Goal: Complete application form: Complete application form

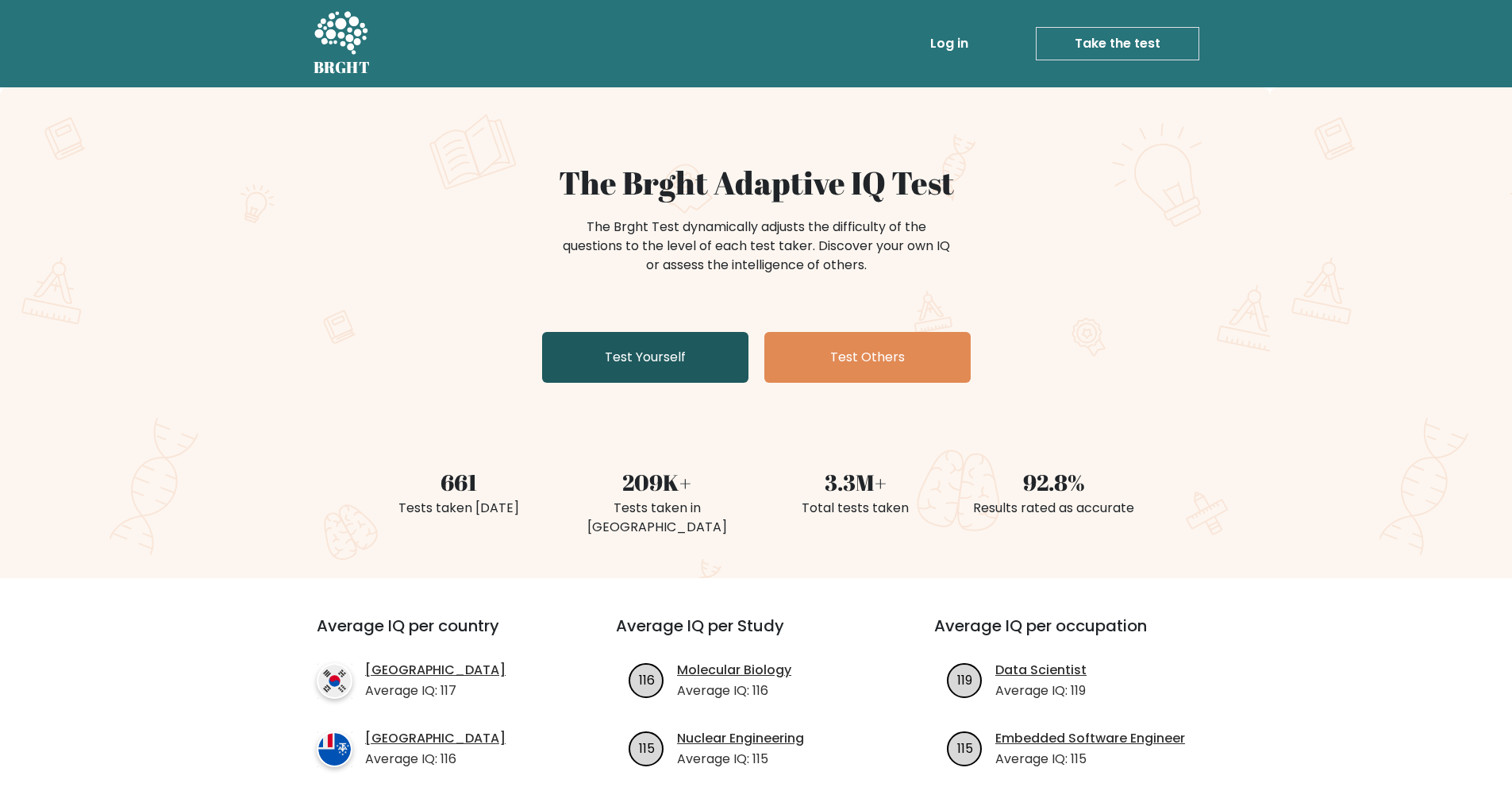
click at [695, 362] on link "Test Yourself" at bounding box center [646, 357] width 207 height 51
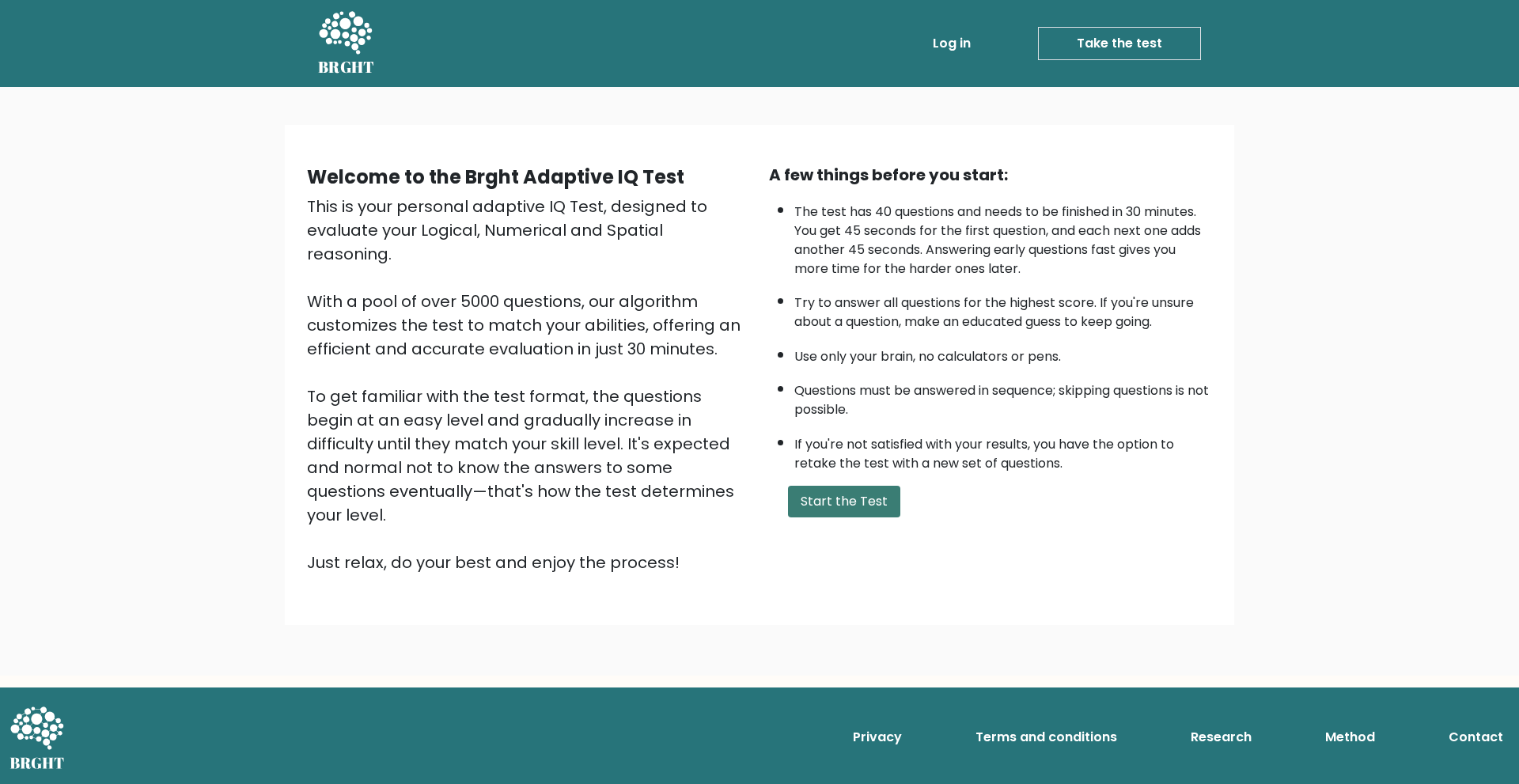
click at [816, 507] on button "Start the Test" at bounding box center [844, 502] width 112 height 32
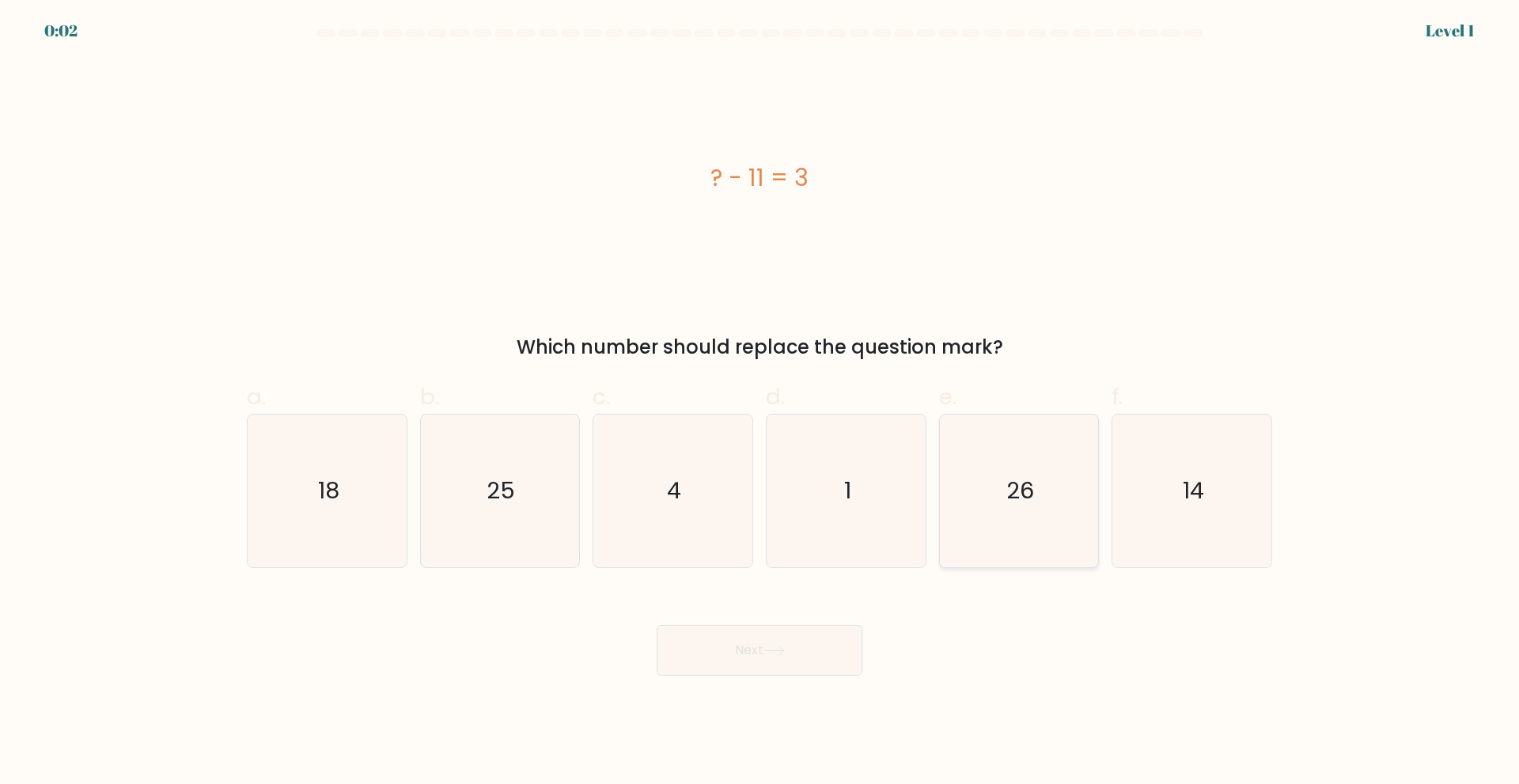
click at [1056, 504] on icon "26" at bounding box center [1018, 491] width 153 height 153
click at [760, 403] on input "e. 26" at bounding box center [759, 397] width 1 height 10
radio input "true"
click at [784, 644] on button "Next" at bounding box center [760, 649] width 206 height 51
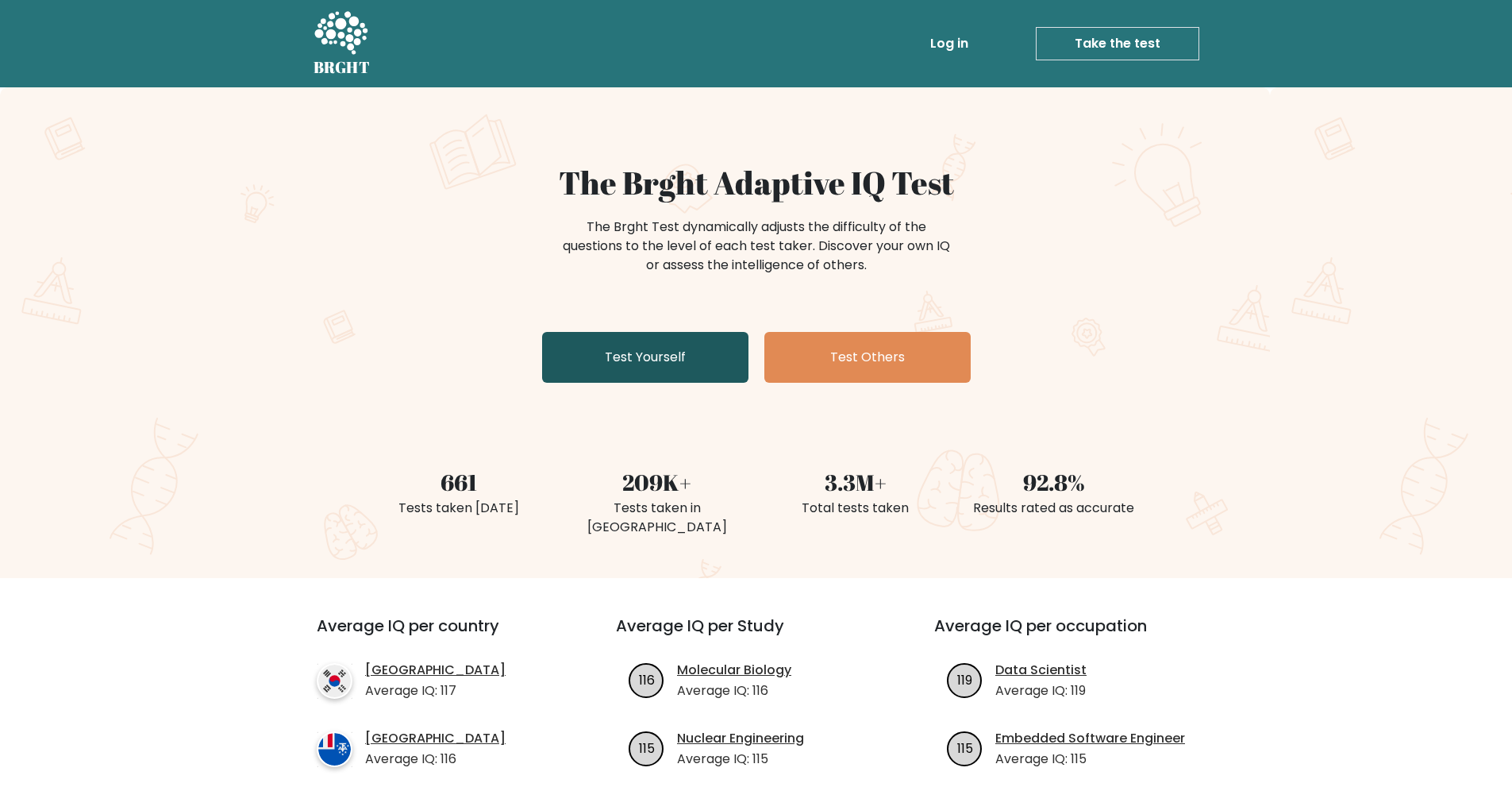
click at [712, 357] on link "Test Yourself" at bounding box center [646, 357] width 207 height 51
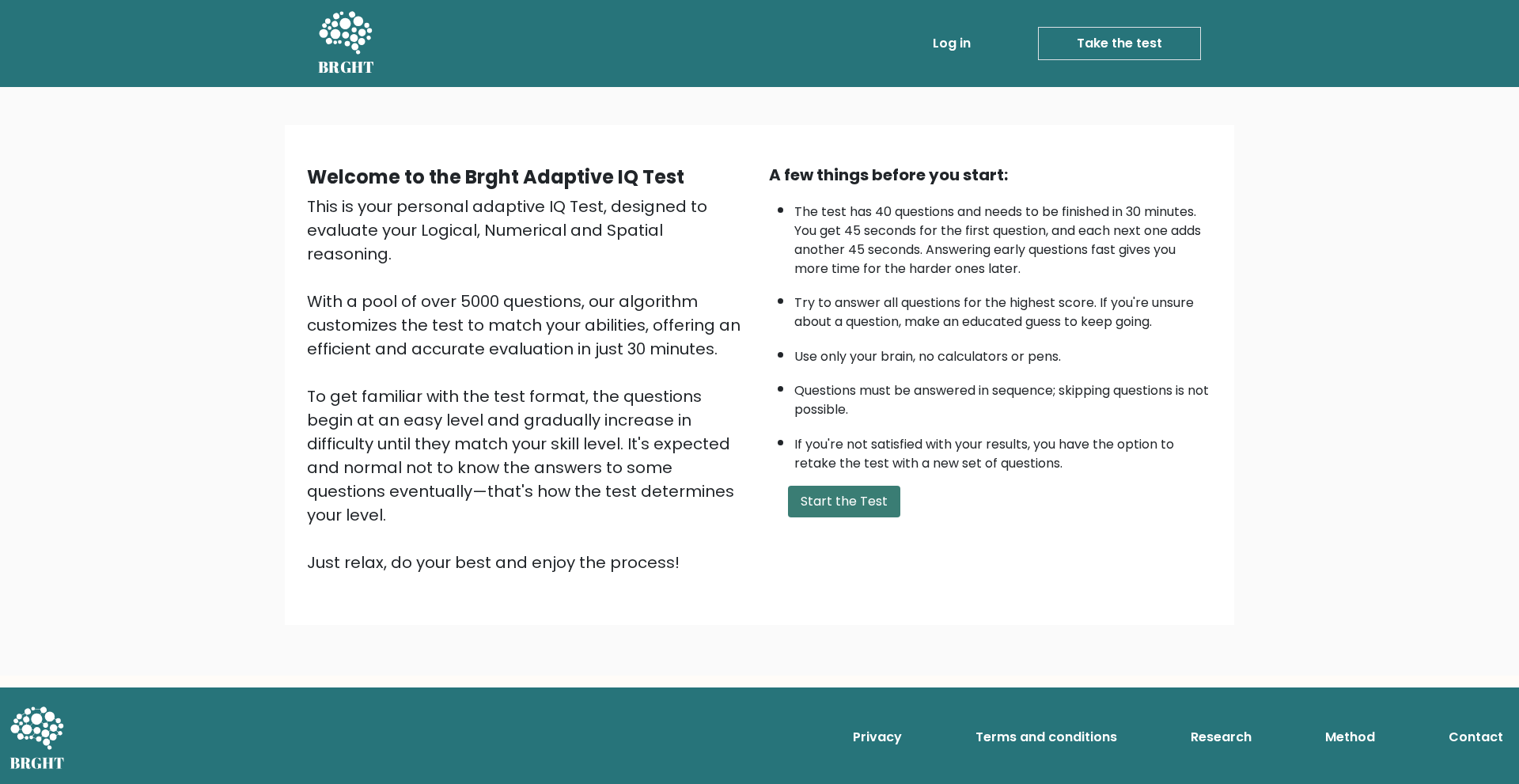
click at [861, 495] on button "Start the Test" at bounding box center [844, 502] width 112 height 32
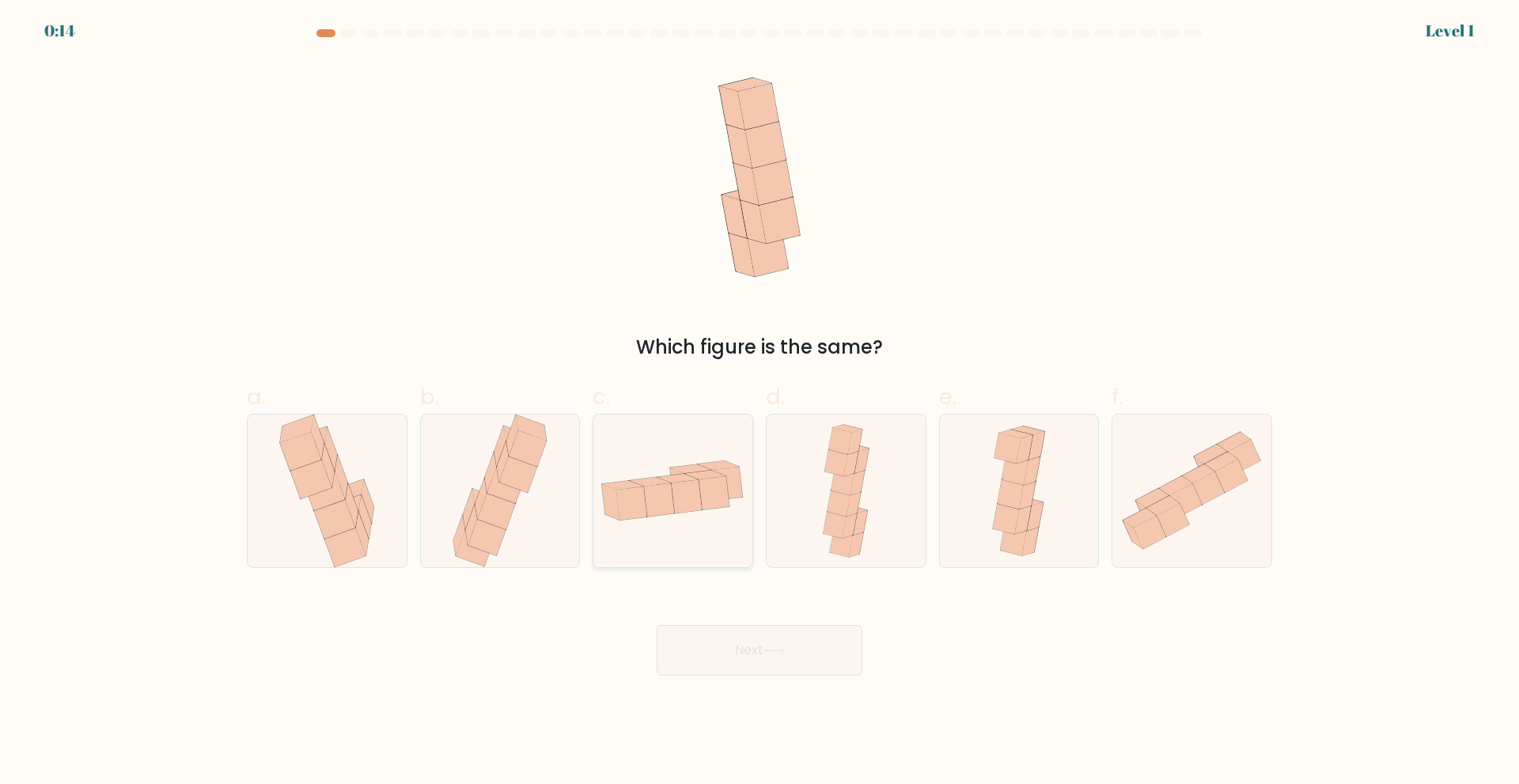
click at [682, 496] on icon at bounding box center [688, 497] width 31 height 33
click at [759, 403] on input "c." at bounding box center [759, 397] width 1 height 10
radio input "true"
click at [781, 654] on icon at bounding box center [774, 650] width 22 height 8
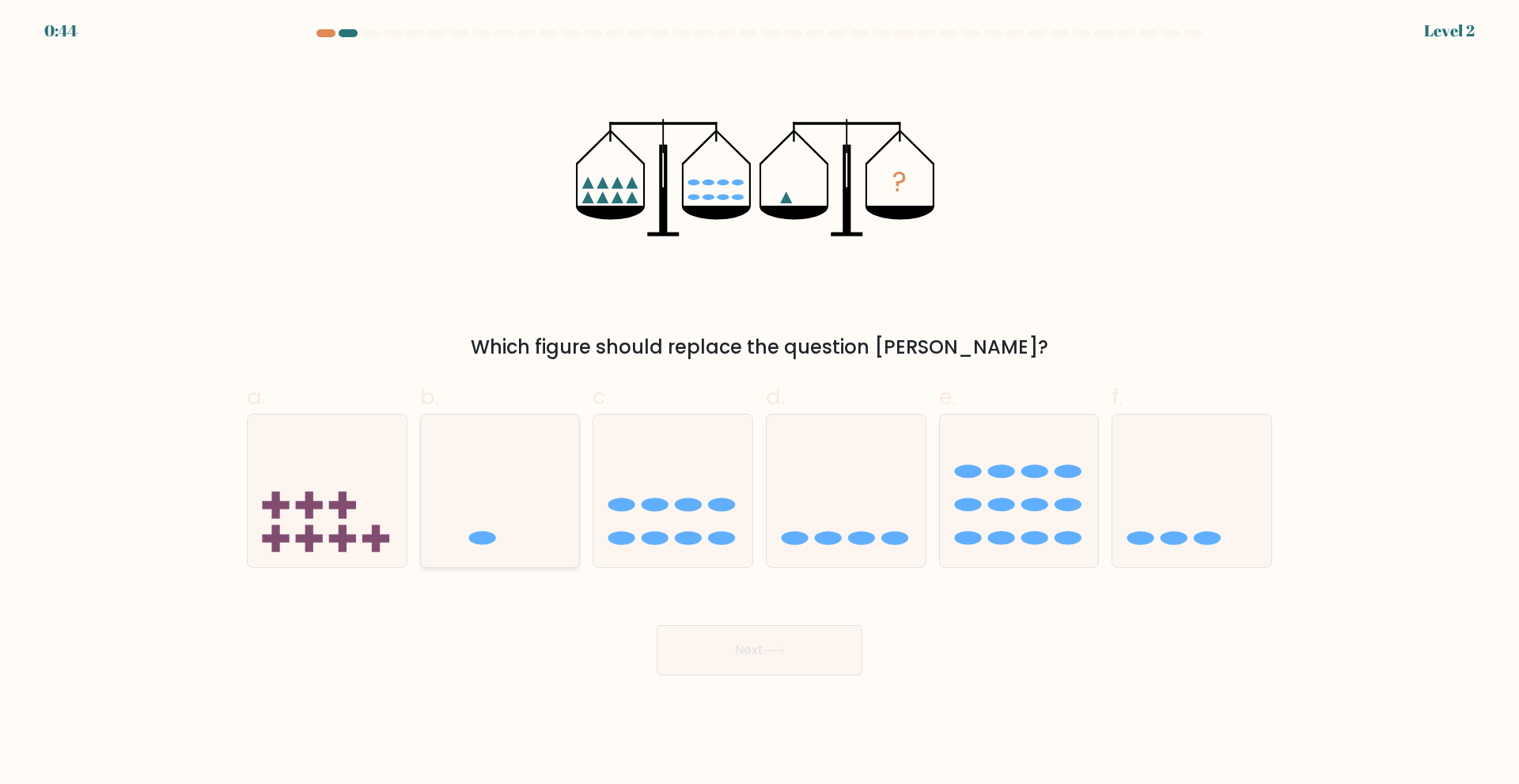
click at [523, 518] on icon at bounding box center [500, 490] width 159 height 131
click at [759, 403] on input "b." at bounding box center [759, 397] width 1 height 10
radio input "true"
click at [757, 654] on button "Next" at bounding box center [760, 649] width 206 height 51
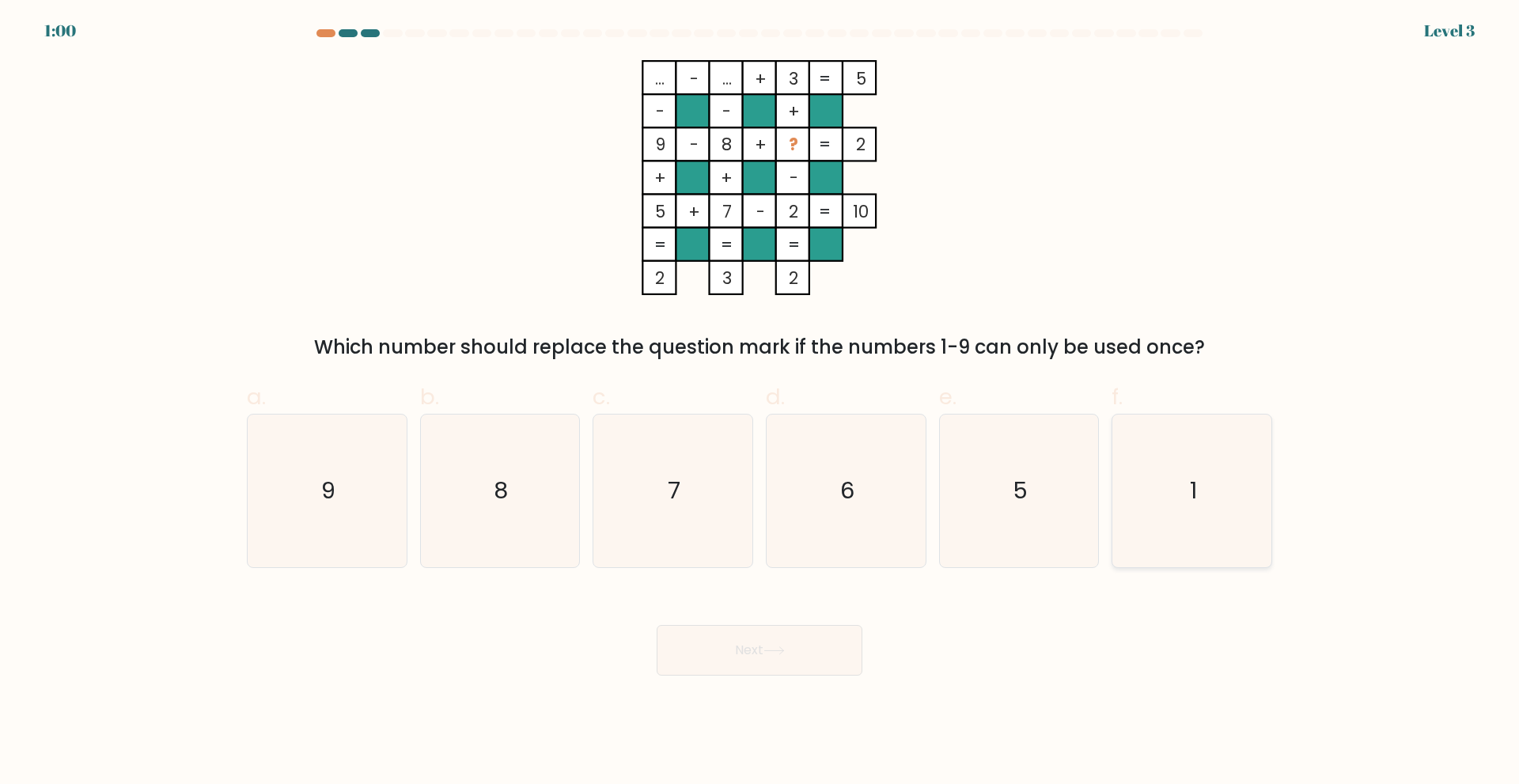
click at [1172, 502] on icon "1" at bounding box center [1192, 491] width 153 height 153
click at [760, 403] on input "f. 1" at bounding box center [759, 397] width 1 height 10
radio input "true"
click at [797, 657] on button "Next" at bounding box center [760, 649] width 206 height 51
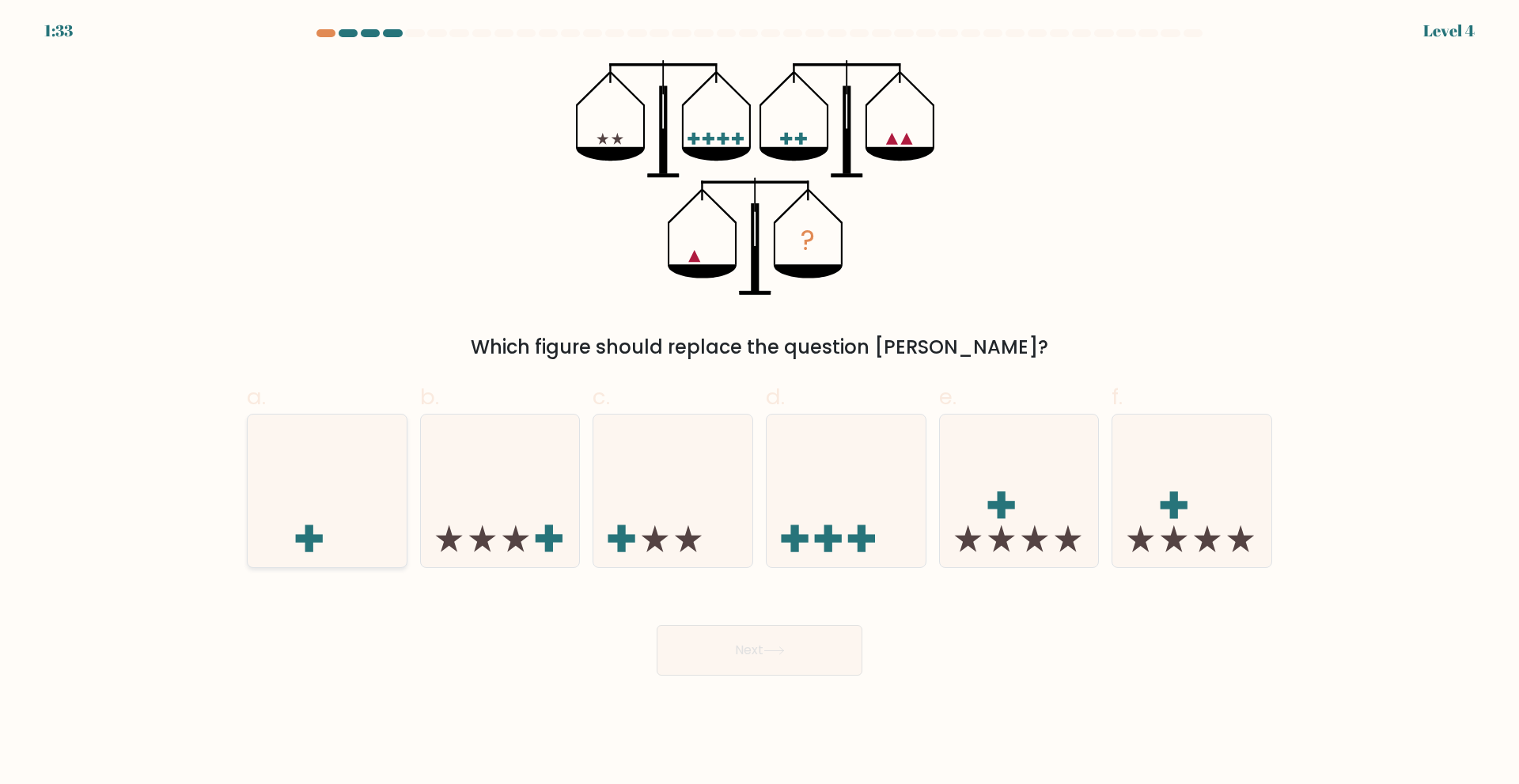
click at [360, 537] on icon at bounding box center [326, 490] width 159 height 131
click at [759, 403] on input "a." at bounding box center [759, 397] width 1 height 10
radio input "true"
click at [825, 665] on button "Next" at bounding box center [760, 649] width 206 height 51
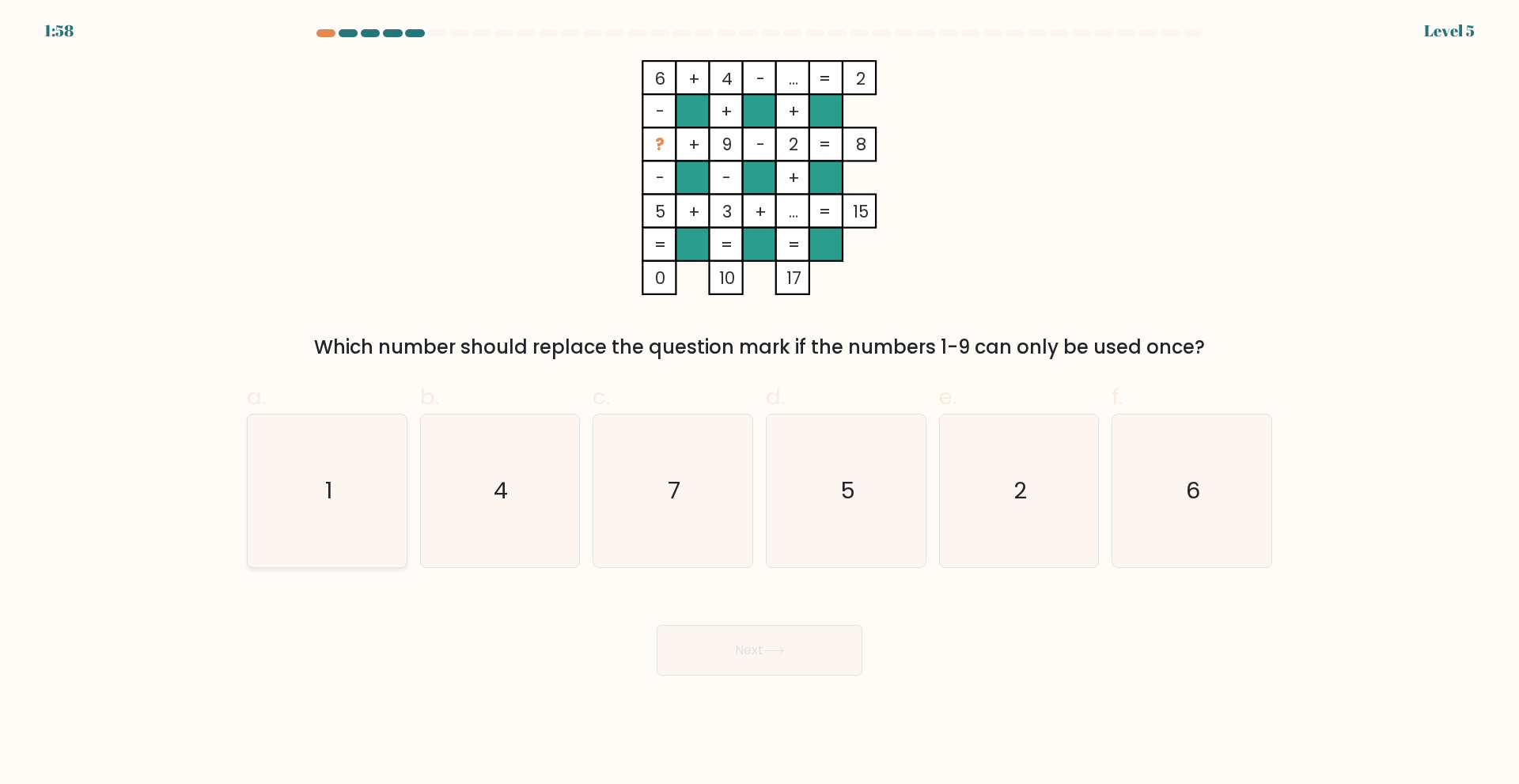
click at [300, 480] on icon "1" at bounding box center [327, 491] width 153 height 153
click at [759, 403] on input "a. 1" at bounding box center [759, 397] width 1 height 10
radio input "true"
click at [772, 639] on button "Next" at bounding box center [760, 649] width 206 height 51
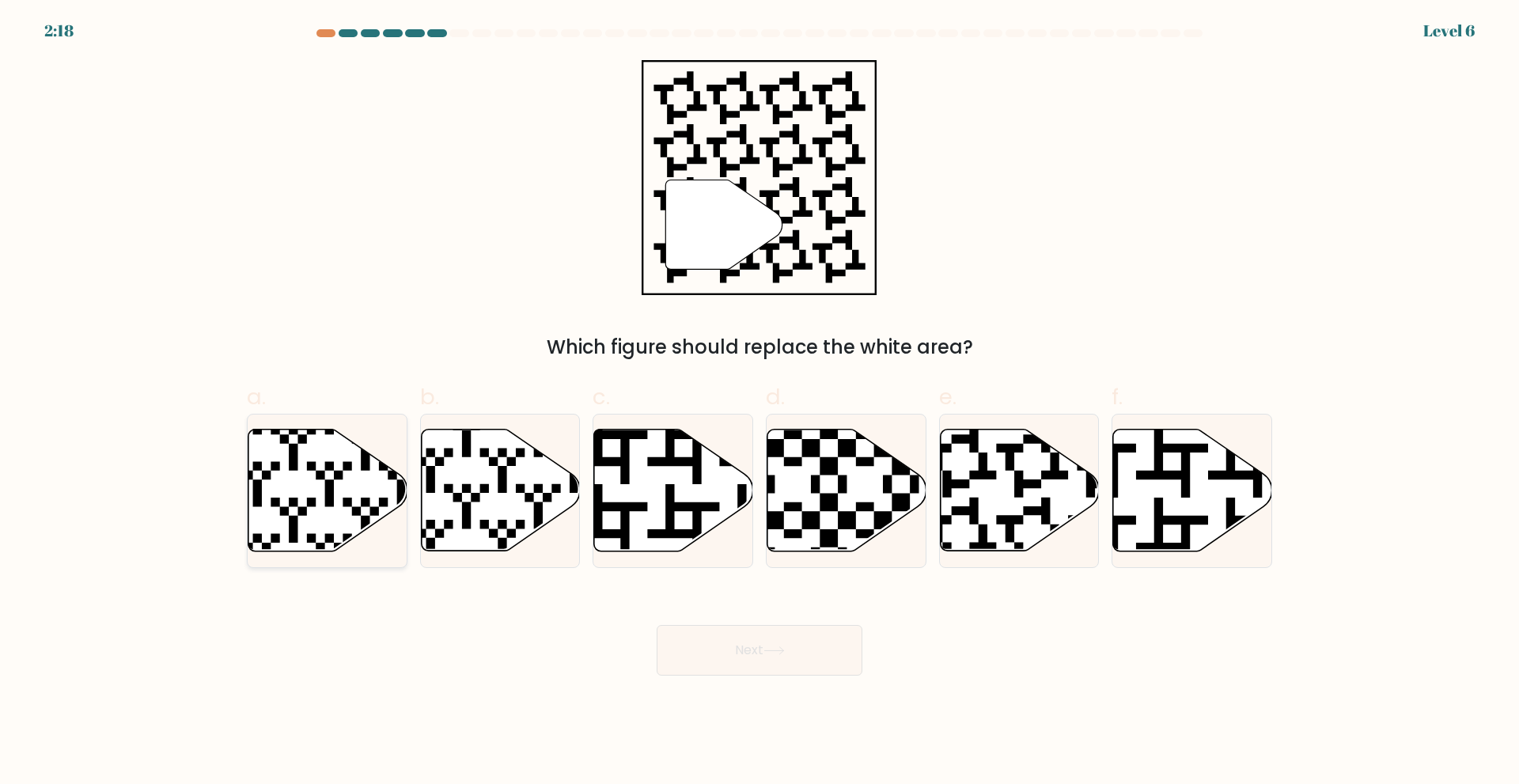
click at [365, 507] on icon at bounding box center [327, 489] width 159 height 122
click at [759, 403] on input "a." at bounding box center [759, 397] width 1 height 10
radio input "true"
click at [1025, 535] on icon at bounding box center [1019, 489] width 159 height 122
click at [760, 403] on input "e." at bounding box center [759, 397] width 1 height 10
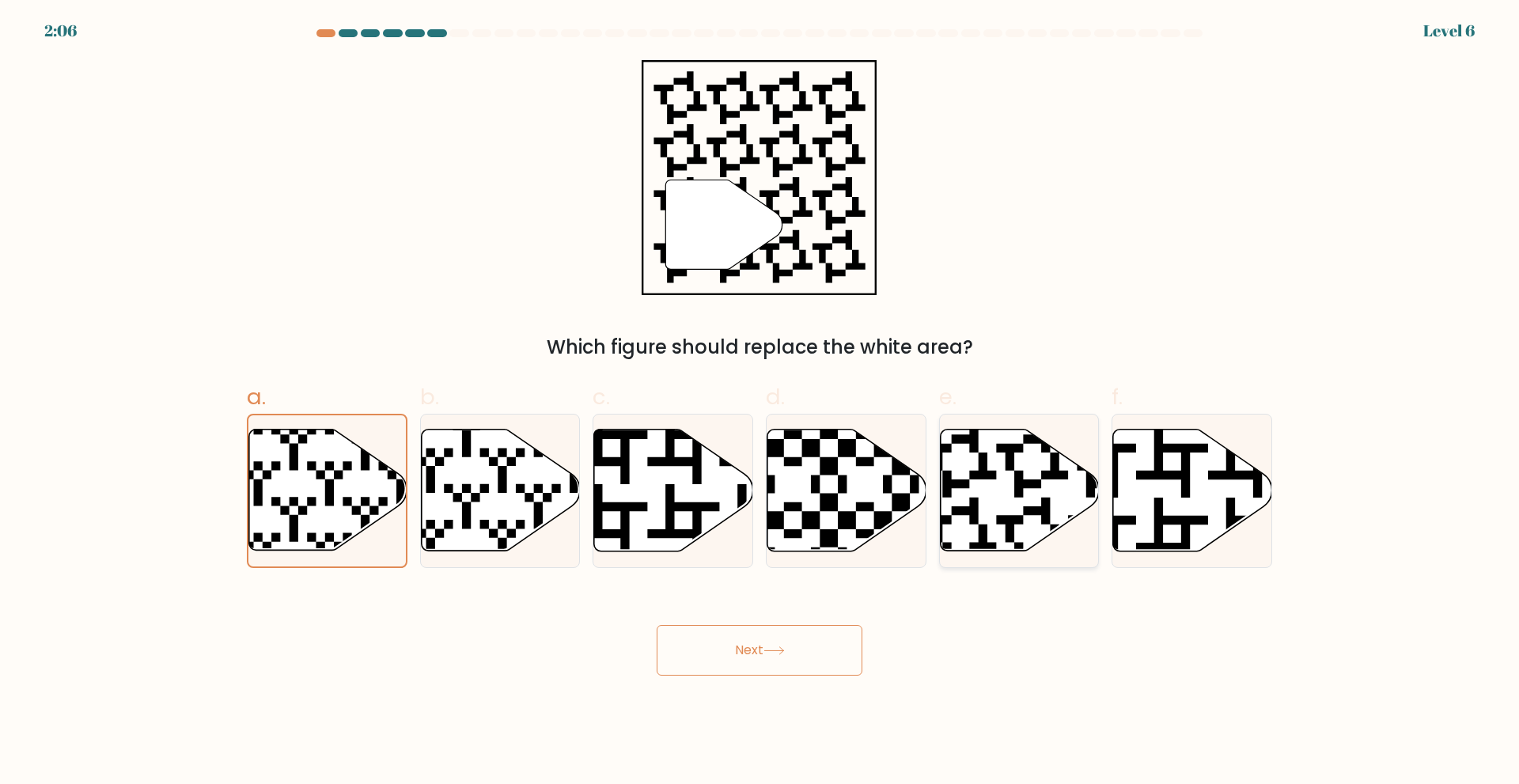
radio input "true"
click at [757, 651] on button "Next" at bounding box center [760, 649] width 206 height 51
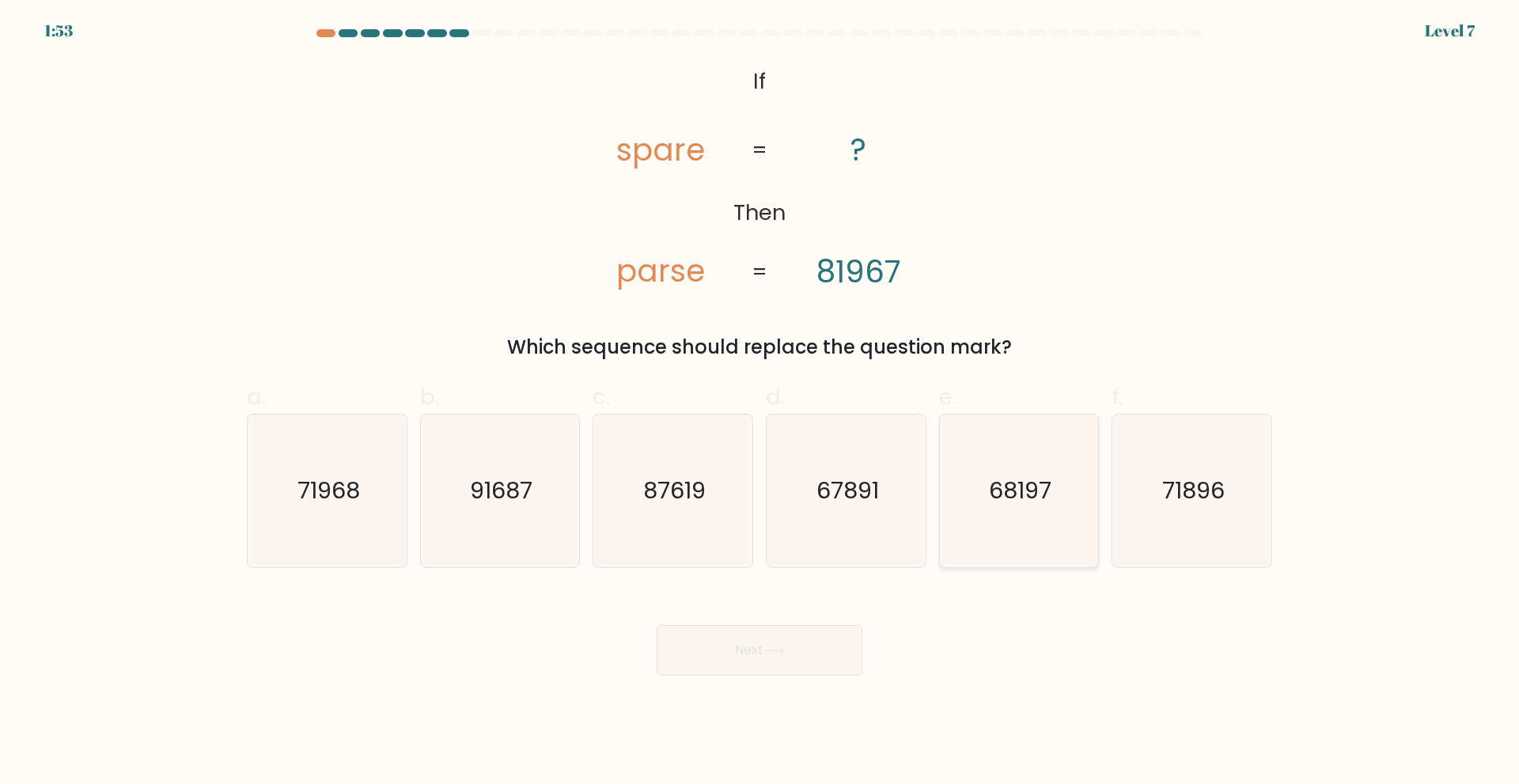
click at [1007, 492] on text "68197" at bounding box center [1020, 490] width 62 height 32
click at [760, 403] on input "e. 68197" at bounding box center [759, 397] width 1 height 10
radio input "true"
click at [806, 478] on icon "67891" at bounding box center [846, 491] width 153 height 153
click at [760, 403] on input "d. 67891" at bounding box center [759, 397] width 1 height 10
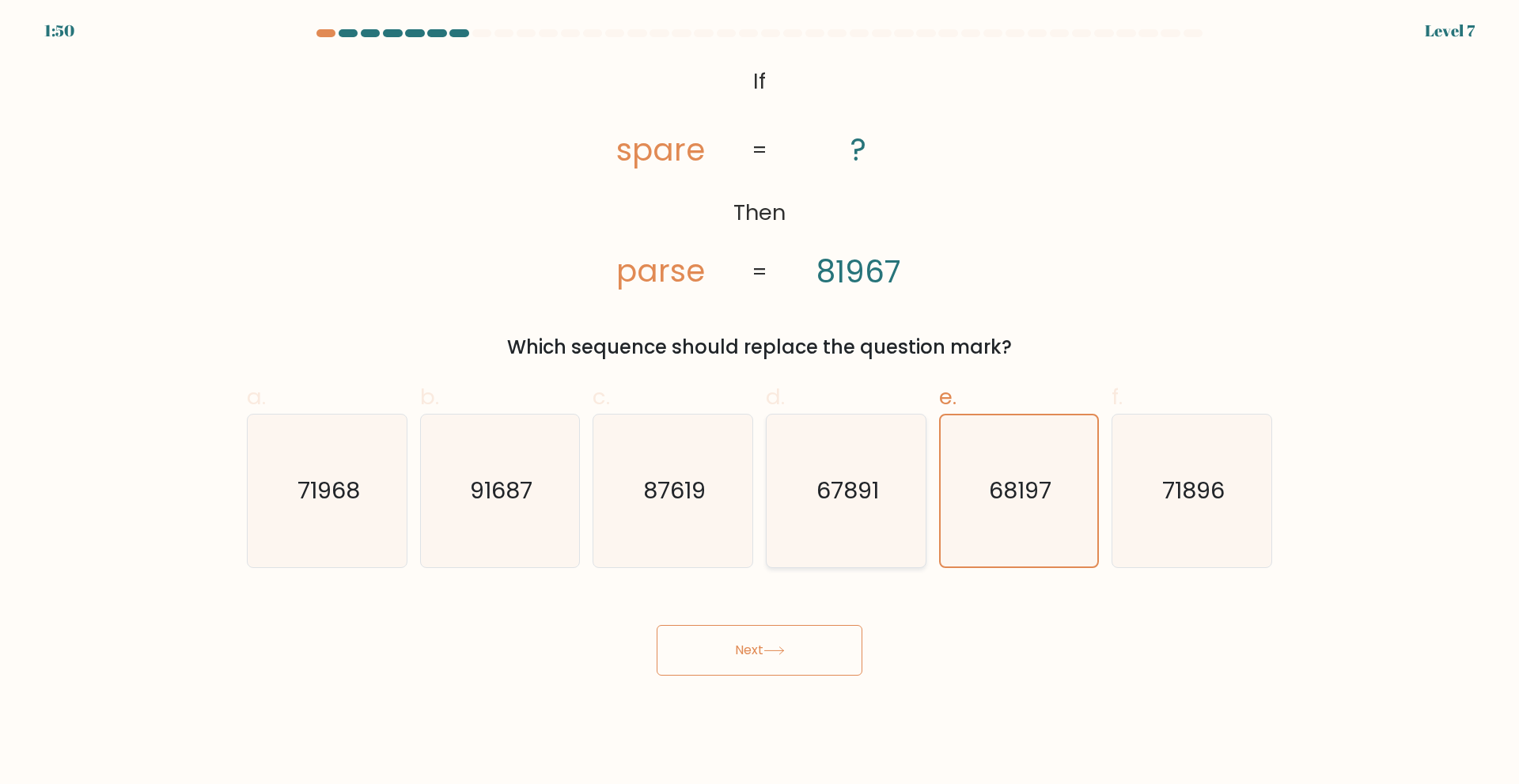
radio input "true"
drag, startPoint x: 997, startPoint y: 491, endPoint x: 982, endPoint y: 630, distance: 139.8
click at [998, 491] on text "68197" at bounding box center [1020, 490] width 62 height 32
click at [760, 403] on input "e. 68197" at bounding box center [759, 397] width 1 height 10
radio input "true"
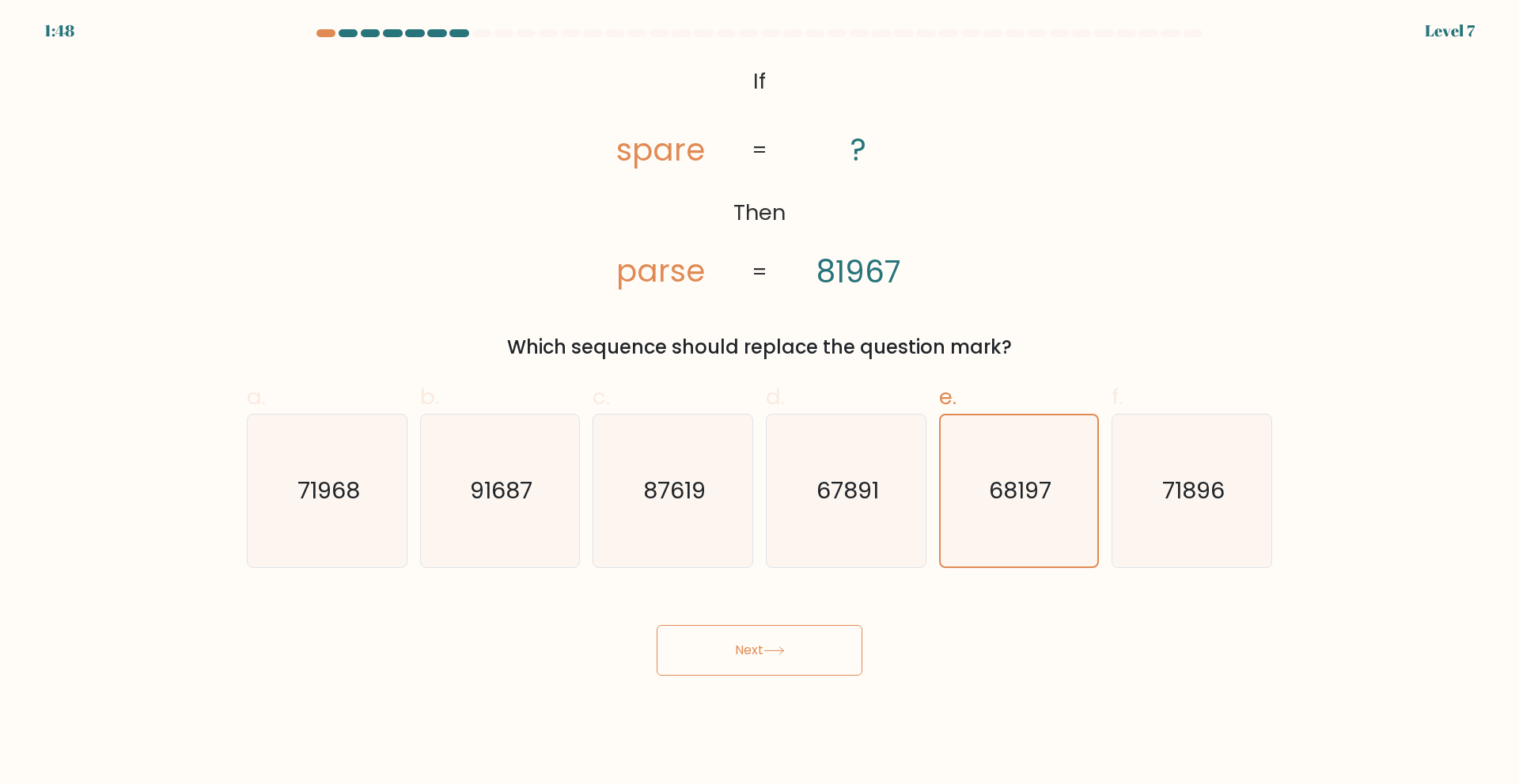
click at [767, 640] on button "Next" at bounding box center [760, 649] width 206 height 51
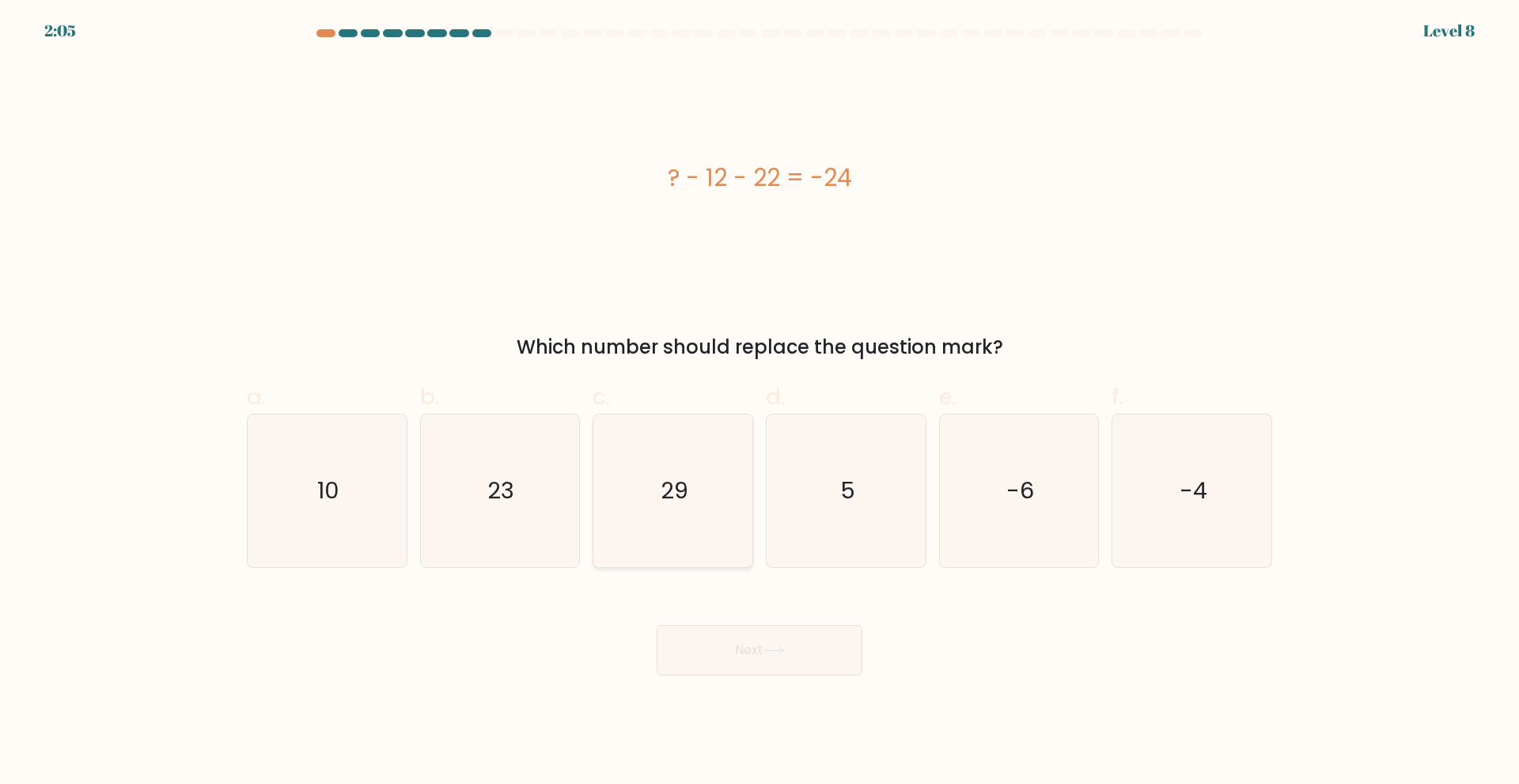
click at [617, 490] on icon "29" at bounding box center [673, 491] width 153 height 153
click at [759, 403] on input "c. 29" at bounding box center [759, 397] width 1 height 10
radio input "true"
click at [857, 488] on icon "5" at bounding box center [846, 491] width 153 height 153
click at [760, 403] on input "d. 5" at bounding box center [759, 397] width 1 height 10
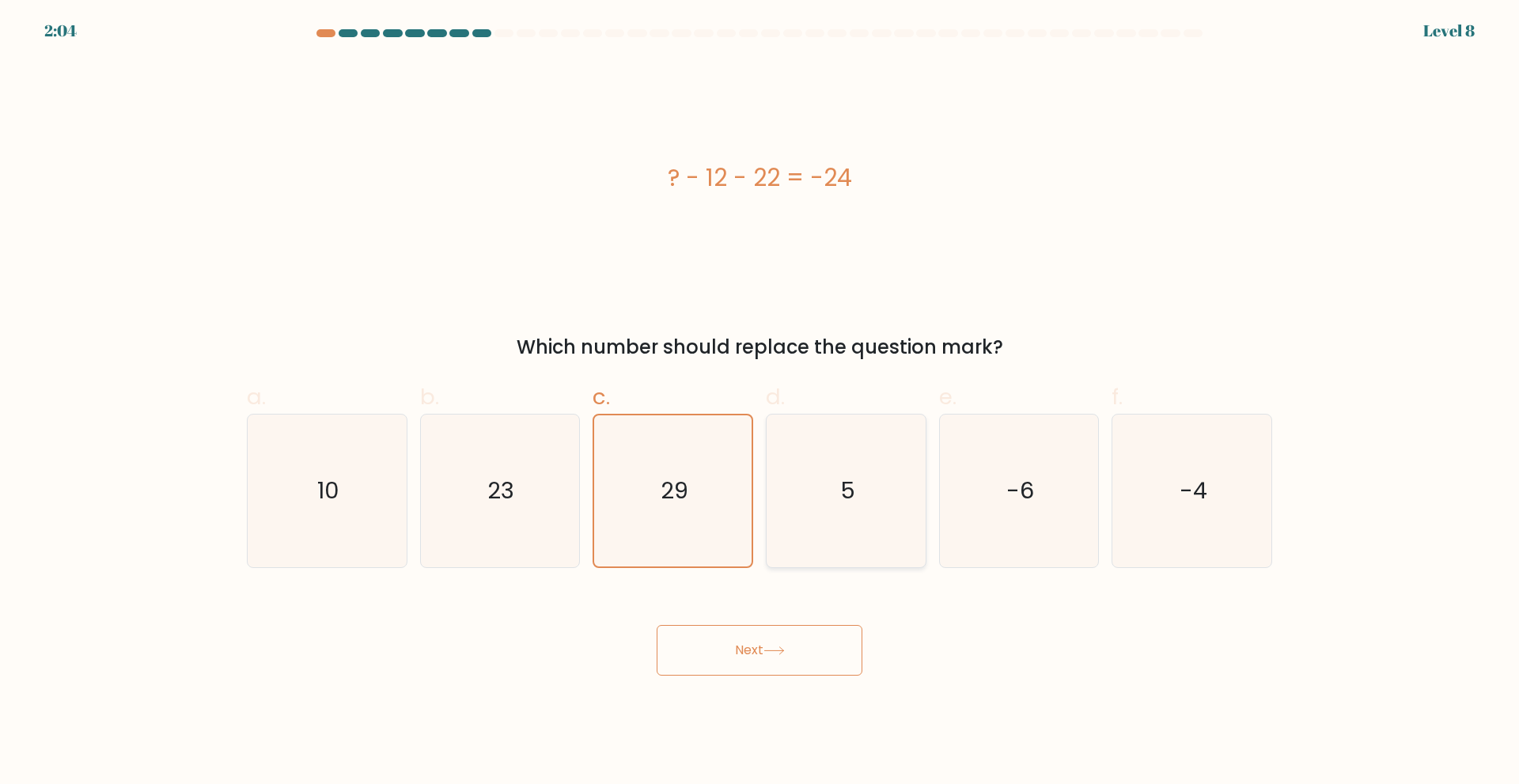
radio input "true"
click at [318, 503] on icon "10" at bounding box center [327, 491] width 153 height 153
click at [759, 403] on input "a. 10" at bounding box center [759, 397] width 1 height 10
radio input "true"
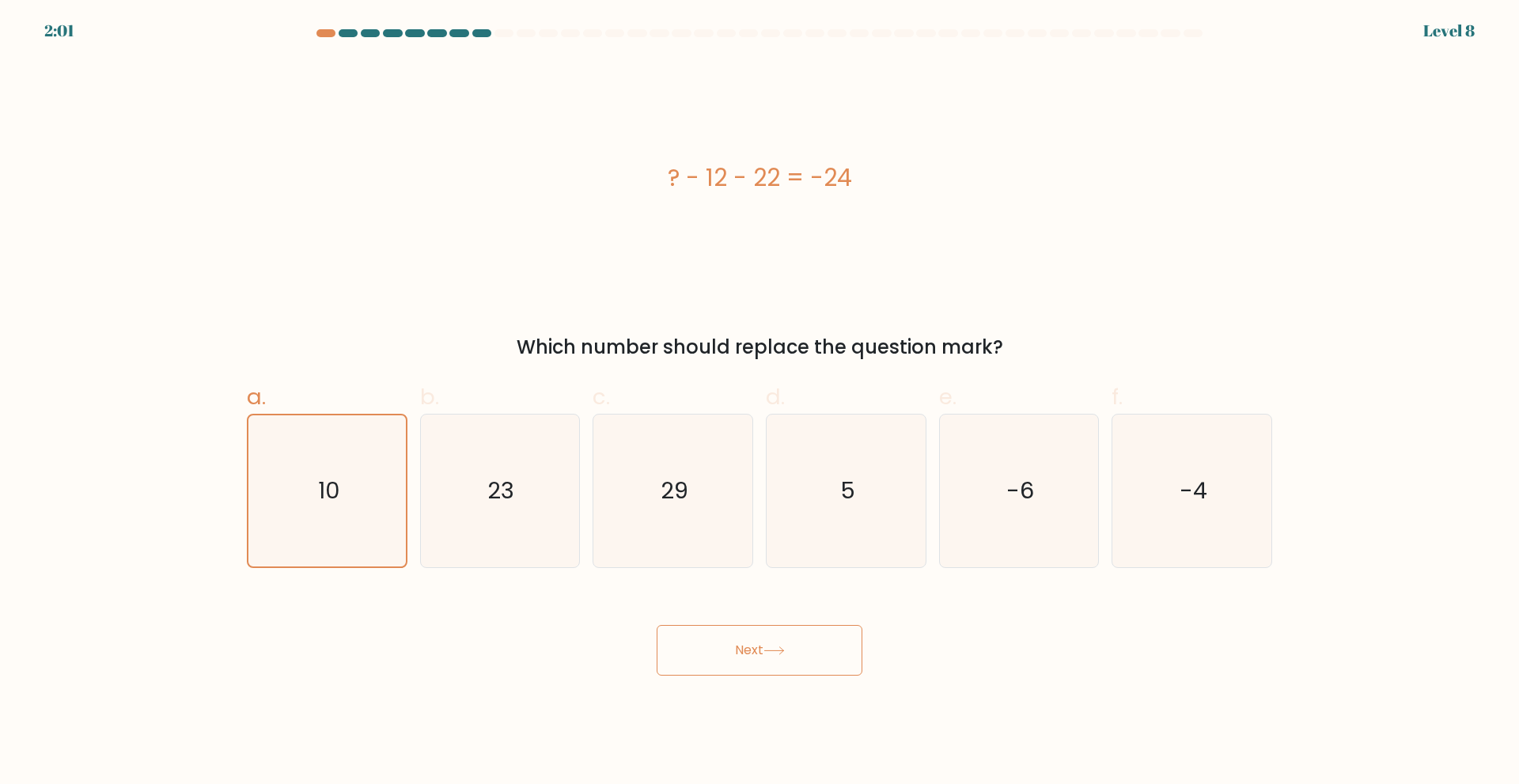
click at [804, 654] on button "Next" at bounding box center [760, 649] width 206 height 51
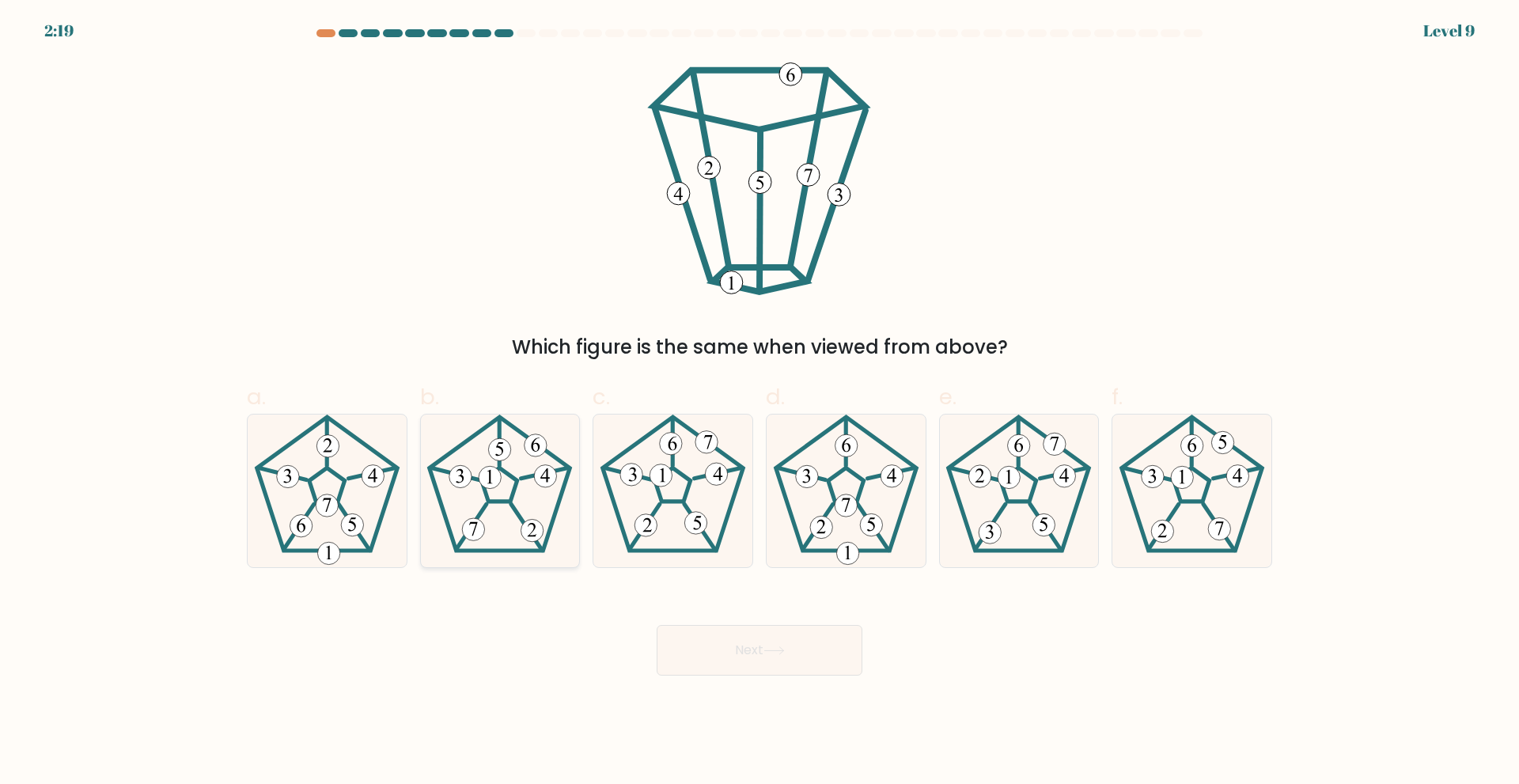
click at [522, 455] on icon at bounding box center [500, 491] width 153 height 153
click at [759, 403] on input "b." at bounding box center [759, 397] width 1 height 10
radio input "true"
click at [796, 666] on button "Next" at bounding box center [760, 649] width 206 height 51
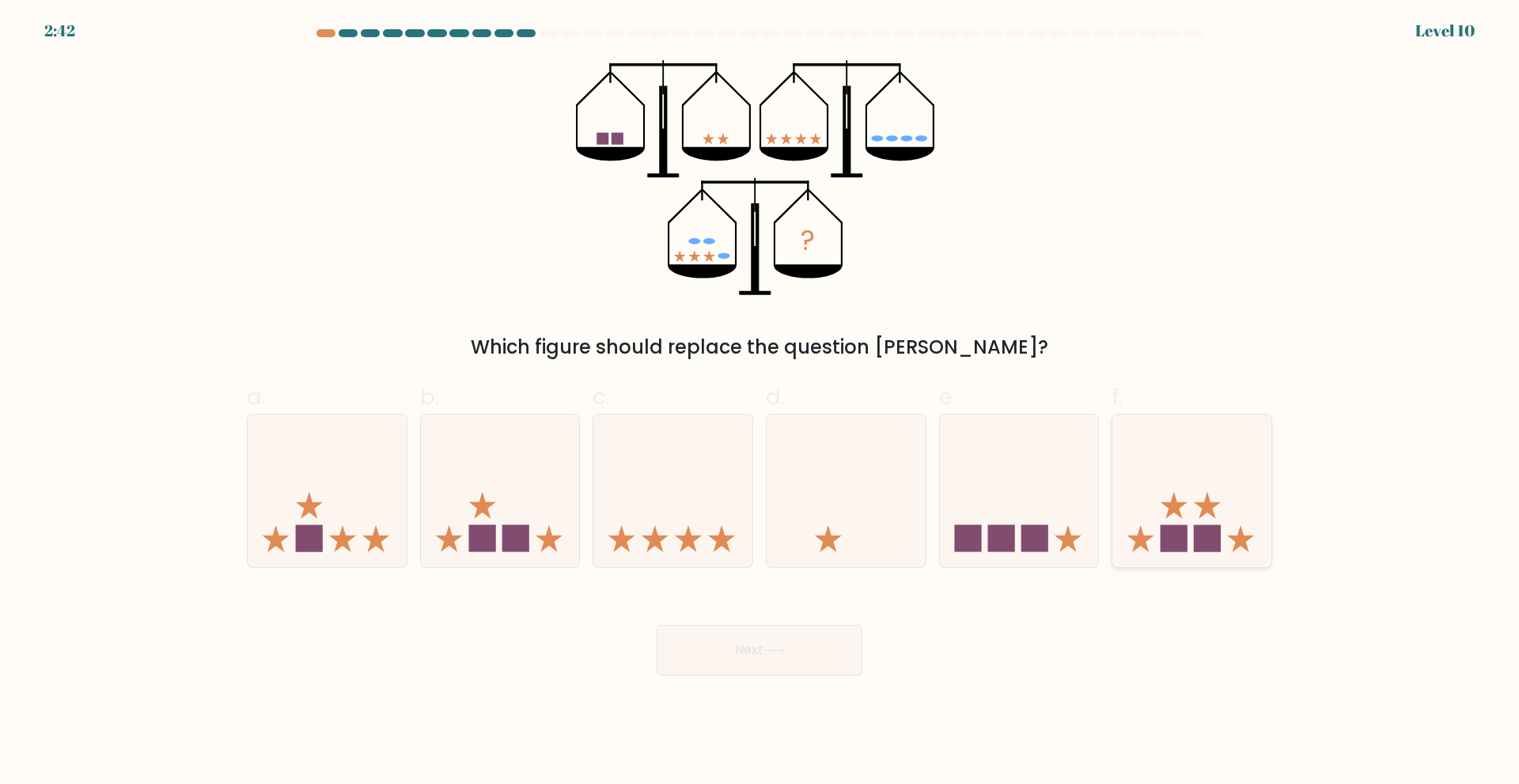
click at [1218, 526] on rect at bounding box center [1207, 538] width 27 height 27
click at [760, 403] on input "f." at bounding box center [759, 397] width 1 height 10
radio input "true"
click at [828, 643] on button "Next" at bounding box center [760, 649] width 206 height 51
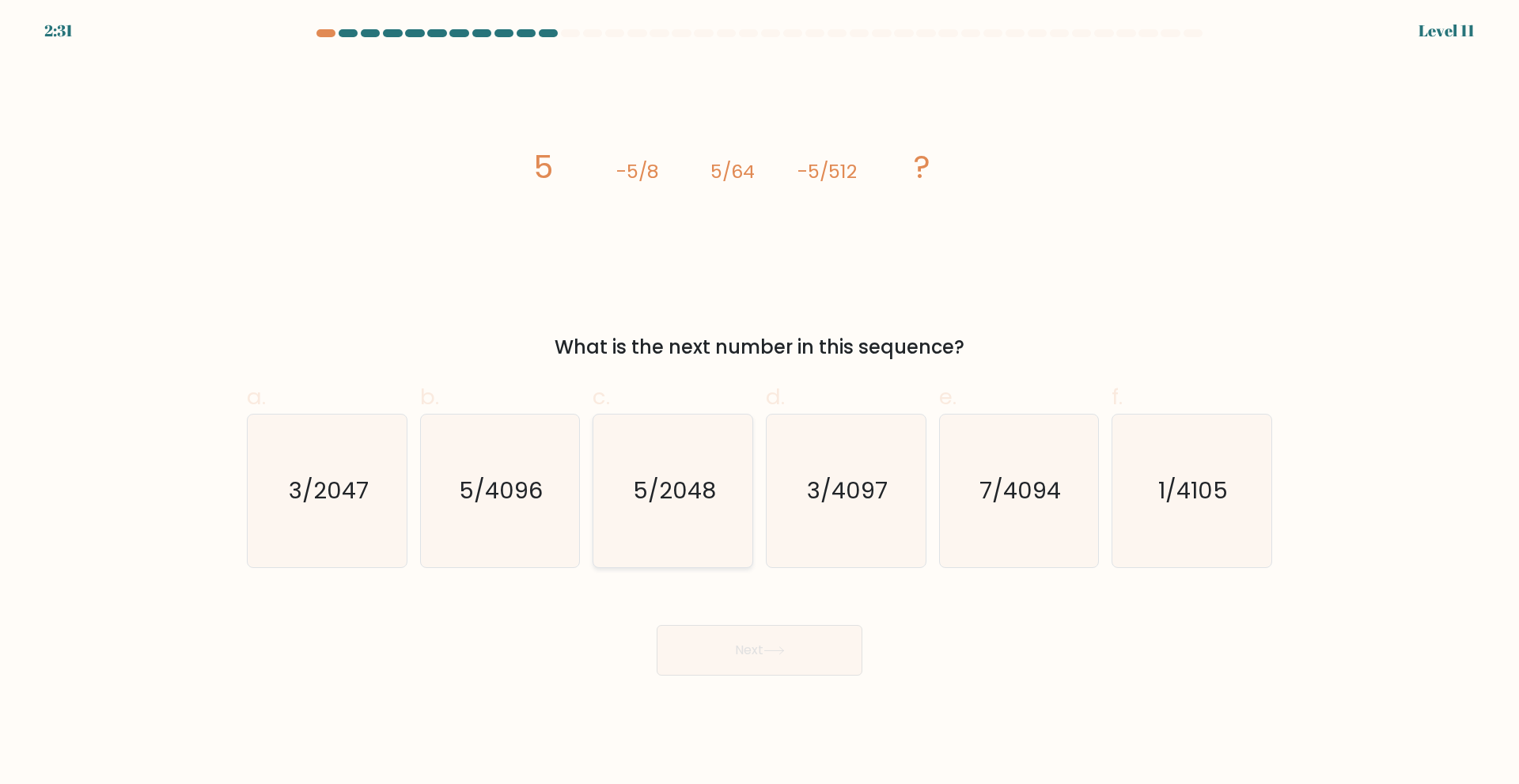
click at [693, 488] on text "5/2048" at bounding box center [674, 490] width 83 height 32
click at [759, 403] on input "c. 5/2048" at bounding box center [759, 397] width 1 height 10
radio input "true"
click at [473, 537] on icon "5/4096" at bounding box center [500, 491] width 153 height 153
click at [759, 403] on input "b. 5/4096" at bounding box center [759, 397] width 1 height 10
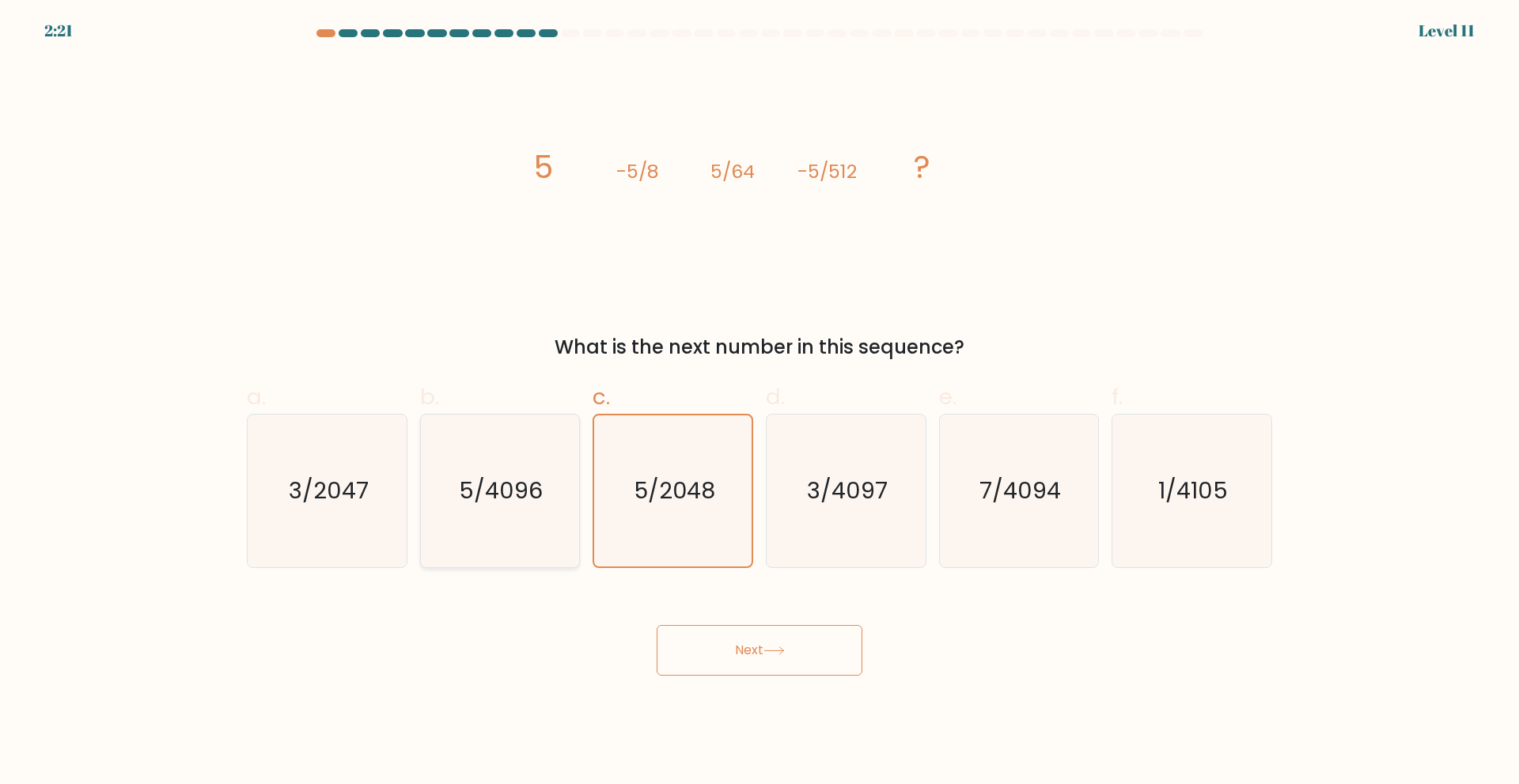
radio input "true"
click at [793, 663] on button "Next" at bounding box center [760, 649] width 206 height 51
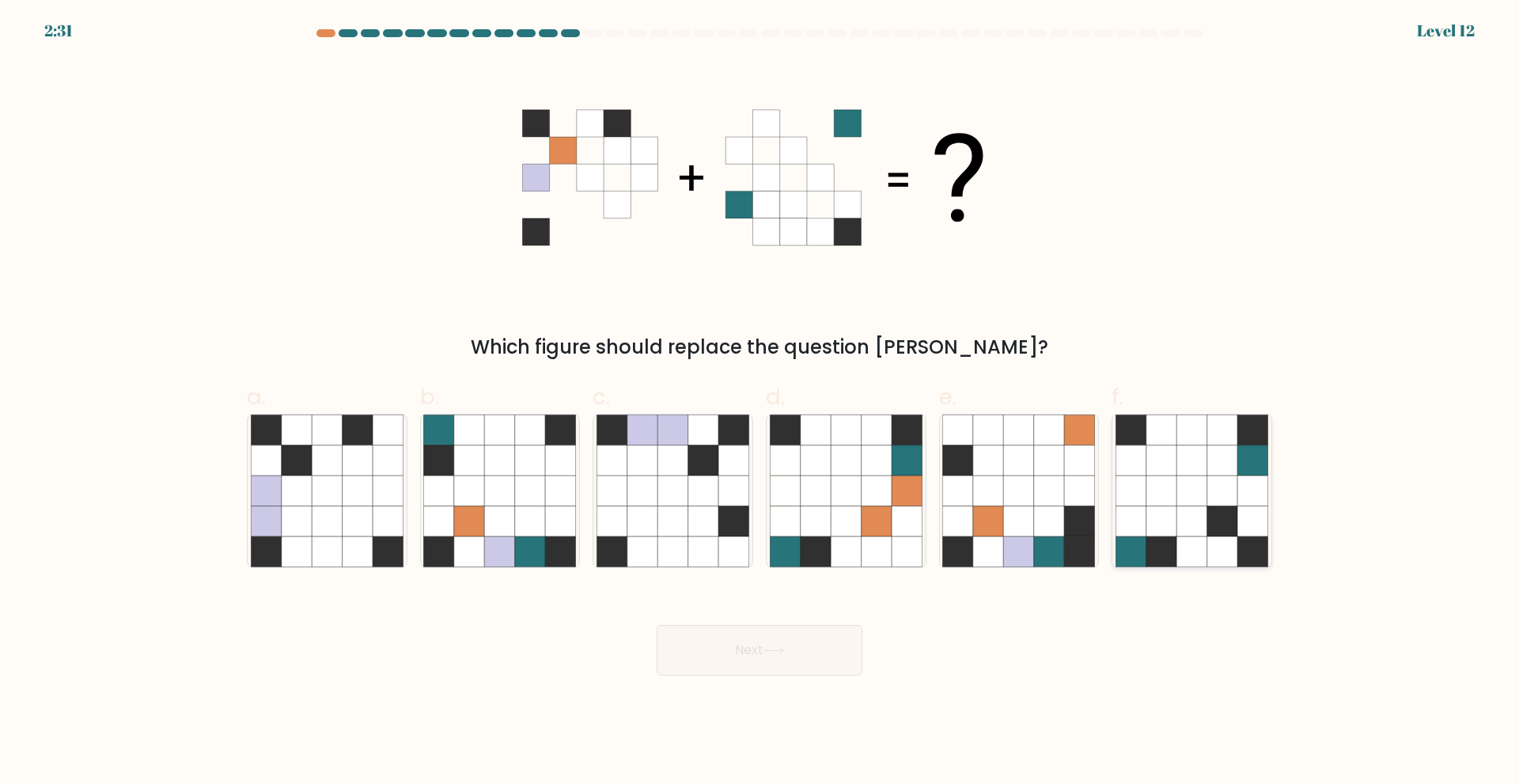
click at [1227, 507] on icon at bounding box center [1222, 521] width 30 height 30
click at [760, 403] on input "f." at bounding box center [759, 397] width 1 height 10
radio input "true"
click at [791, 657] on button "Next" at bounding box center [760, 649] width 206 height 51
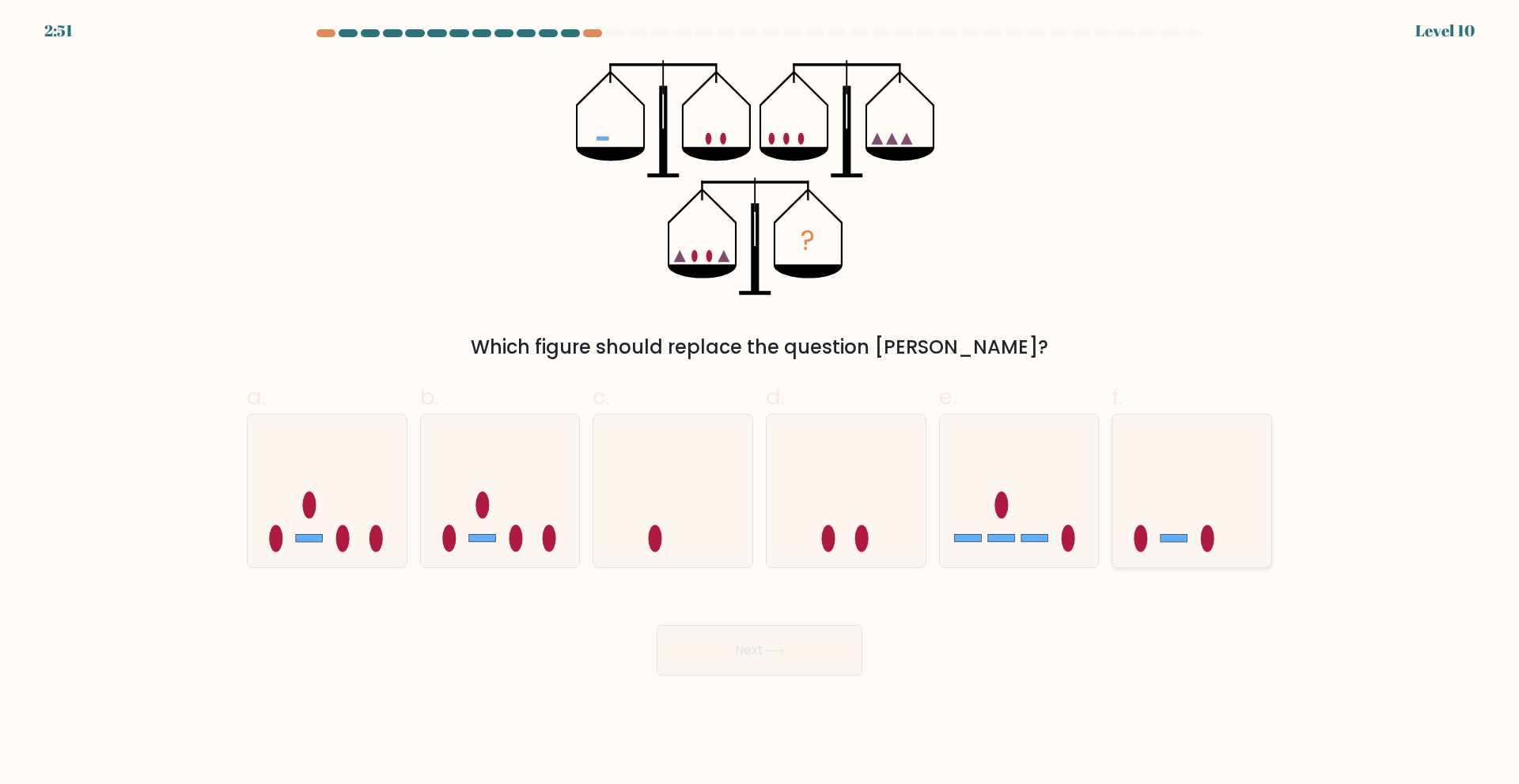
click at [1174, 517] on icon at bounding box center [1191, 490] width 159 height 131
click at [760, 403] on input "f." at bounding box center [759, 397] width 1 height 10
radio input "true"
click at [730, 660] on button "Next" at bounding box center [760, 649] width 206 height 51
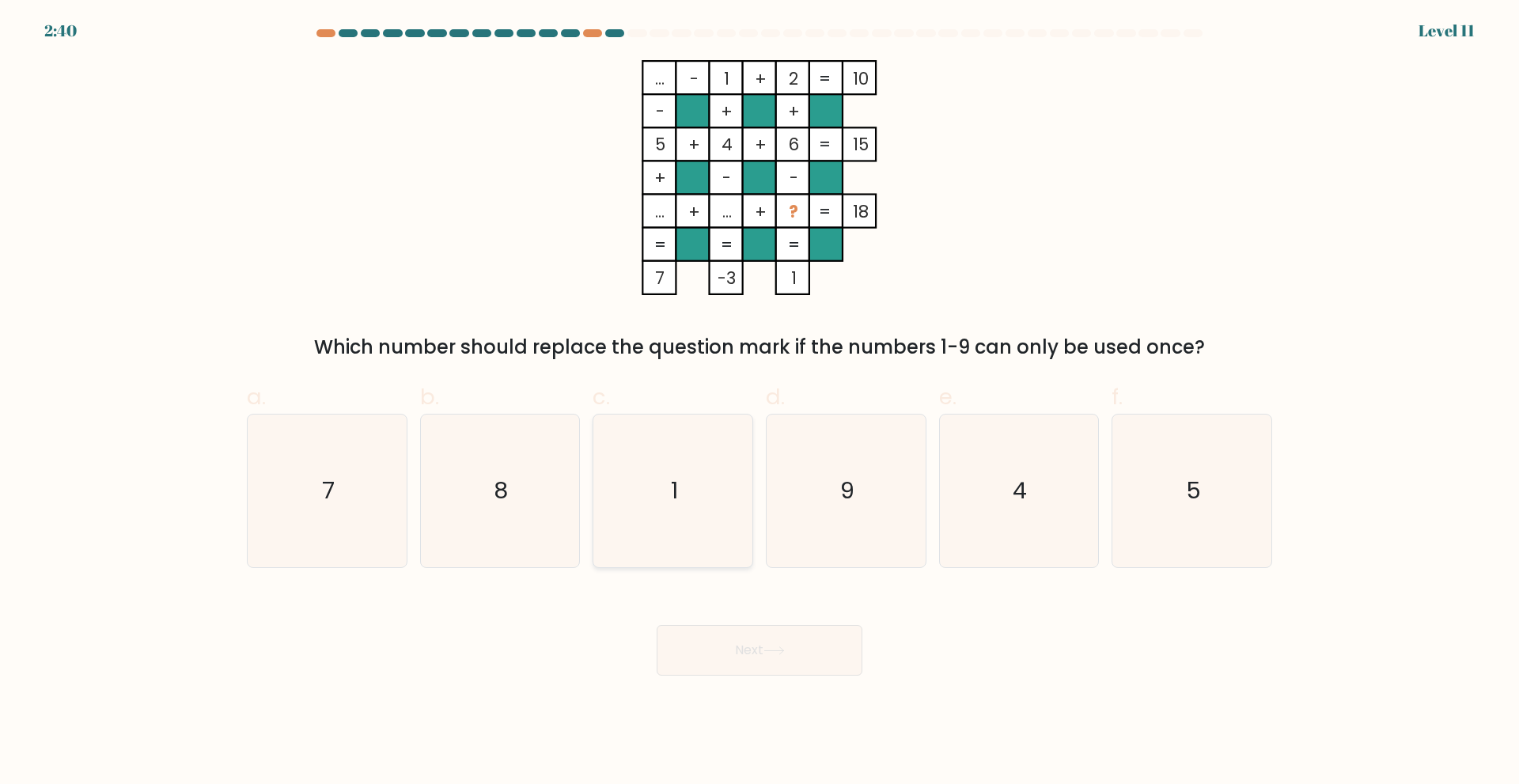
click at [639, 485] on icon "1" at bounding box center [673, 491] width 153 height 153
click at [759, 403] on input "c. 1" at bounding box center [759, 397] width 1 height 10
radio input "true"
click at [747, 656] on button "Next" at bounding box center [760, 649] width 206 height 51
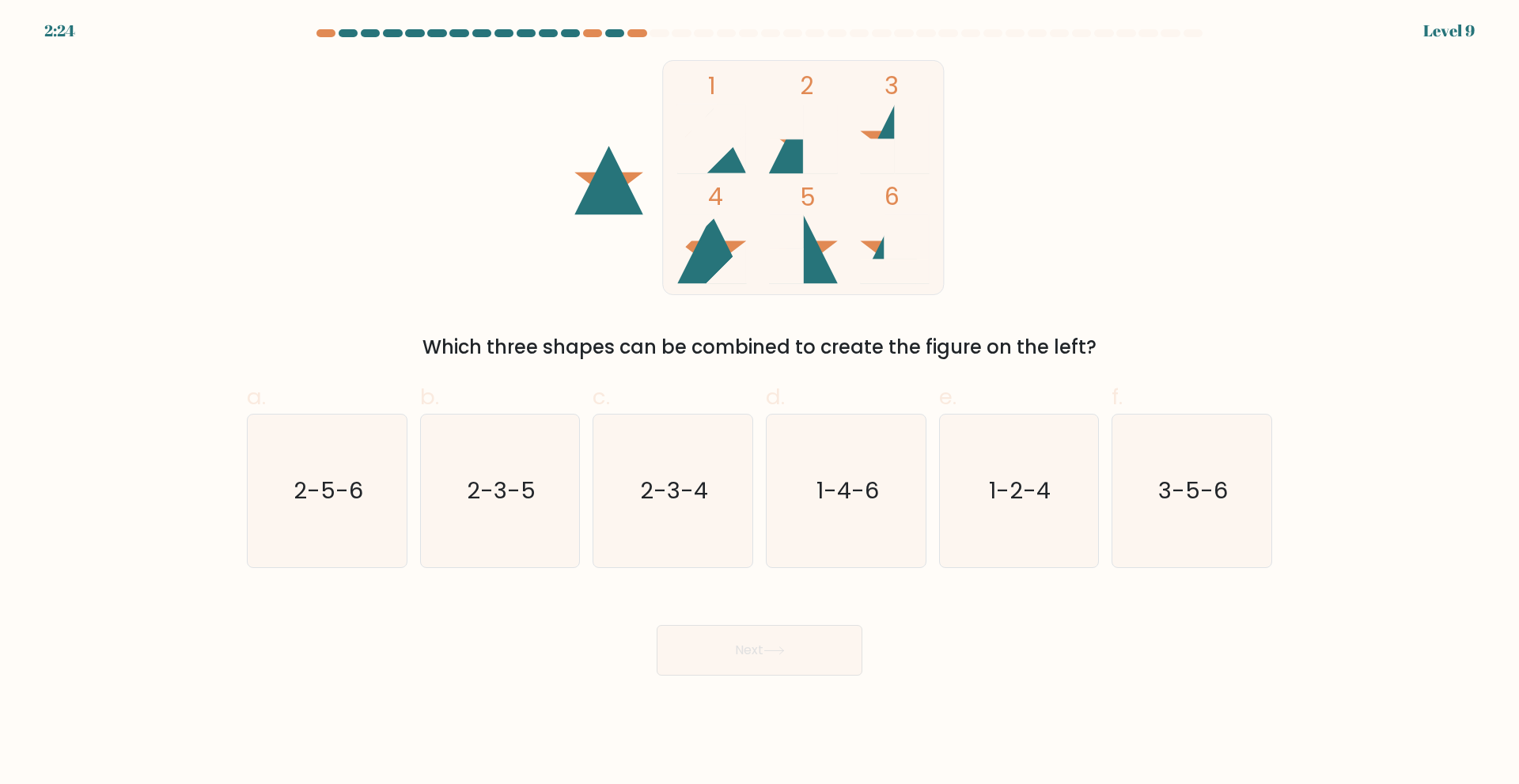
click at [900, 115] on rect at bounding box center [911, 140] width 34 height 69
click at [788, 158] on icon at bounding box center [803, 140] width 69 height 69
click at [884, 122] on rect at bounding box center [803, 177] width 282 height 234
click at [1223, 488] on text "3-5-6" at bounding box center [1193, 490] width 70 height 32
click at [760, 403] on input "f. 3-5-6" at bounding box center [759, 397] width 1 height 10
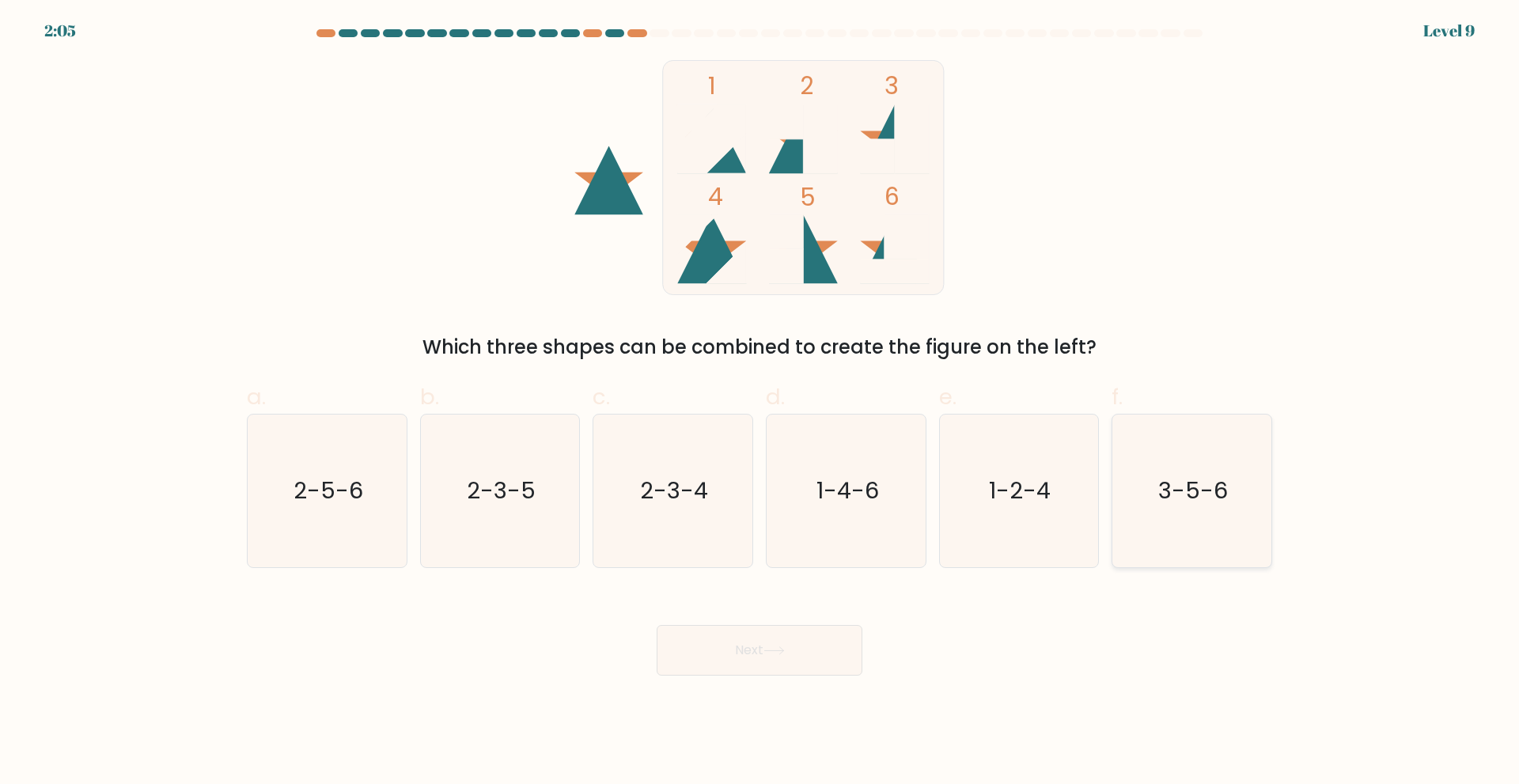
radio input "true"
click at [821, 664] on button "Next" at bounding box center [760, 649] width 206 height 51
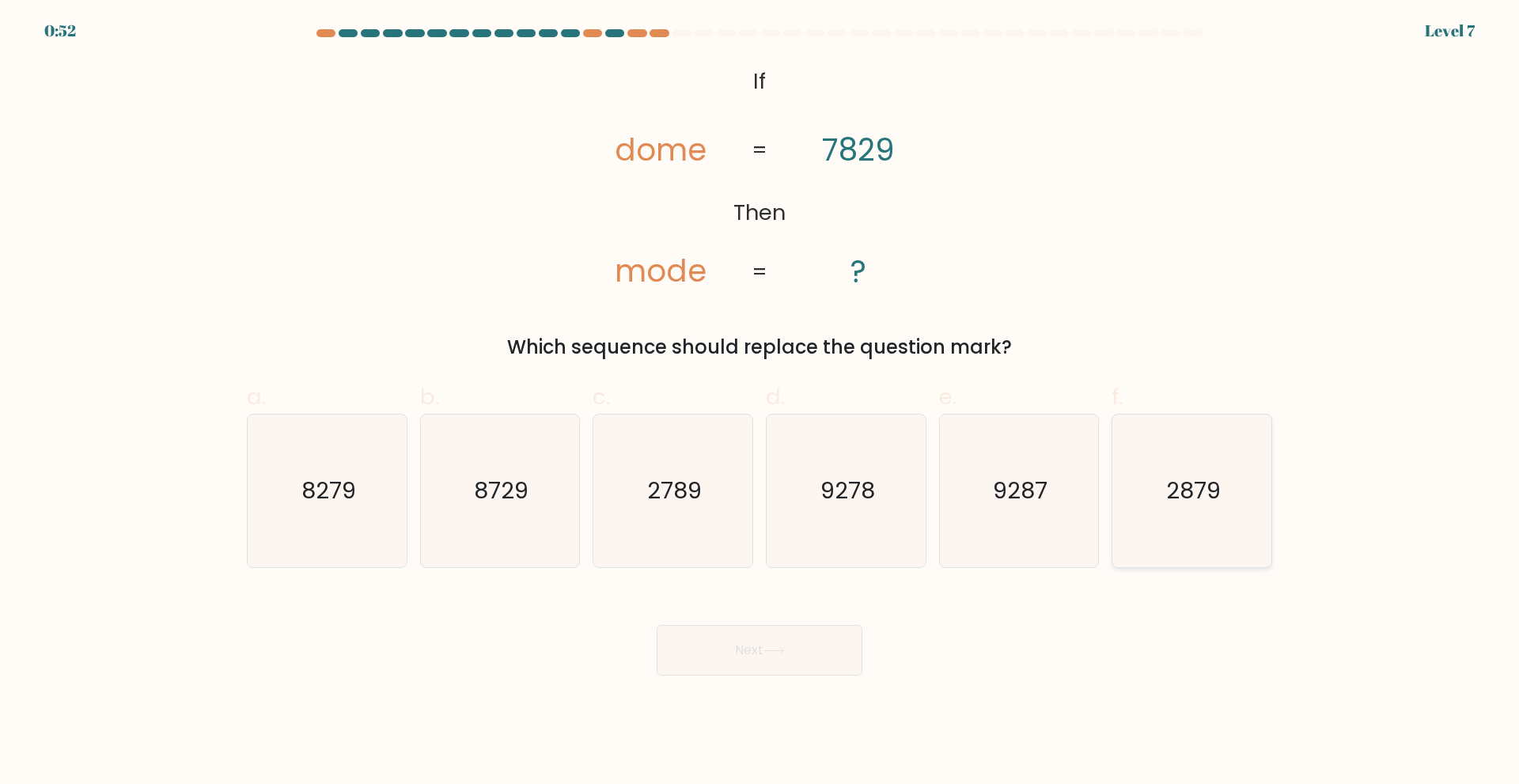
click at [1226, 492] on icon "2879" at bounding box center [1192, 491] width 153 height 153
click at [760, 403] on input "f. 2879" at bounding box center [759, 397] width 1 height 10
radio input "true"
click at [812, 653] on button "Next" at bounding box center [760, 649] width 206 height 51
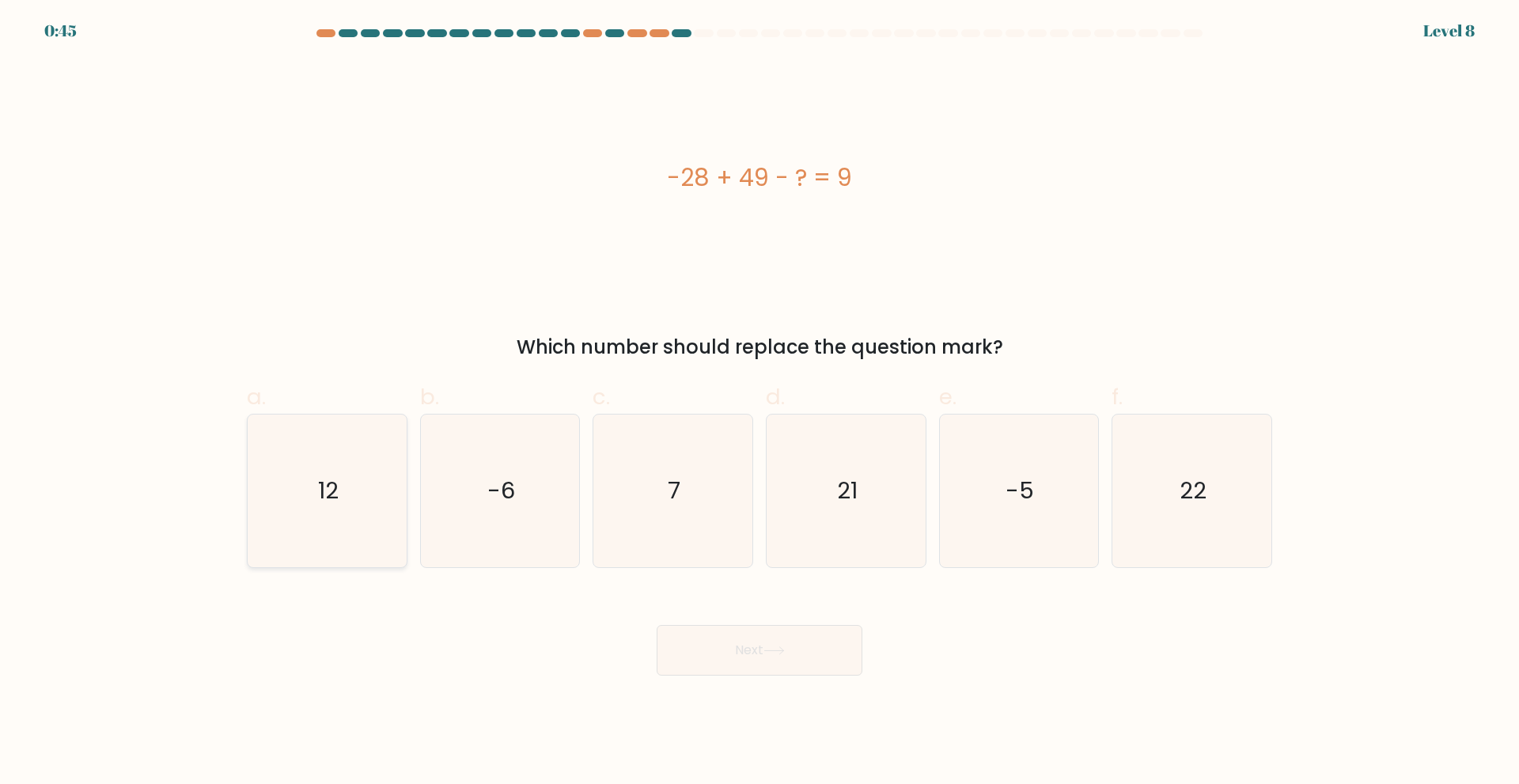
click at [357, 481] on icon "12" at bounding box center [327, 491] width 153 height 153
click at [759, 403] on input "a. 12" at bounding box center [759, 397] width 1 height 10
radio input "true"
click at [707, 635] on button "Next" at bounding box center [760, 649] width 206 height 51
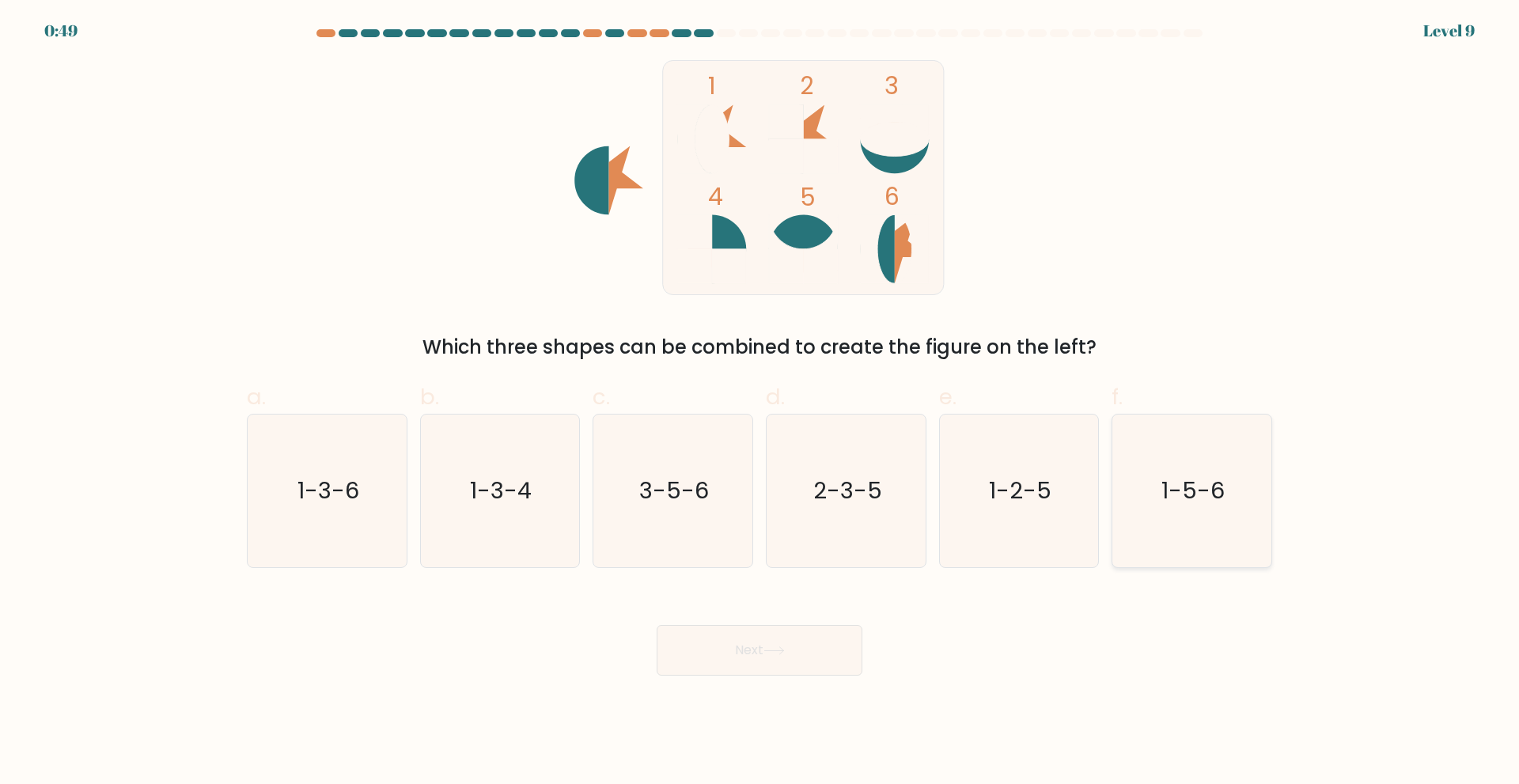
click at [1251, 513] on icon "1-5-6" at bounding box center [1192, 491] width 153 height 153
click at [760, 403] on input "f. 1-5-6" at bounding box center [759, 397] width 1 height 10
radio input "true"
click at [816, 653] on button "Next" at bounding box center [760, 649] width 206 height 51
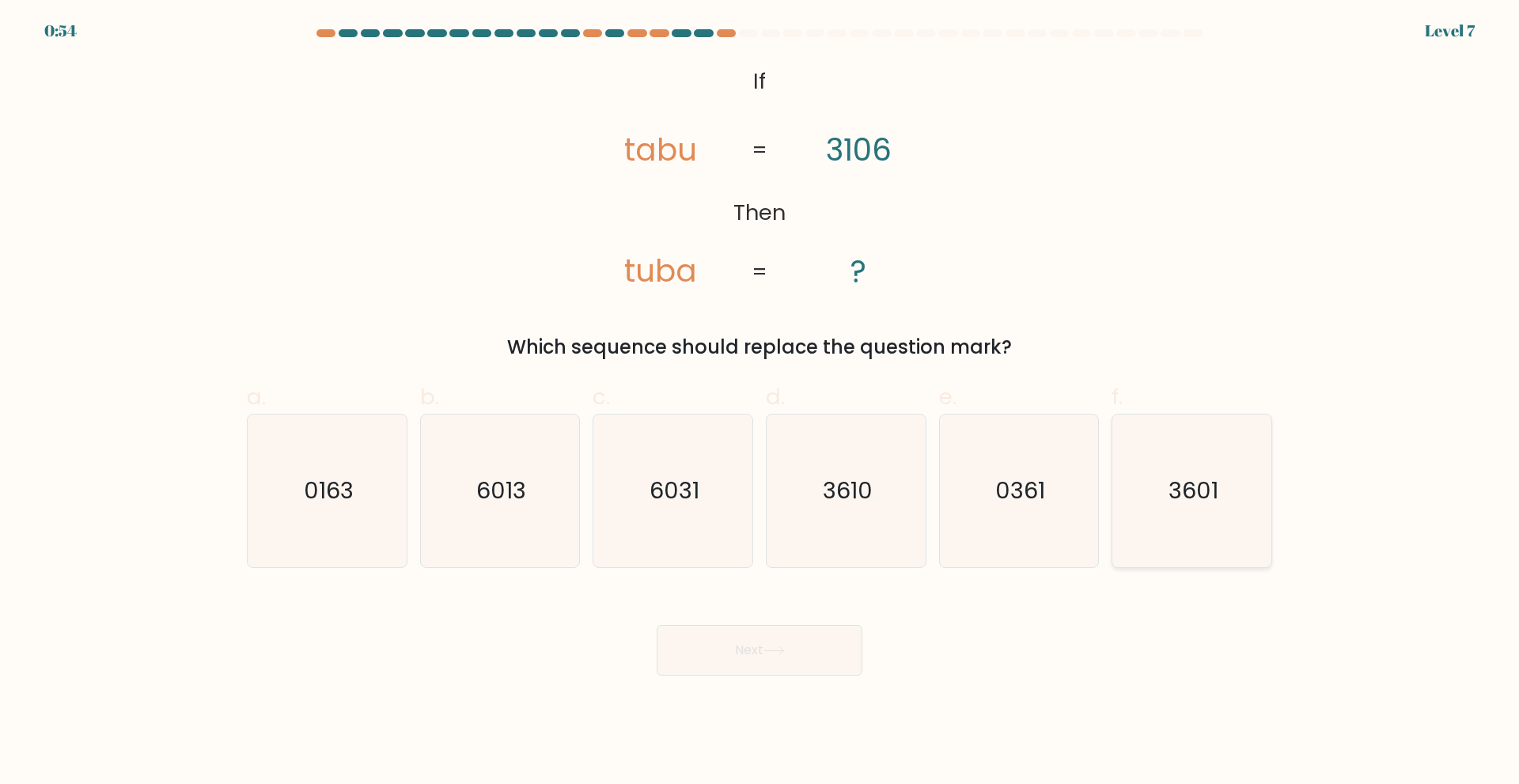
click at [1186, 507] on icon "3601" at bounding box center [1192, 491] width 153 height 153
click at [760, 403] on input "f. 3601" at bounding box center [759, 397] width 1 height 10
radio input "true"
click at [800, 648] on button "Next" at bounding box center [760, 649] width 206 height 51
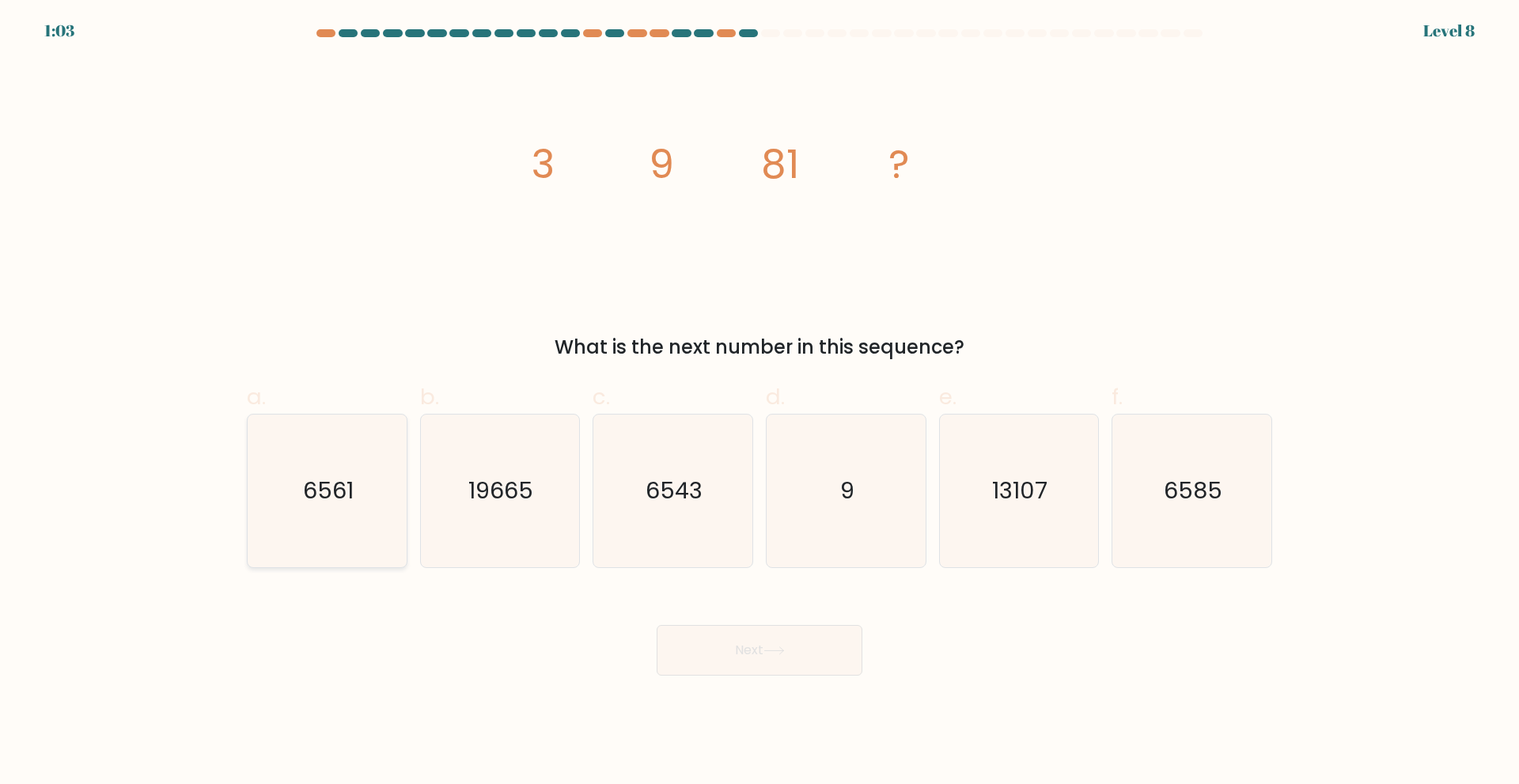
click at [341, 500] on text "6561" at bounding box center [328, 490] width 51 height 32
click at [759, 403] on input "a. 6561" at bounding box center [759, 397] width 1 height 10
radio input "true"
drag, startPoint x: 805, startPoint y: 644, endPoint x: 814, endPoint y: 646, distance: 9.2
click at [808, 644] on button "Next" at bounding box center [760, 649] width 206 height 51
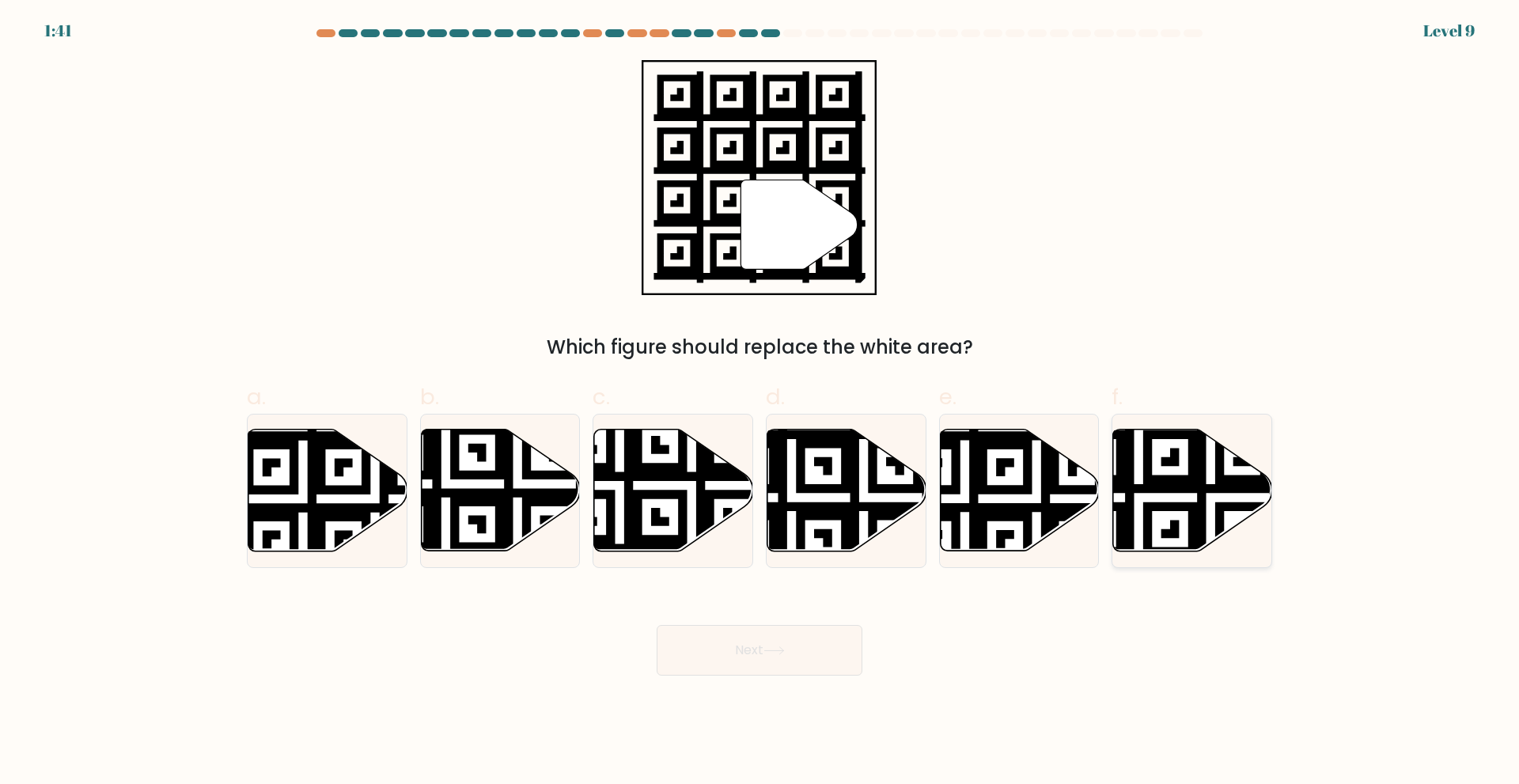
click at [1159, 489] on icon at bounding box center [1138, 425] width 288 height 288
click at [760, 403] on input "f." at bounding box center [759, 397] width 1 height 10
radio input "true"
click at [836, 657] on button "Next" at bounding box center [760, 649] width 206 height 51
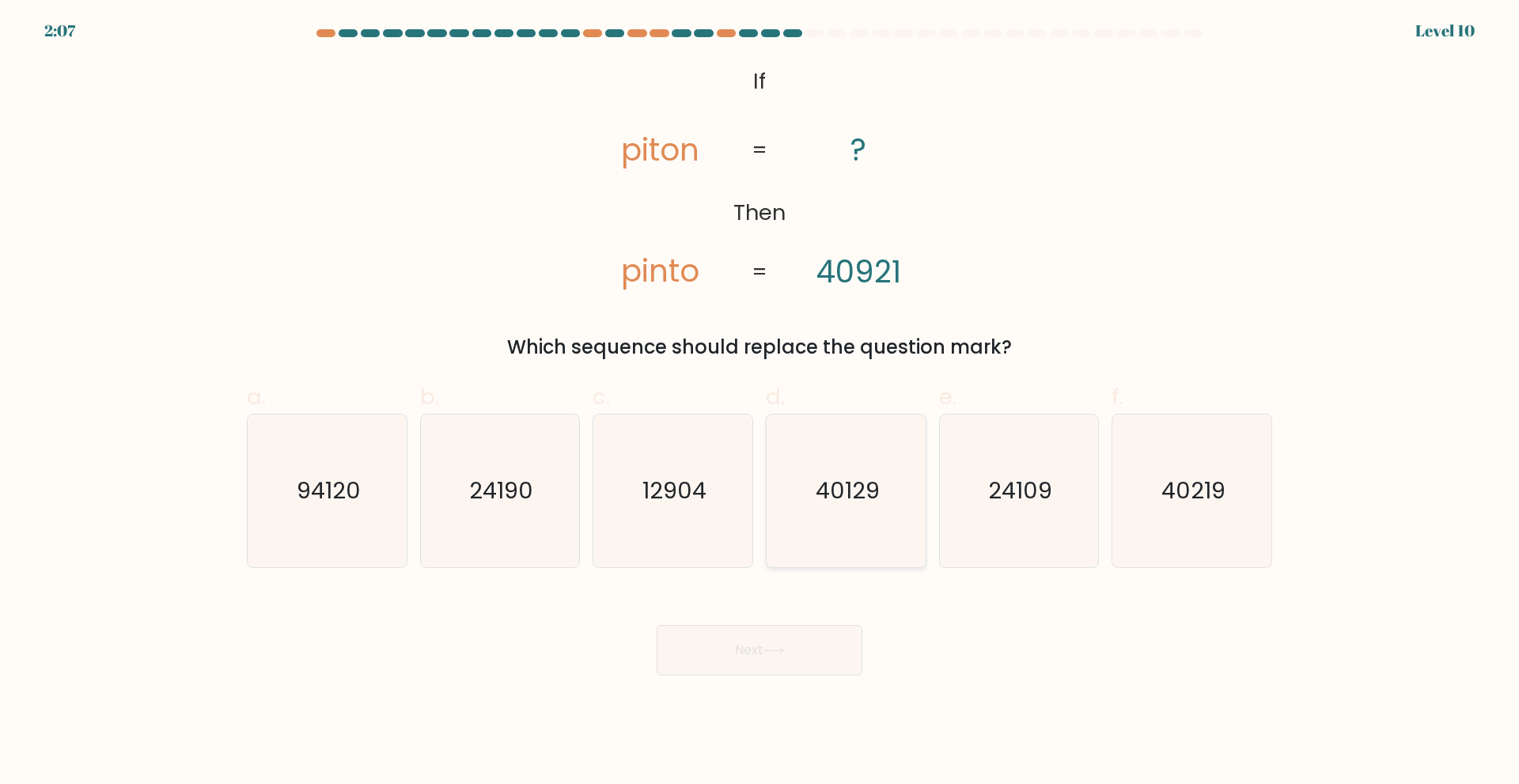
click at [874, 507] on icon "40129" at bounding box center [846, 491] width 153 height 153
click at [760, 403] on input "d. 40129" at bounding box center [759, 397] width 1 height 10
radio input "true"
click at [1188, 502] on text "40219" at bounding box center [1193, 490] width 64 height 32
click at [760, 403] on input "f. 40219" at bounding box center [759, 397] width 1 height 10
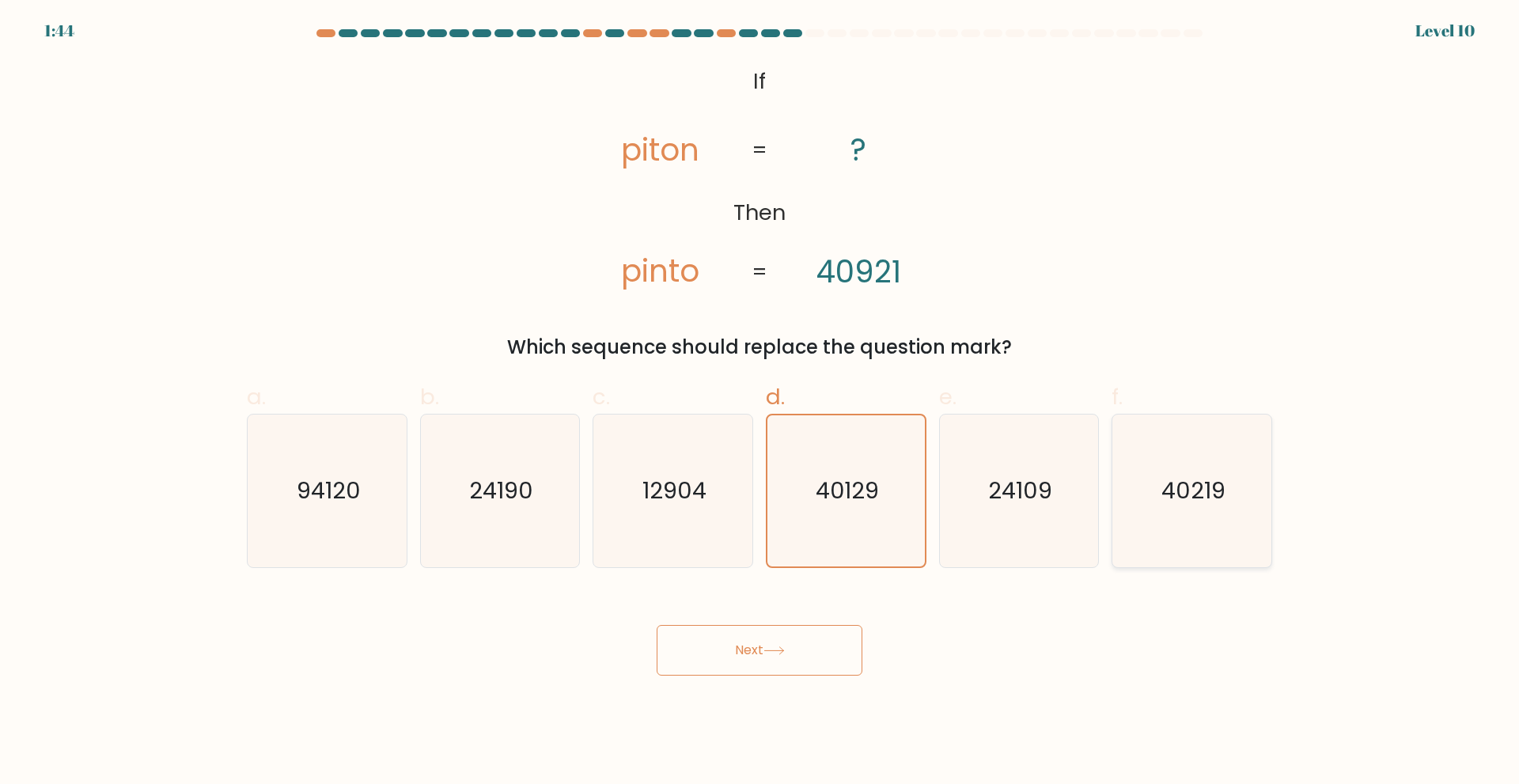
radio input "true"
click at [764, 664] on button "Next" at bounding box center [760, 649] width 206 height 51
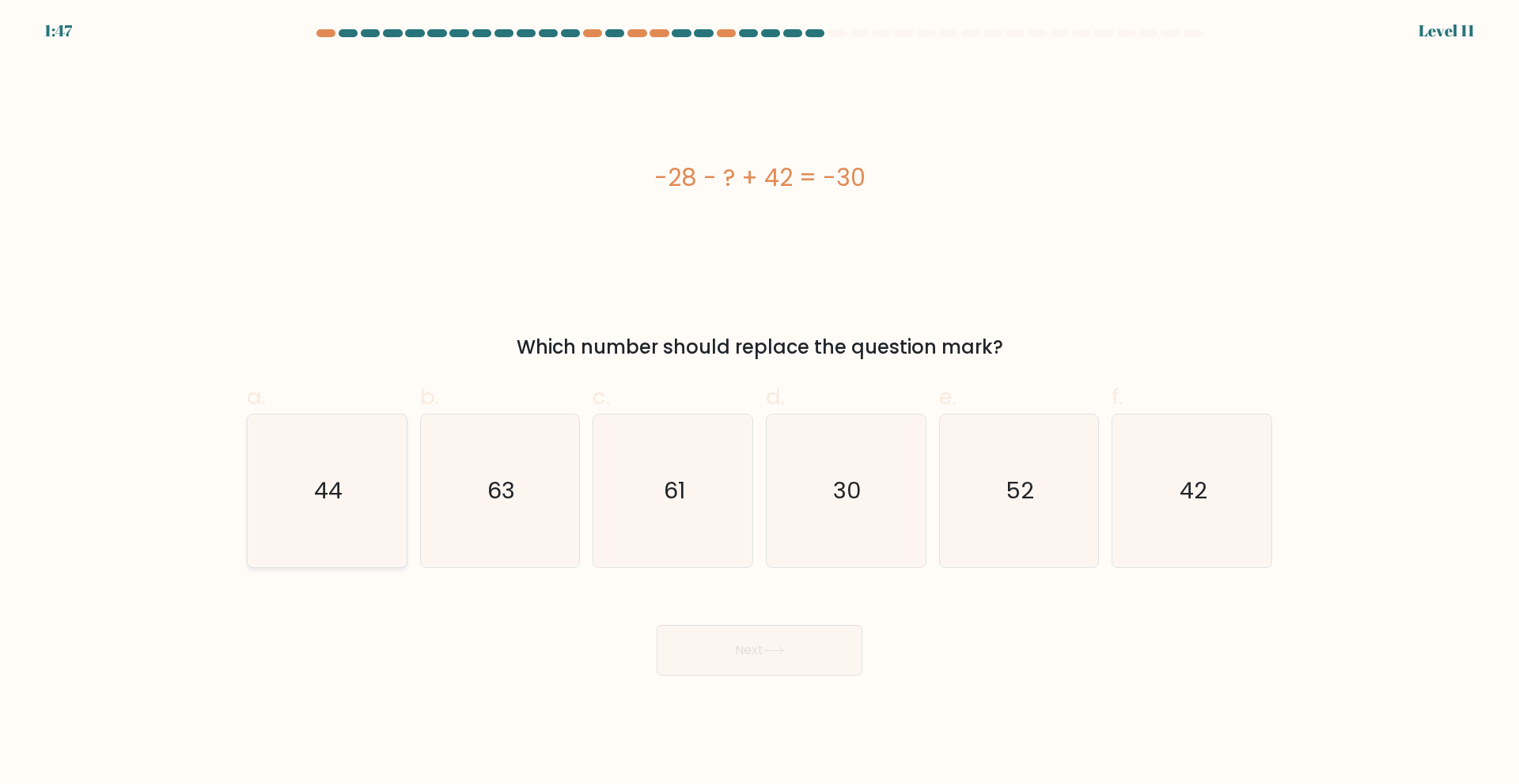
click at [303, 450] on icon "44" at bounding box center [327, 491] width 153 height 153
click at [759, 403] on input "a. 44" at bounding box center [759, 397] width 1 height 10
radio input "true"
click at [821, 664] on button "Next" at bounding box center [760, 649] width 206 height 51
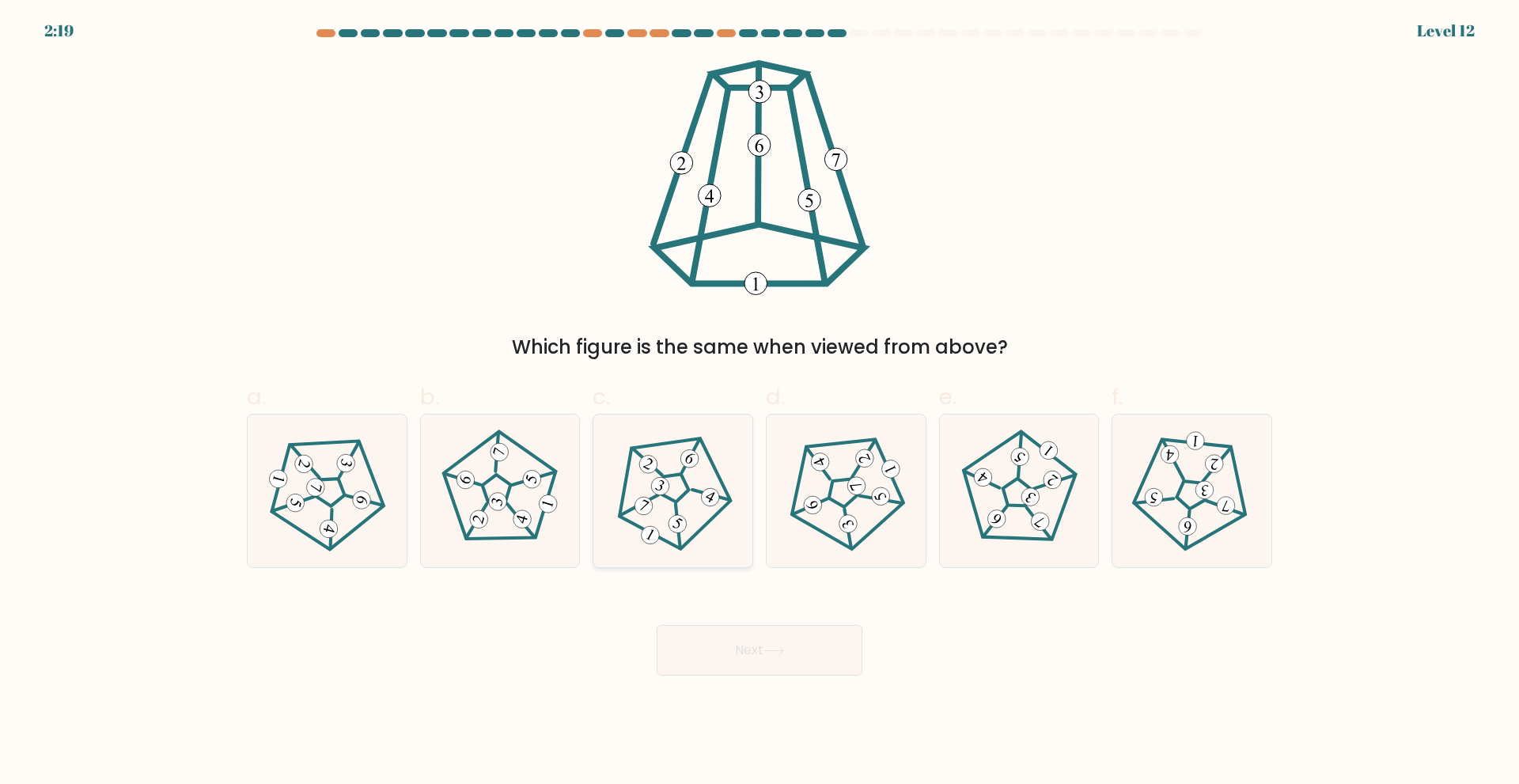
click at [659, 484] on 660 at bounding box center [661, 487] width 25 height 25
click at [759, 403] on input "c." at bounding box center [759, 397] width 1 height 10
radio input "true"
click at [780, 651] on icon at bounding box center [774, 650] width 22 height 8
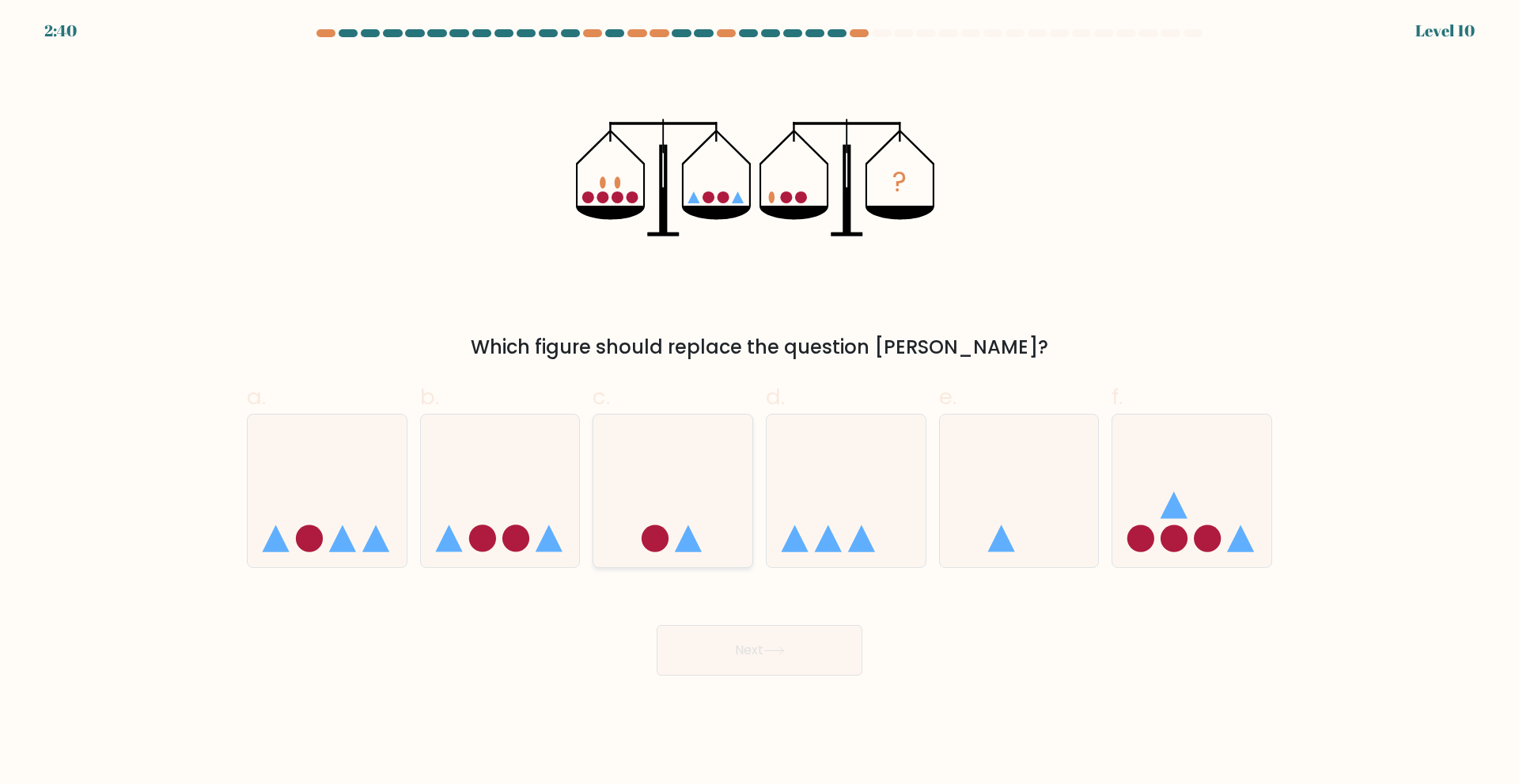
click at [646, 519] on icon at bounding box center [672, 490] width 159 height 131
click at [759, 403] on input "c." at bounding box center [759, 397] width 1 height 10
radio input "true"
click at [737, 647] on button "Next" at bounding box center [760, 649] width 206 height 51
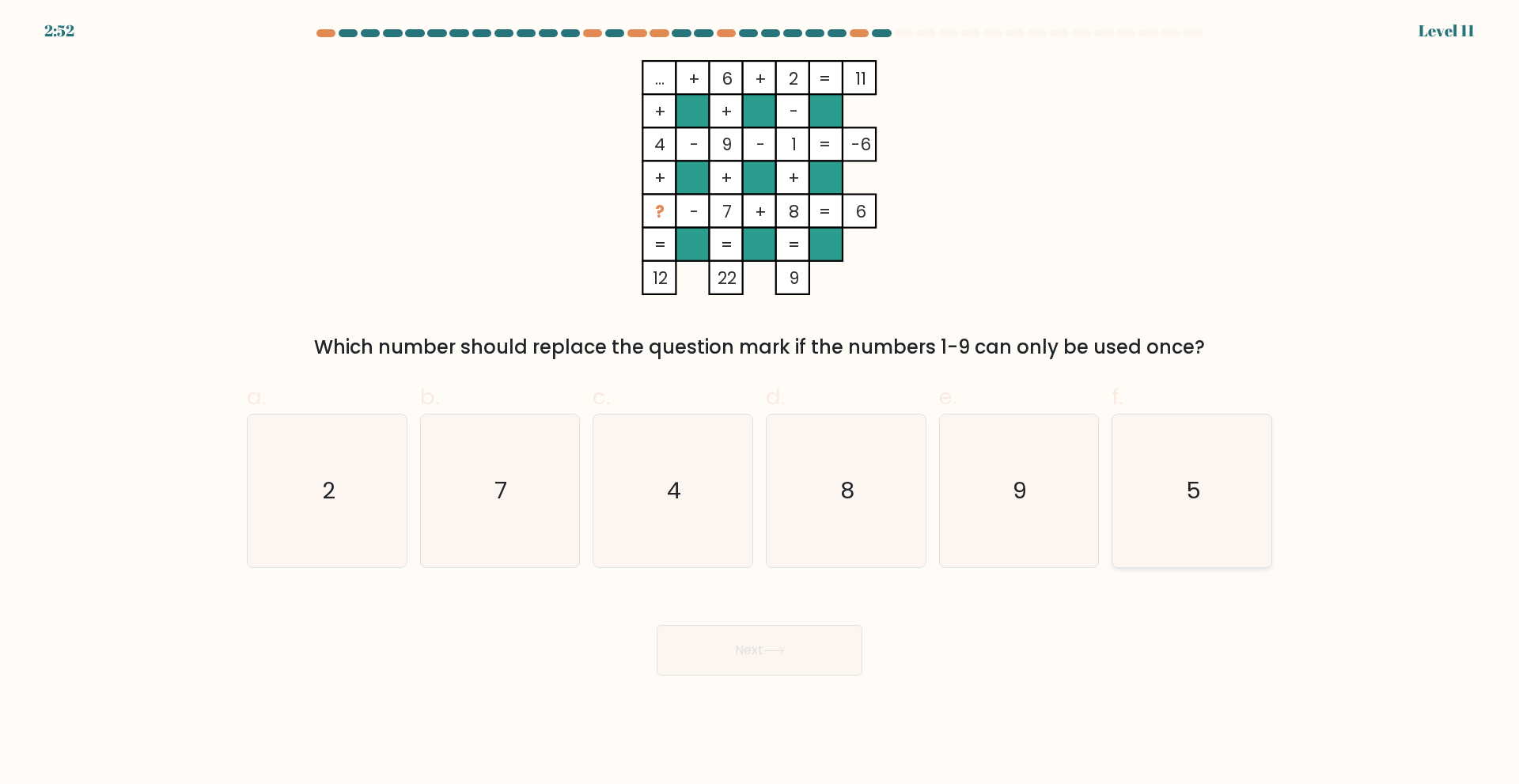
click at [1176, 490] on icon "5" at bounding box center [1192, 491] width 153 height 153
click at [760, 403] on input "f. 5" at bounding box center [759, 397] width 1 height 10
radio input "true"
click at [745, 643] on button "Next" at bounding box center [760, 649] width 206 height 51
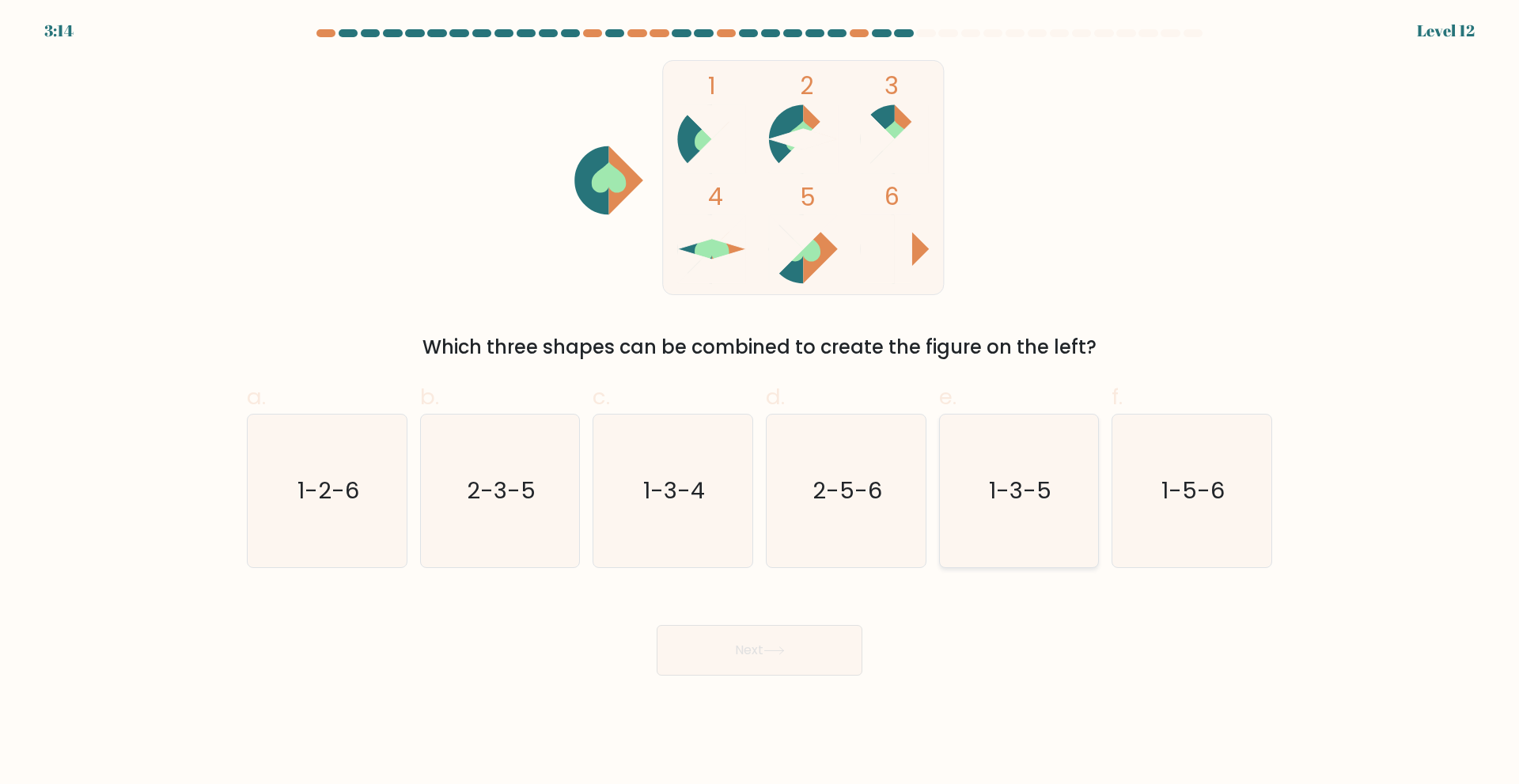
click at [1070, 487] on icon "1-3-5" at bounding box center [1018, 491] width 153 height 153
click at [760, 403] on input "e. 1-3-5" at bounding box center [759, 397] width 1 height 10
radio input "true"
click at [841, 650] on button "Next" at bounding box center [760, 649] width 206 height 51
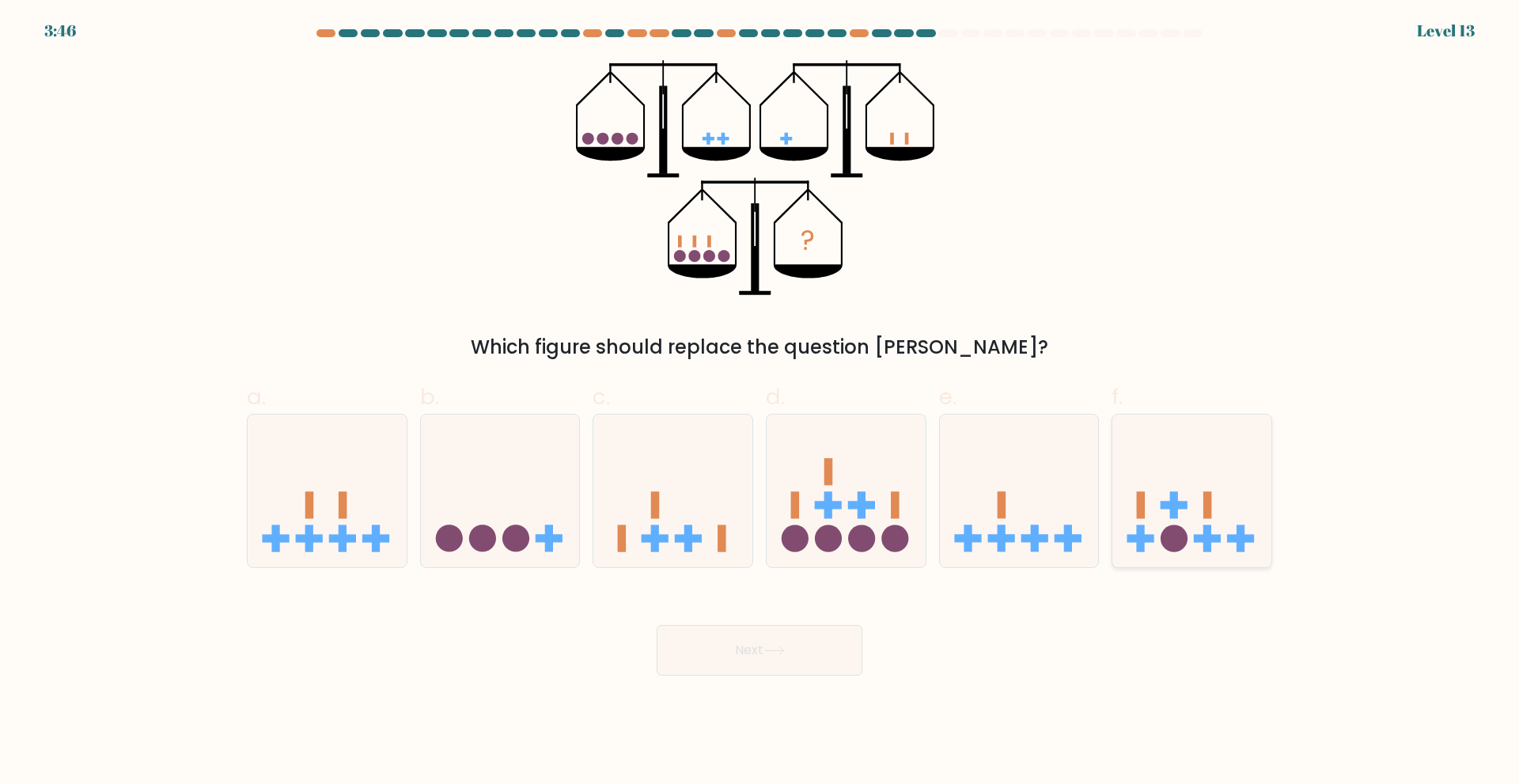
click at [1210, 522] on icon at bounding box center [1191, 490] width 159 height 131
click at [760, 403] on input "f." at bounding box center [759, 397] width 1 height 10
radio input "true"
click at [787, 644] on button "Next" at bounding box center [760, 649] width 206 height 51
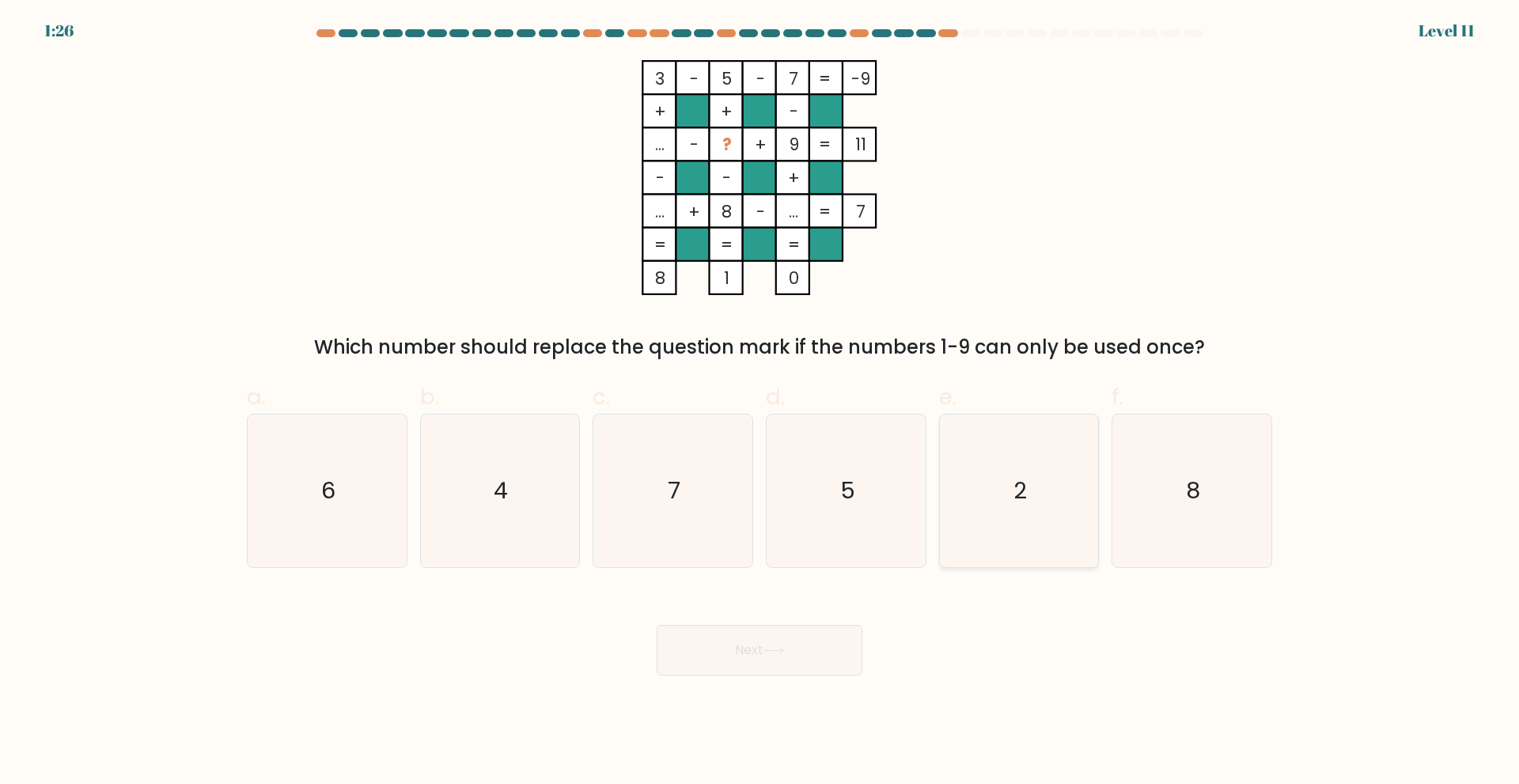
click at [994, 446] on icon "2" at bounding box center [1018, 491] width 153 height 153
click at [760, 403] on input "e. 2" at bounding box center [759, 397] width 1 height 10
radio input "true"
click at [820, 654] on button "Next" at bounding box center [760, 649] width 206 height 51
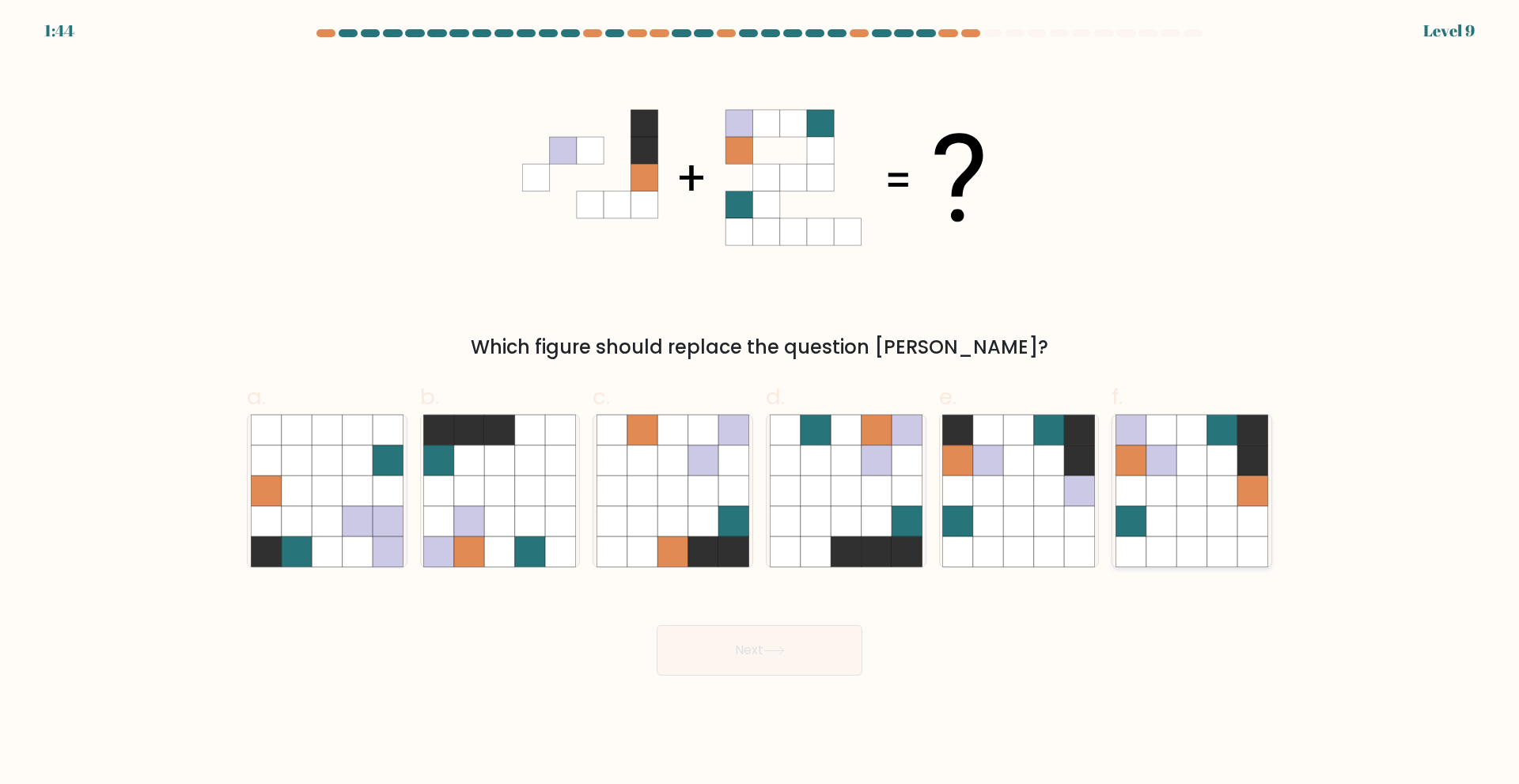
click at [1157, 474] on icon at bounding box center [1161, 459] width 30 height 30
click at [760, 403] on input "f." at bounding box center [759, 397] width 1 height 10
radio input "true"
click at [791, 658] on button "Next" at bounding box center [760, 649] width 206 height 51
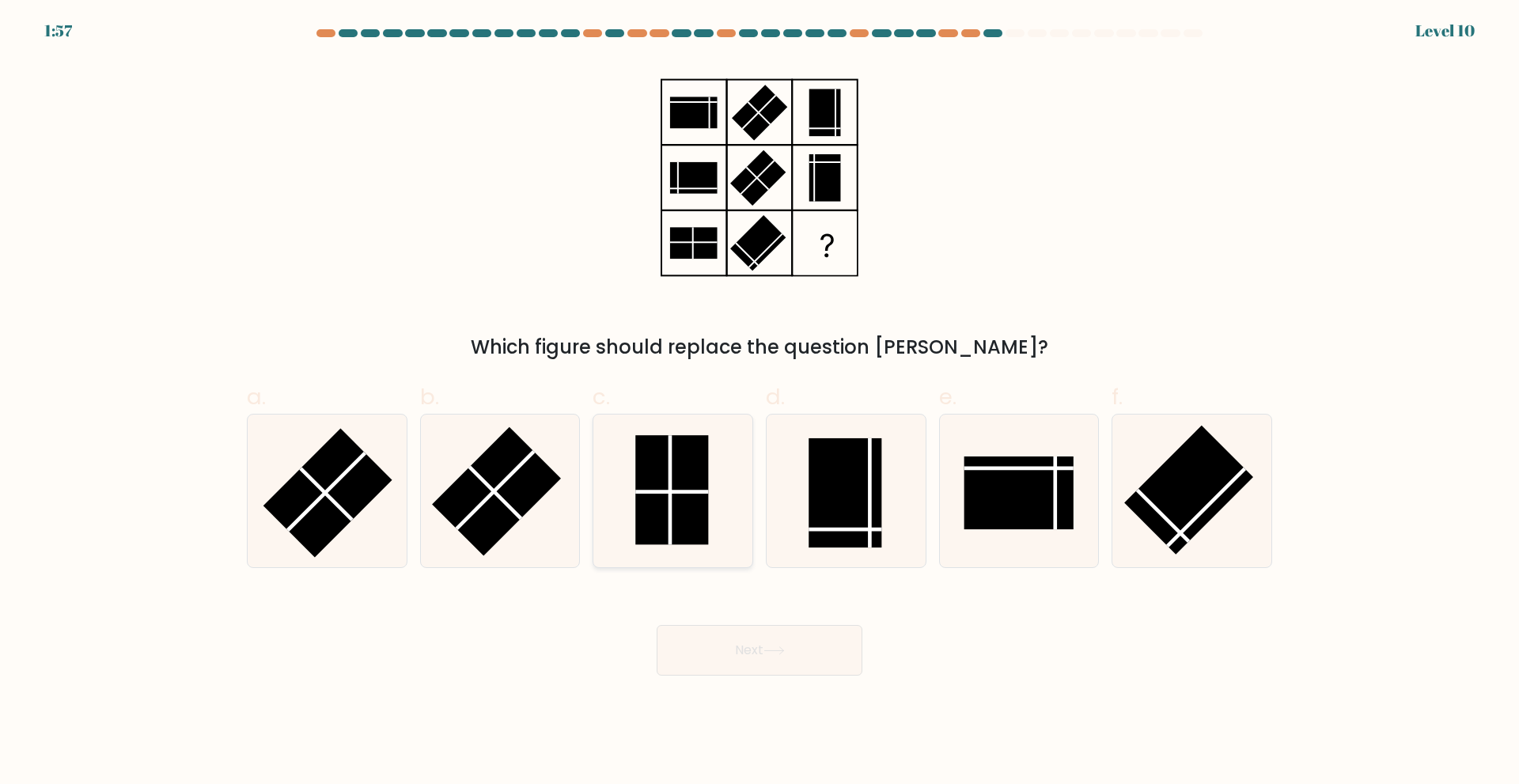
click at [707, 491] on line at bounding box center [672, 491] width 73 height 0
click at [759, 403] on input "c." at bounding box center [759, 397] width 1 height 10
radio input "true"
click at [804, 628] on button "Next" at bounding box center [760, 649] width 206 height 51
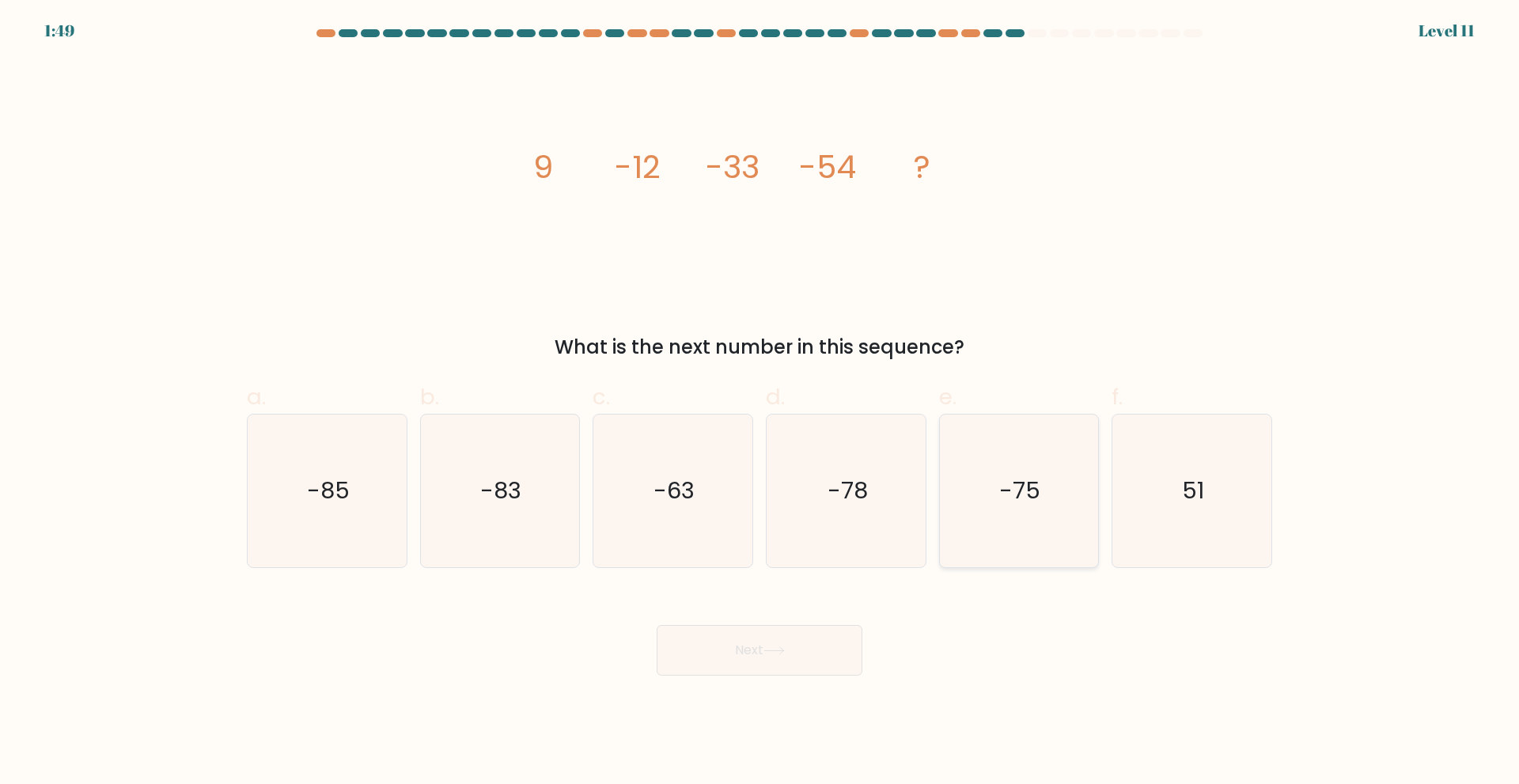
click at [1076, 500] on icon "-75" at bounding box center [1018, 491] width 153 height 153
click at [760, 403] on input "e. -75" at bounding box center [759, 397] width 1 height 10
radio input "true"
click at [715, 675] on body "1:48 Level 11" at bounding box center [759, 392] width 1519 height 784
click at [725, 653] on button "Next" at bounding box center [760, 649] width 206 height 51
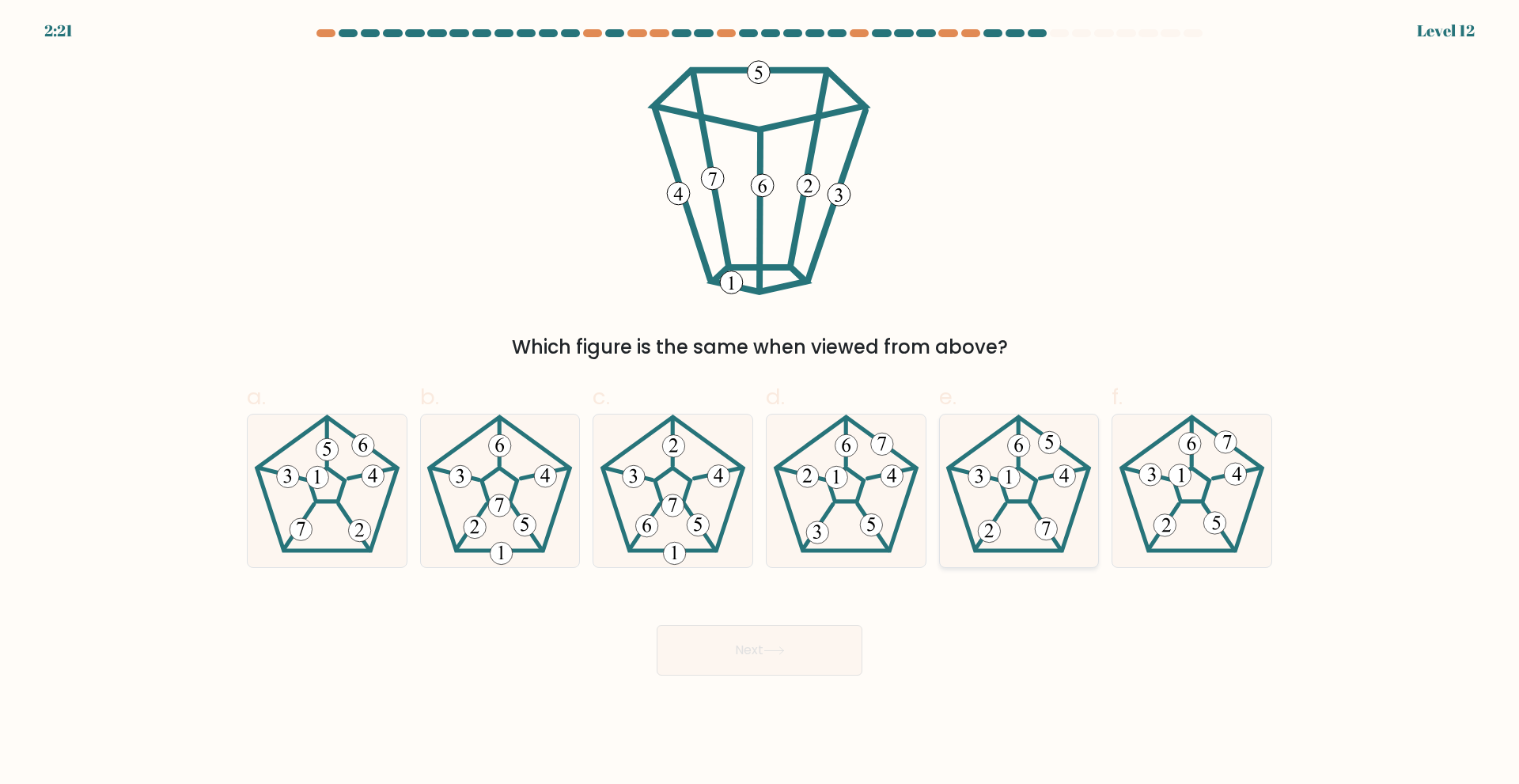
click at [1040, 526] on 678 at bounding box center [1046, 528] width 22 height 22
click at [760, 403] on input "e." at bounding box center [759, 397] width 1 height 10
radio input "true"
click at [767, 644] on button "Next" at bounding box center [760, 649] width 206 height 51
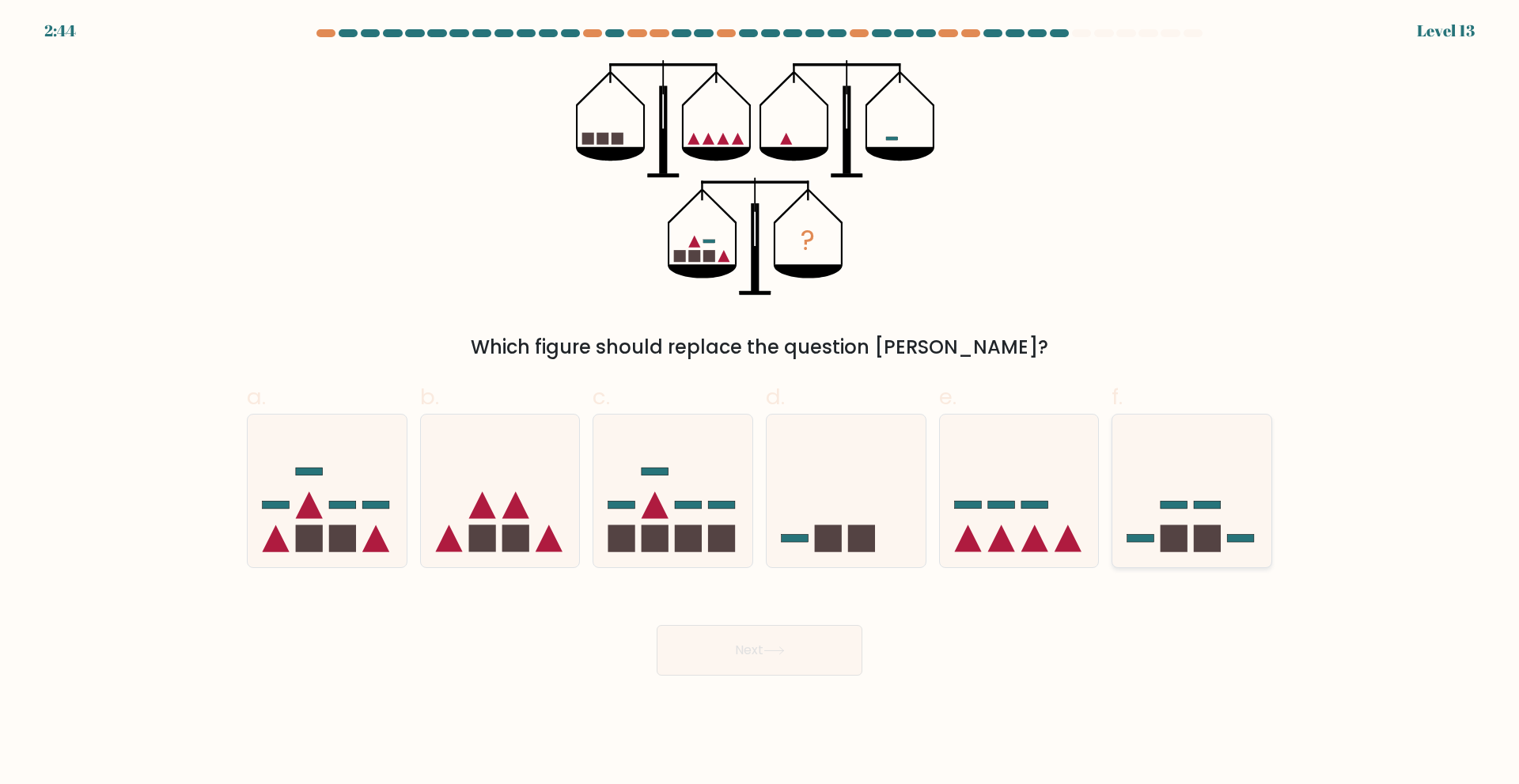
click at [1173, 531] on rect at bounding box center [1174, 538] width 27 height 27
click at [760, 403] on input "f." at bounding box center [759, 397] width 1 height 10
radio input "true"
click at [735, 644] on button "Next" at bounding box center [760, 649] width 206 height 51
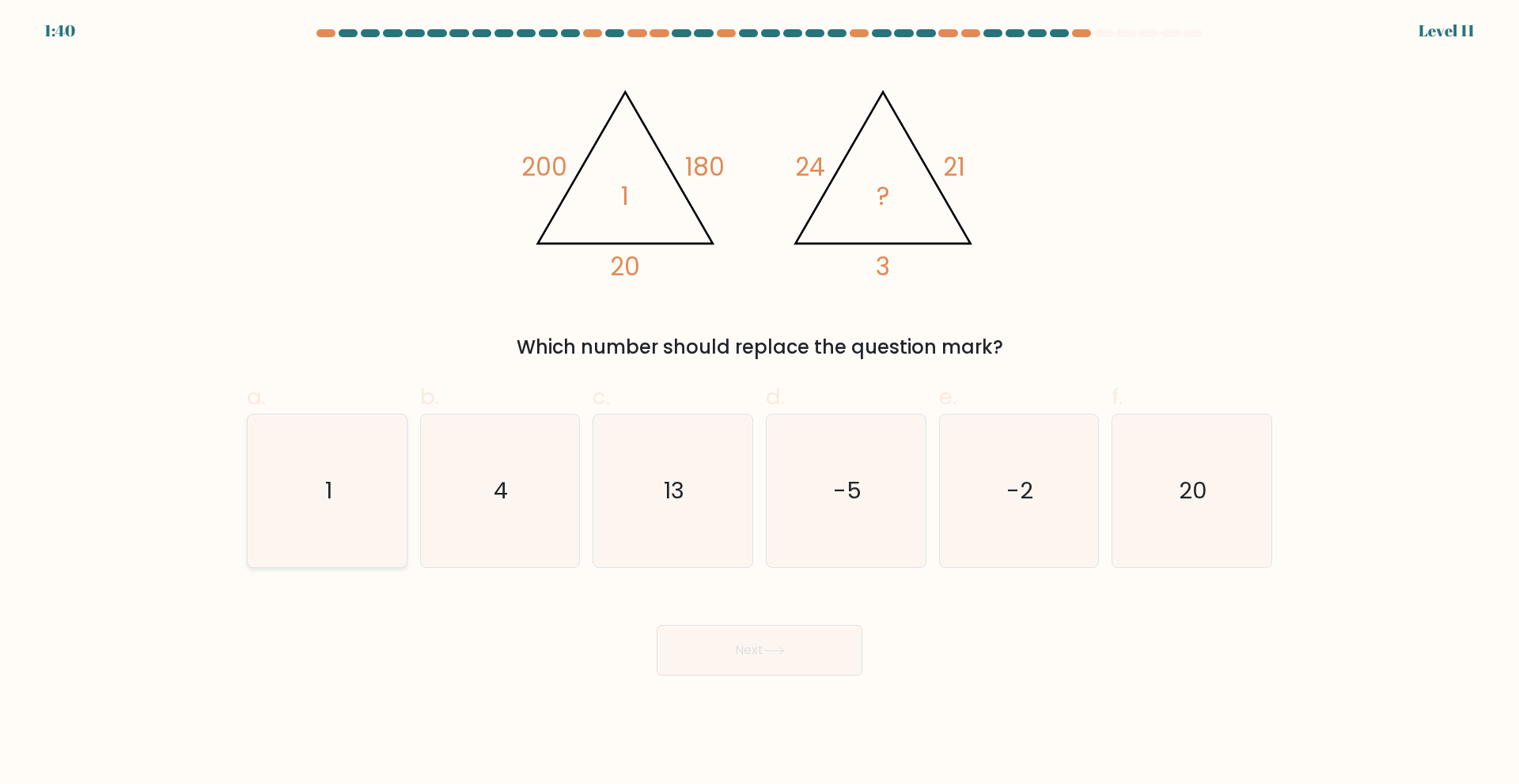
click at [311, 475] on icon "1" at bounding box center [327, 491] width 153 height 153
click at [759, 403] on input "a. 1" at bounding box center [759, 397] width 1 height 10
radio input "true"
click at [722, 650] on button "Next" at bounding box center [760, 649] width 206 height 51
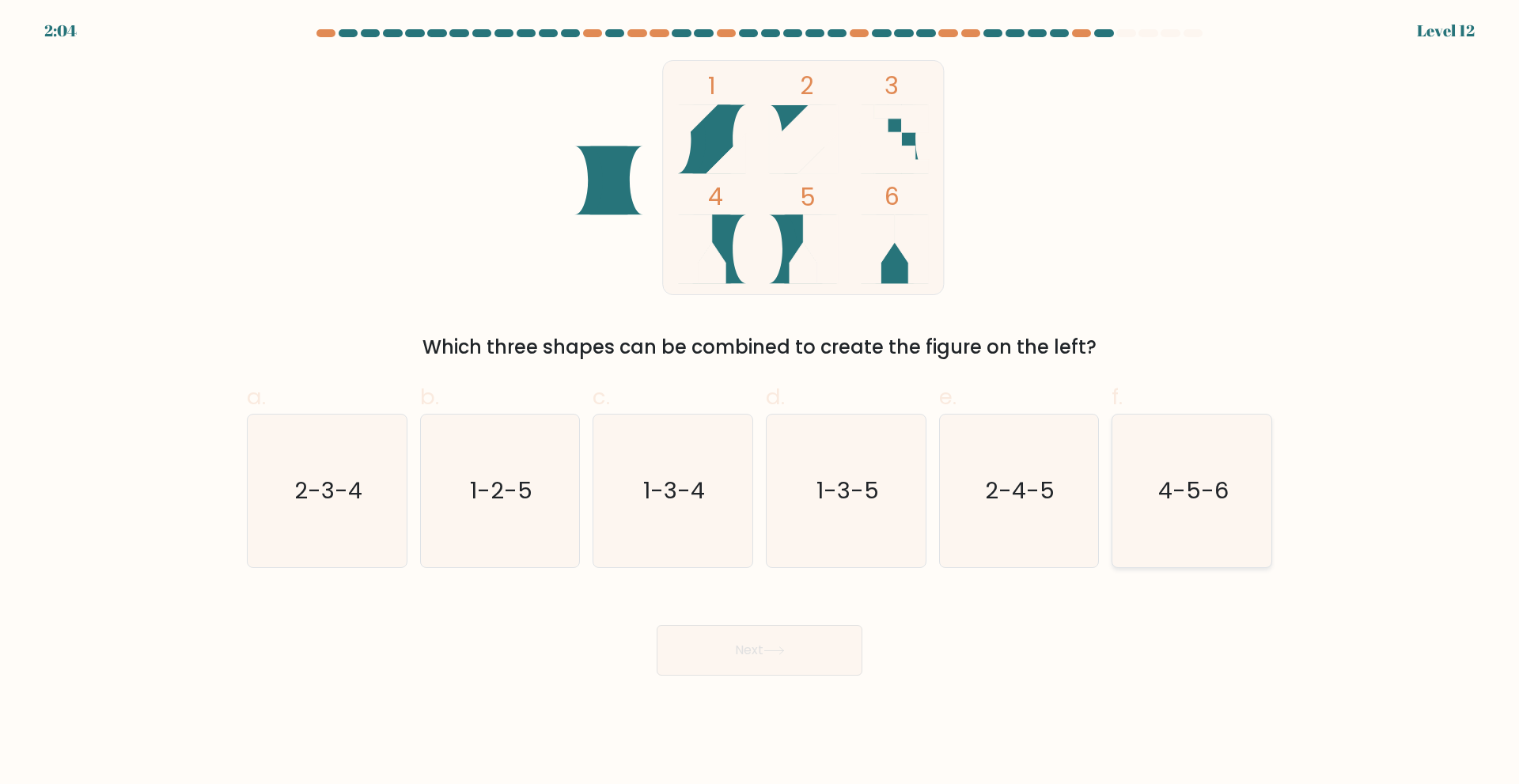
drag, startPoint x: 1174, startPoint y: 501, endPoint x: 1169, endPoint y: 511, distance: 11.2
click at [1176, 501] on text "4-5-6" at bounding box center [1193, 490] width 71 height 32
click at [760, 403] on input "f. 4-5-6" at bounding box center [759, 397] width 1 height 10
radio input "true"
click at [767, 654] on icon at bounding box center [774, 650] width 22 height 8
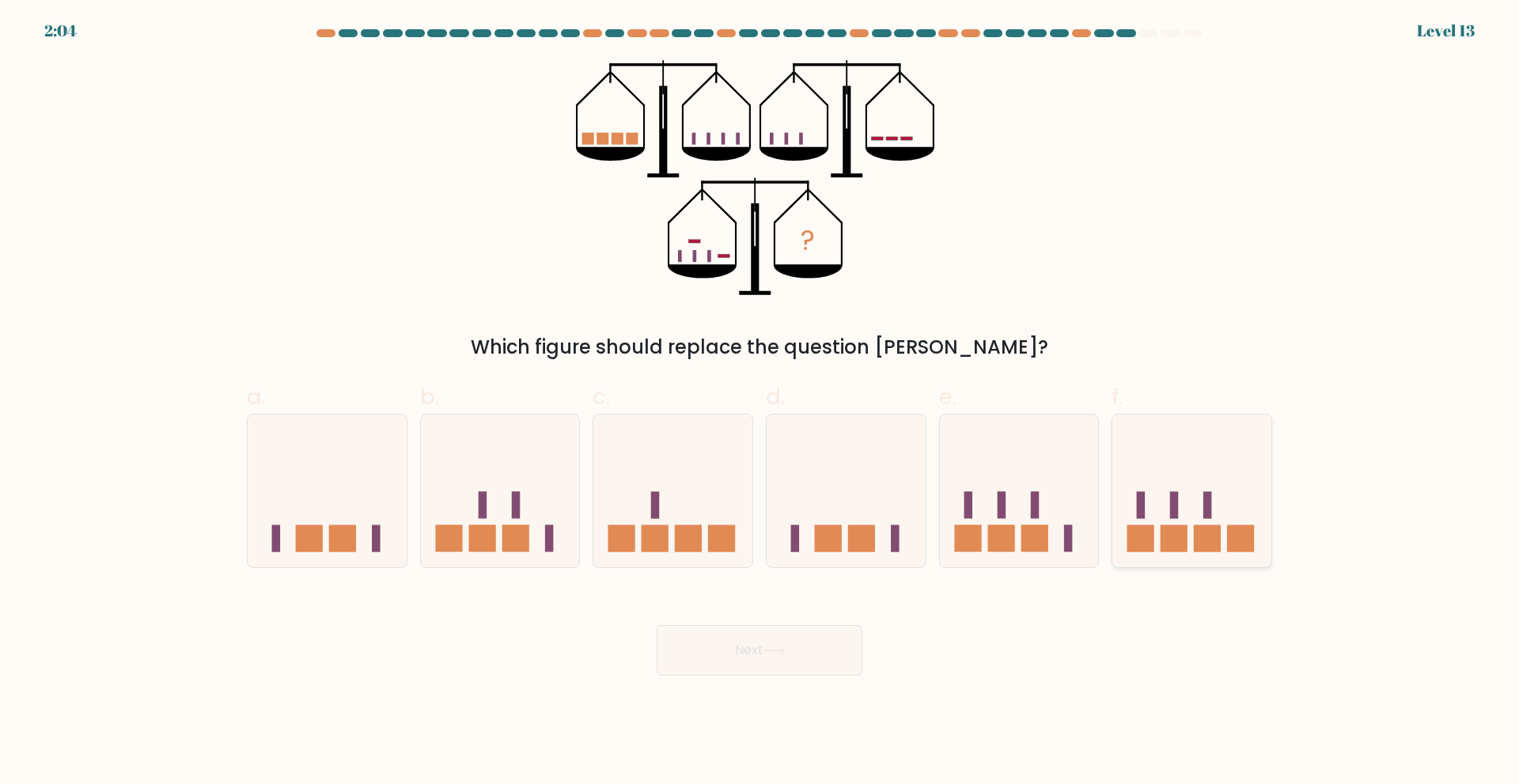
click at [1156, 533] on icon at bounding box center [1191, 490] width 159 height 131
click at [760, 403] on input "f." at bounding box center [759, 397] width 1 height 10
radio input "true"
click at [825, 663] on button "Next" at bounding box center [760, 649] width 206 height 51
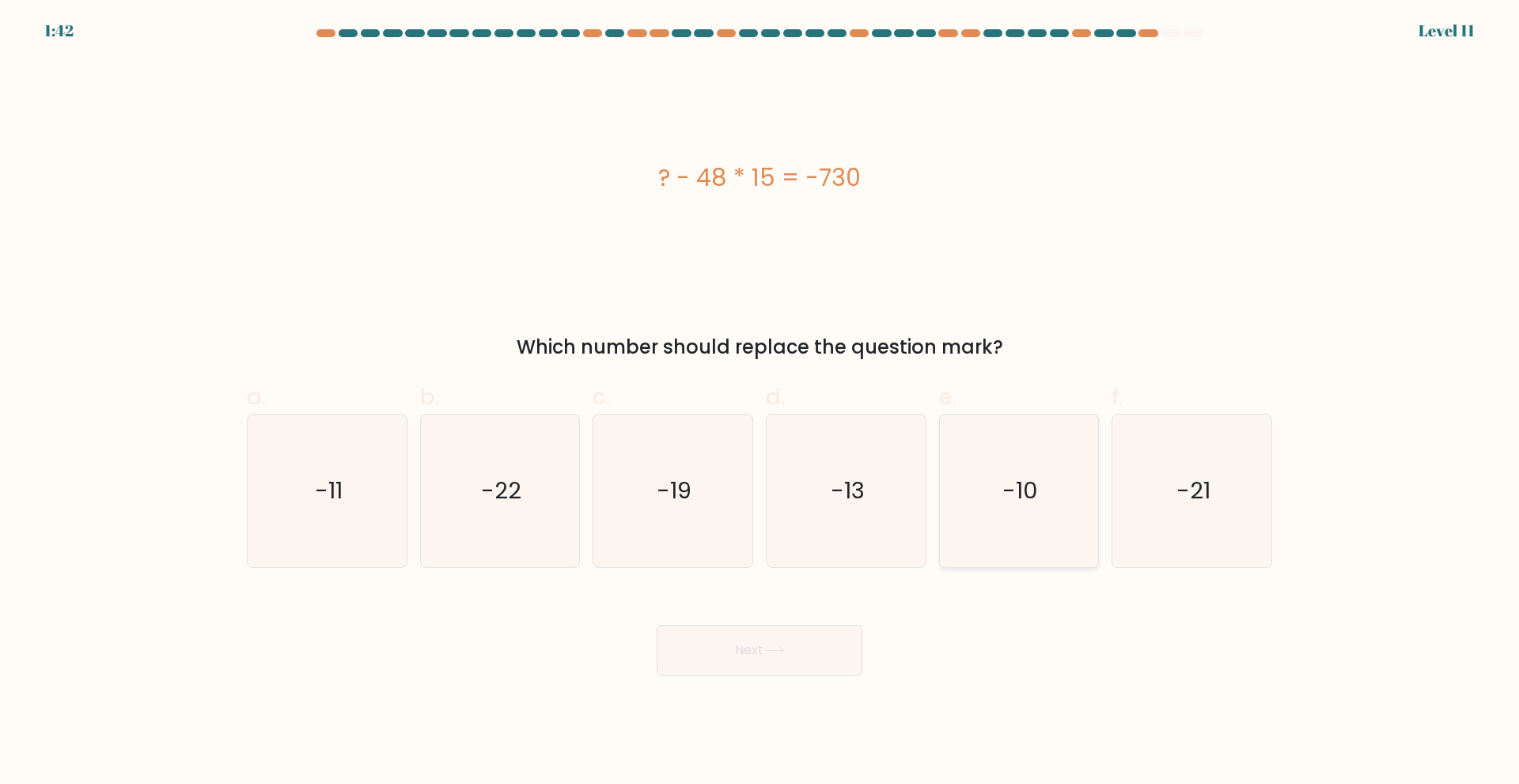
click at [1054, 491] on icon "-10" at bounding box center [1018, 491] width 153 height 153
click at [760, 403] on input "e. -10" at bounding box center [759, 397] width 1 height 10
radio input "true"
click at [732, 641] on button "Next" at bounding box center [760, 649] width 206 height 51
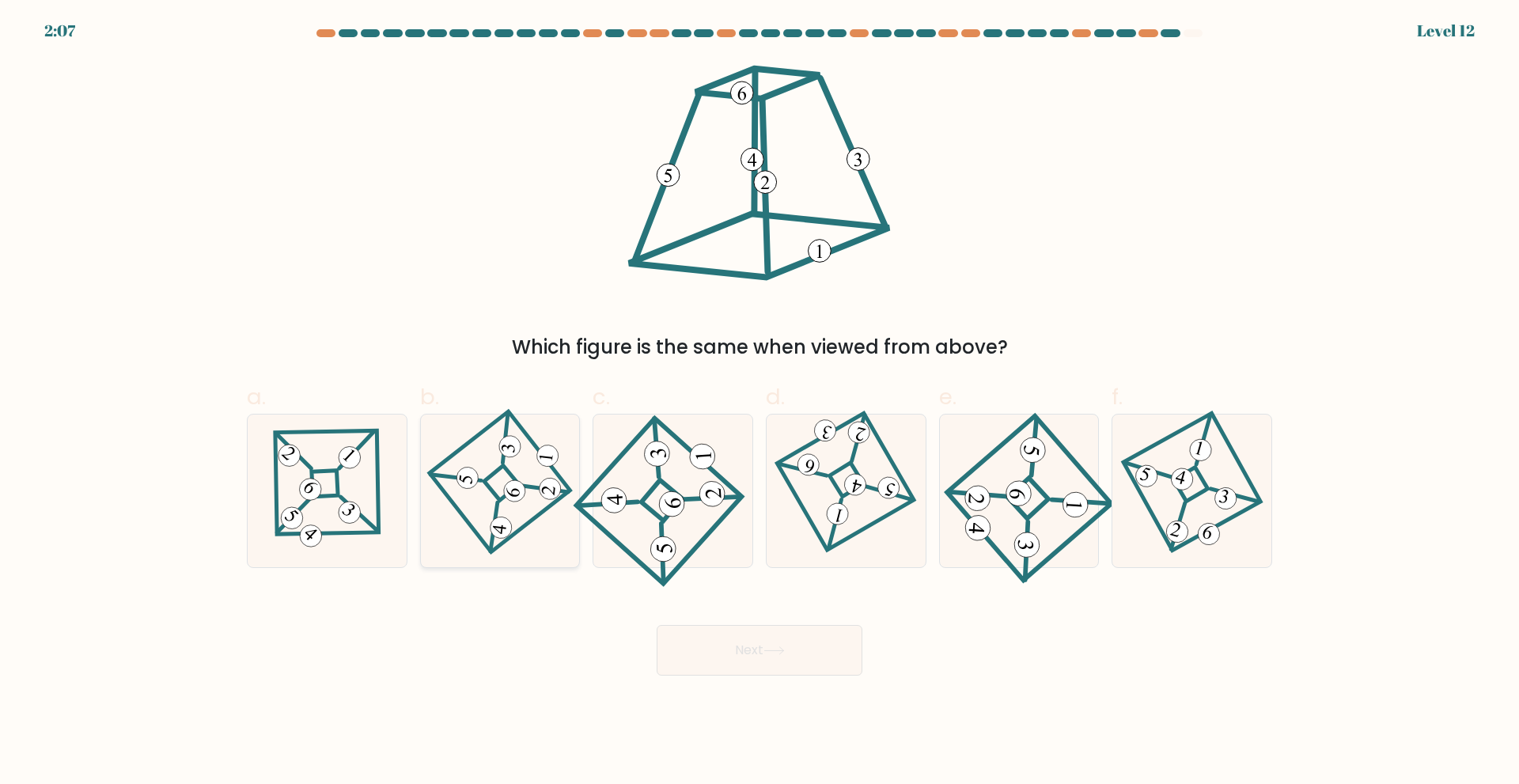
drag, startPoint x: 524, startPoint y: 507, endPoint x: 528, endPoint y: 515, distance: 8.9
click at [524, 505] on icon at bounding box center [500, 490] width 105 height 122
click at [759, 403] on input "b." at bounding box center [759, 397] width 1 height 10
radio input "true"
click at [758, 651] on button "Next" at bounding box center [760, 649] width 206 height 51
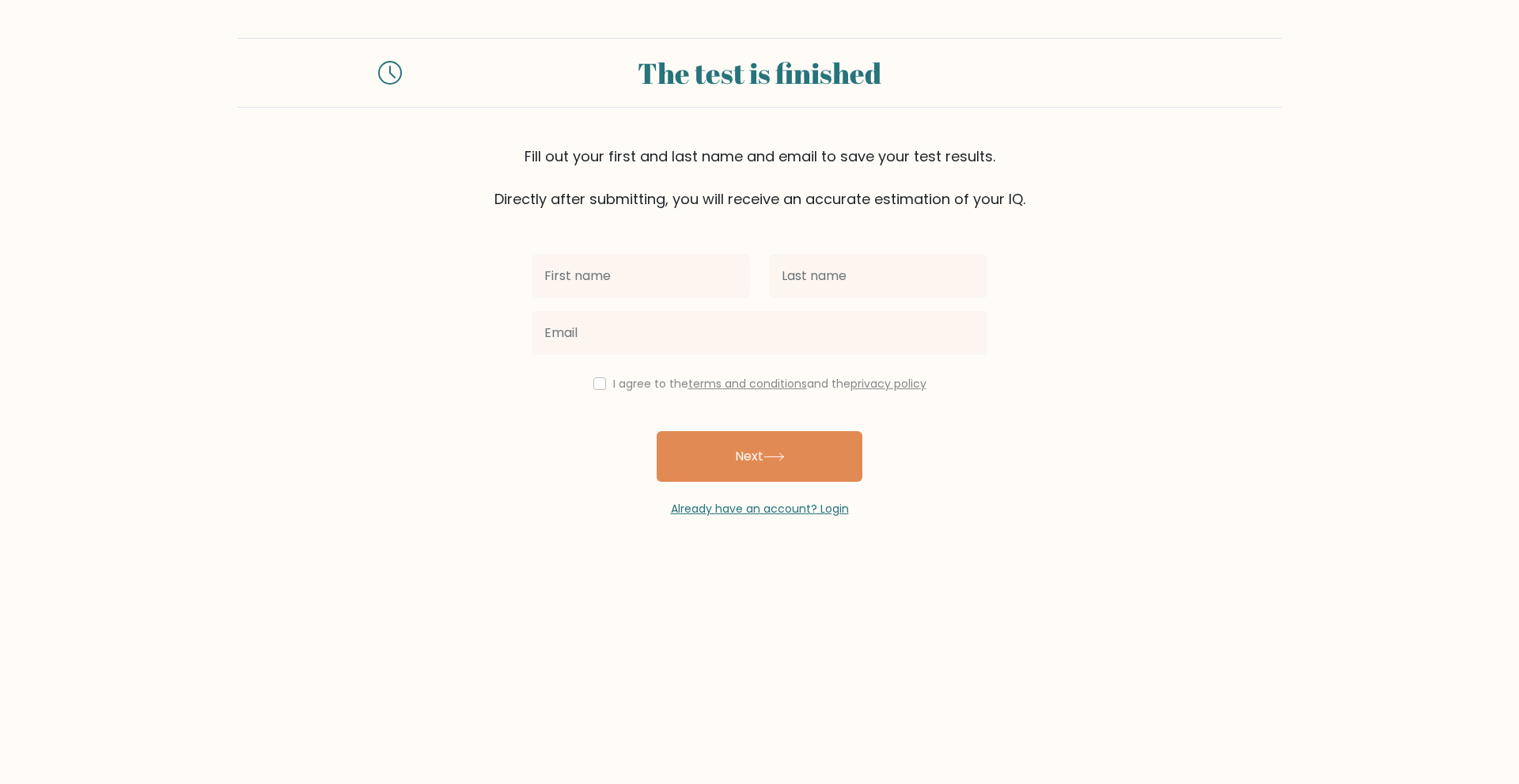
click at [639, 275] on input "text" at bounding box center [640, 276] width 218 height 44
type input "[PERSON_NAME]"
type input "Calpito"
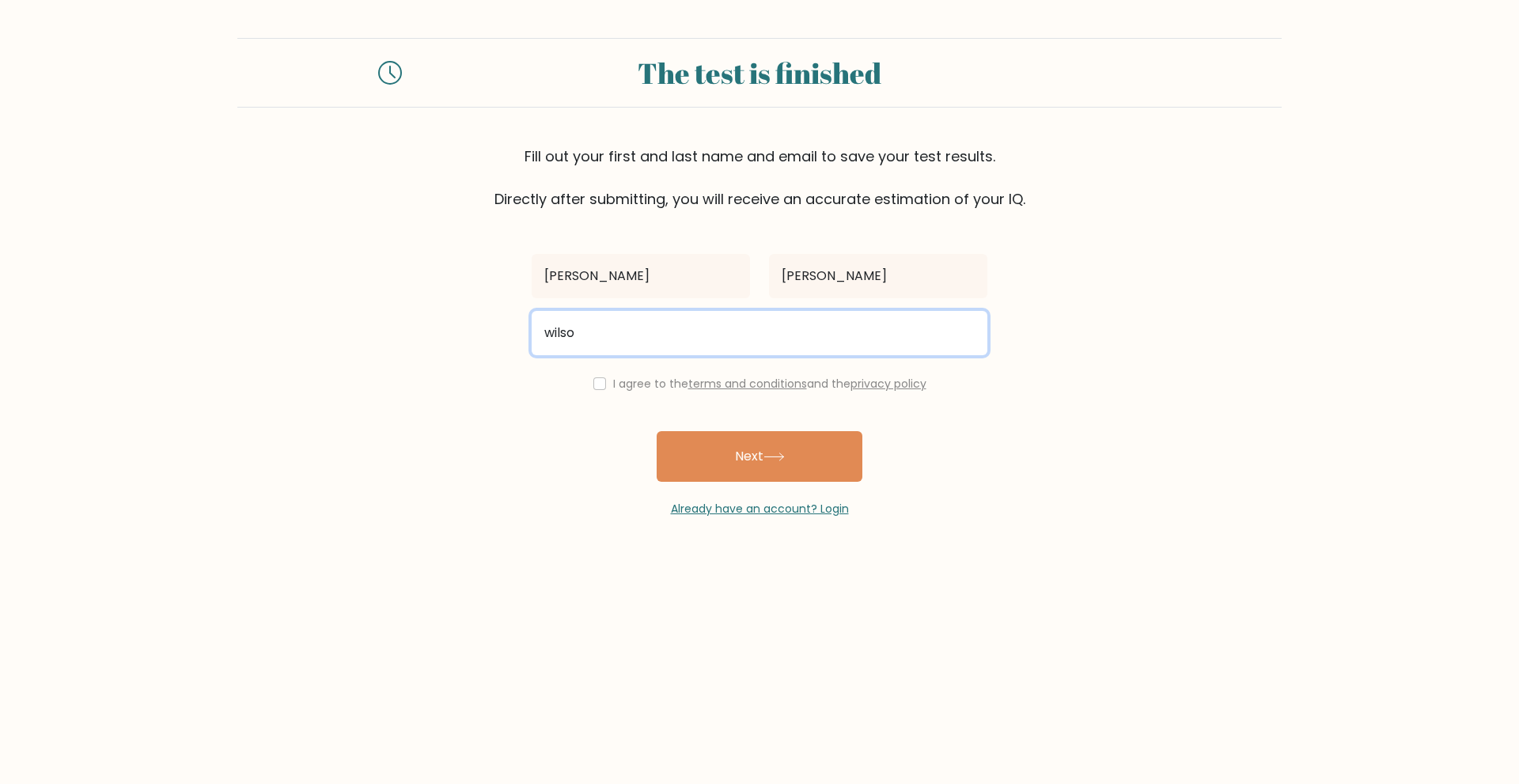
type input "wilsoncalpito0315@gmail.com"
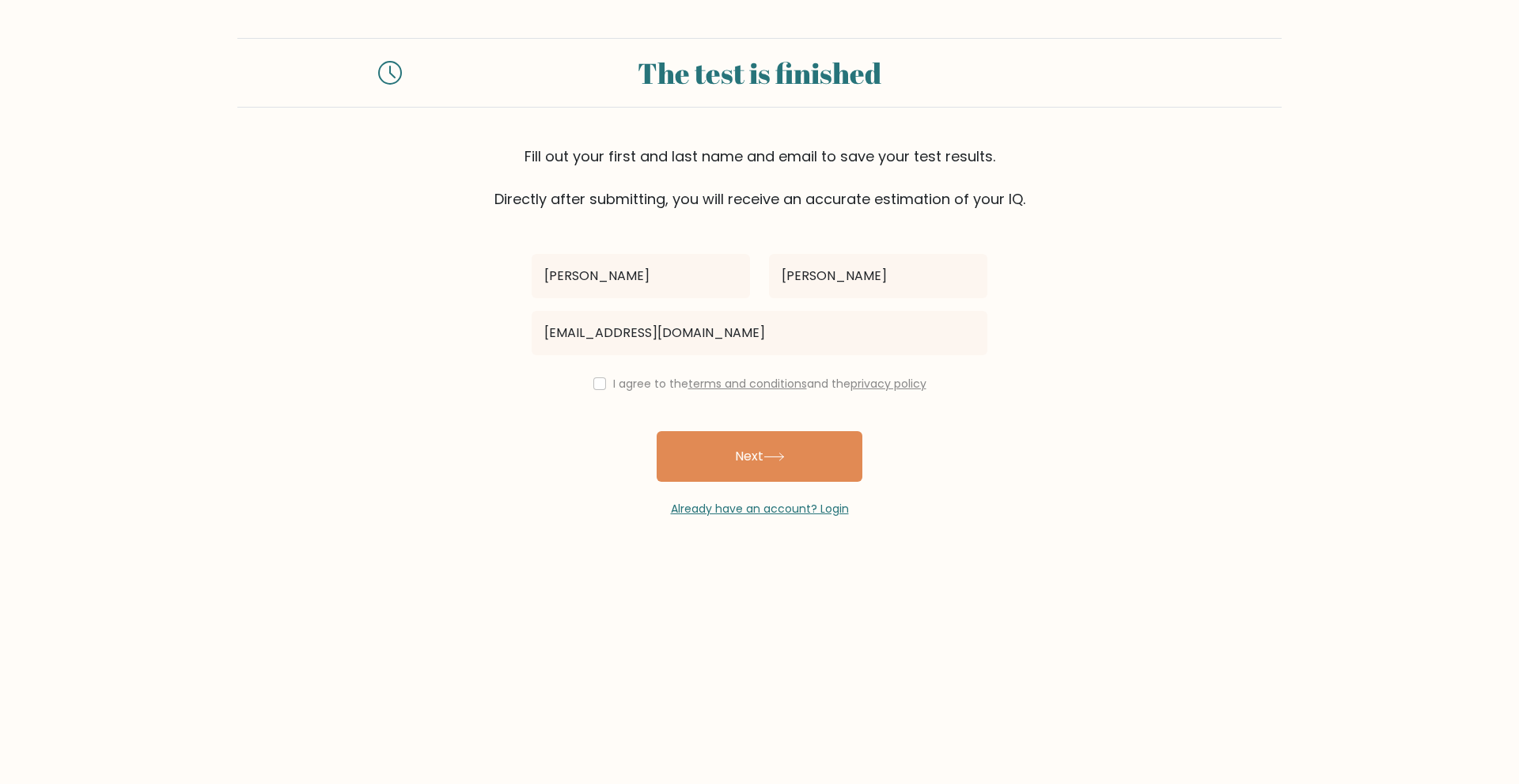
click at [601, 390] on div "I agree to the terms and conditions and the privacy policy" at bounding box center [759, 384] width 474 height 19
click at [593, 383] on input "checkbox" at bounding box center [599, 383] width 12 height 12
checkbox input "true"
click at [766, 472] on button "Next" at bounding box center [760, 456] width 206 height 51
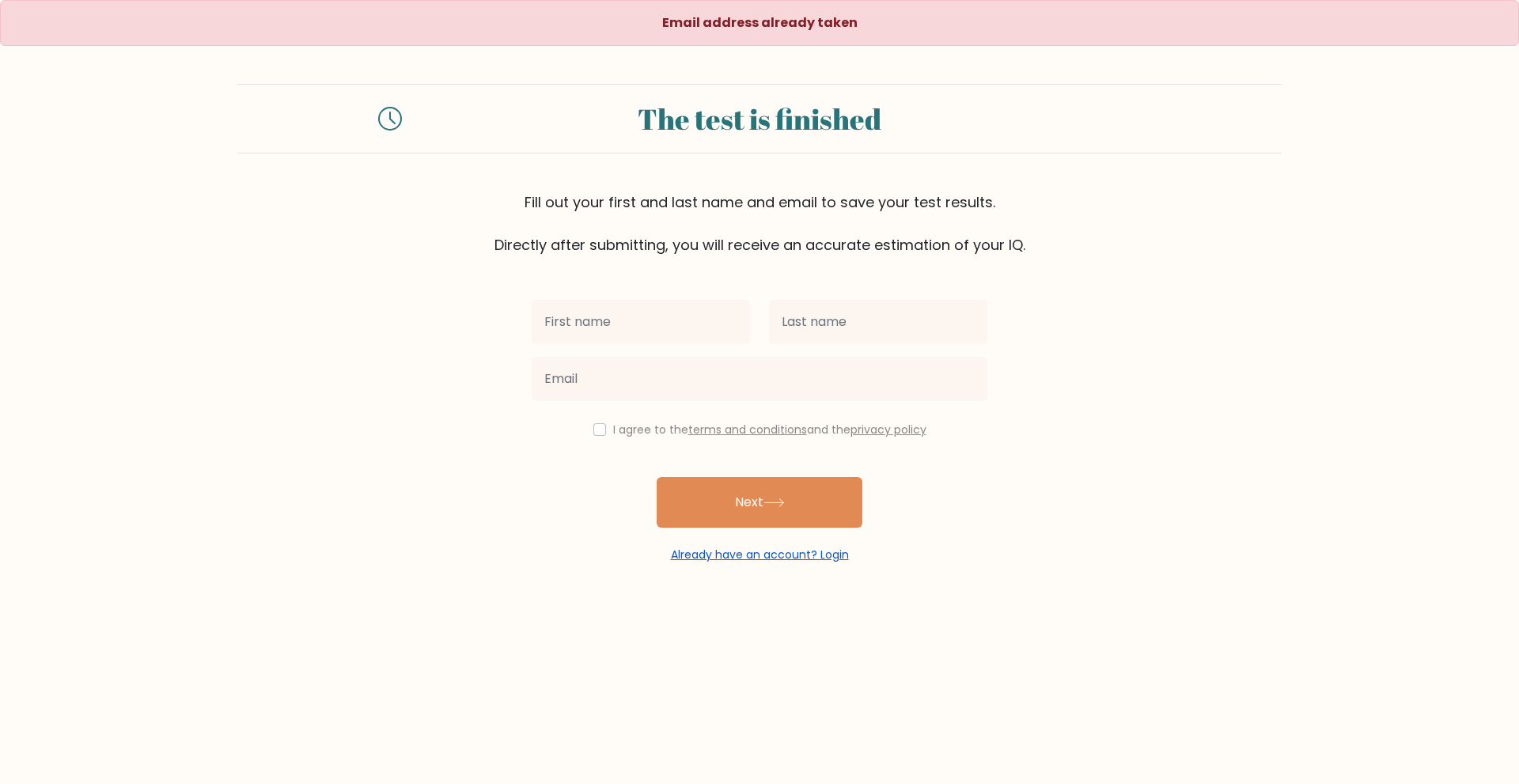
click at [800, 555] on link "Already have an account? Login" at bounding box center [760, 554] width 178 height 16
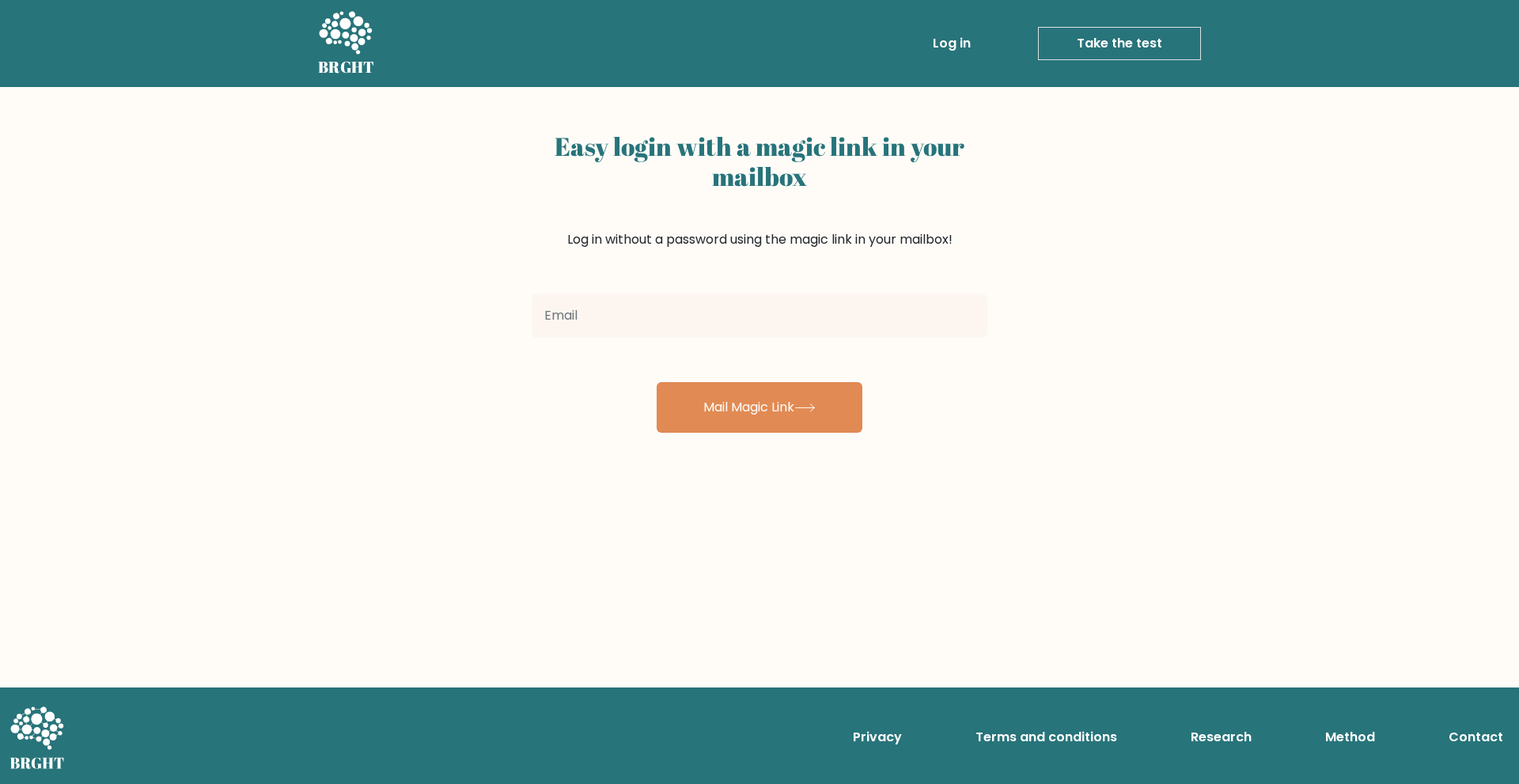
click at [683, 324] on input "email" at bounding box center [759, 315] width 456 height 44
type input "[EMAIL_ADDRESS][DOMAIN_NAME]"
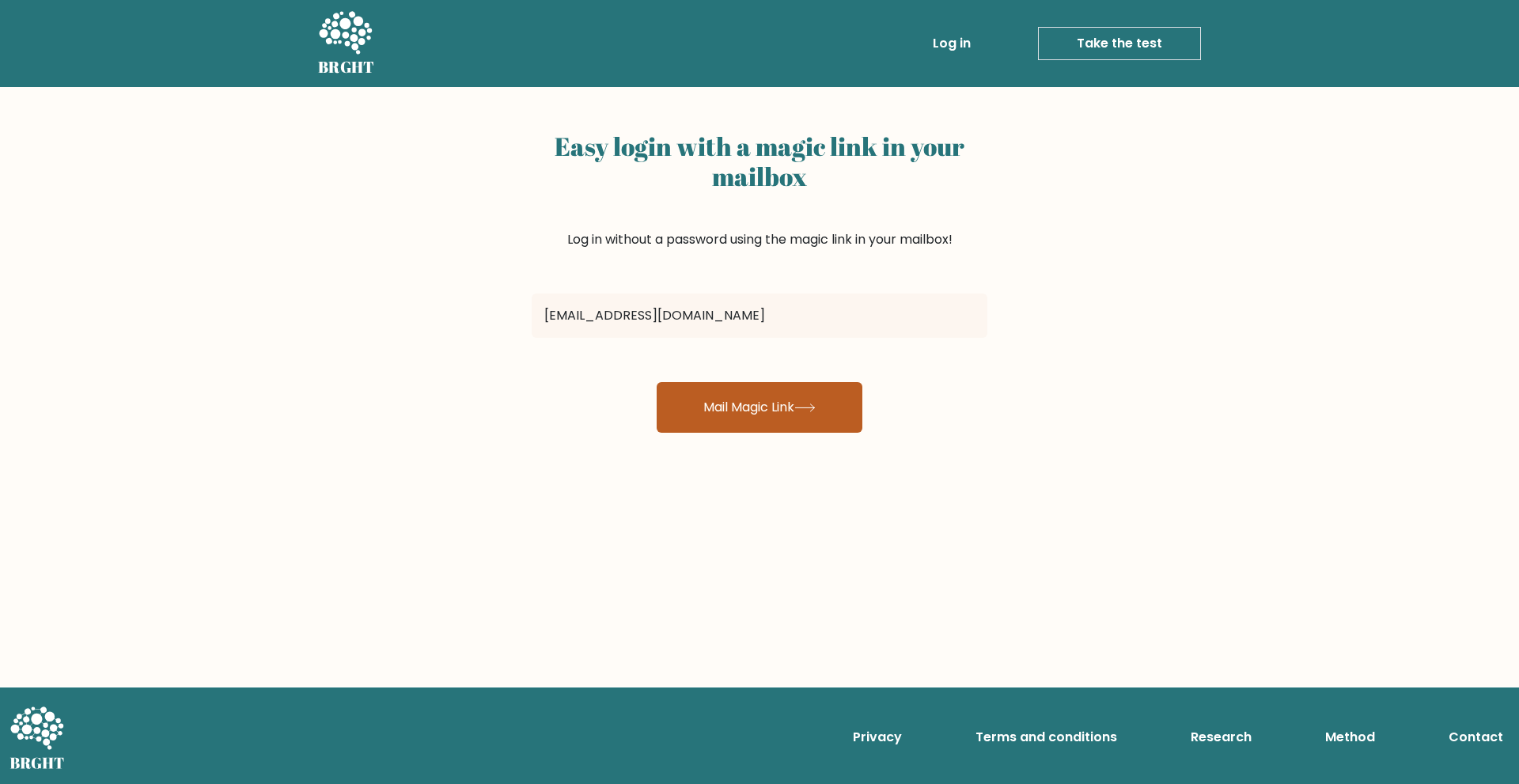
click at [748, 399] on button "Mail Magic Link" at bounding box center [760, 407] width 206 height 51
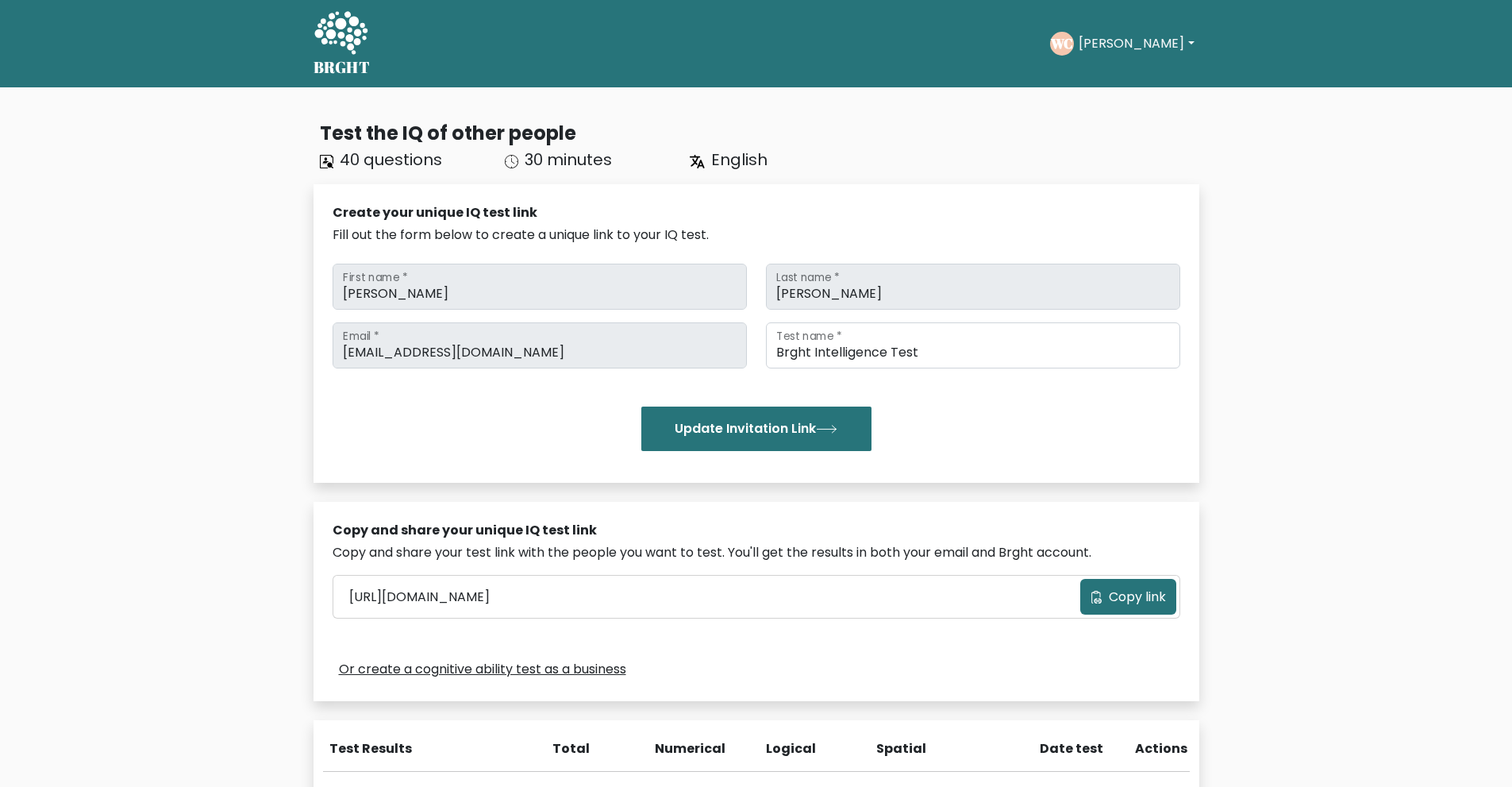
click at [1148, 598] on span "Copy link" at bounding box center [1138, 597] width 58 height 19
click at [935, 429] on div "Update Invitation Link" at bounding box center [756, 429] width 848 height 44
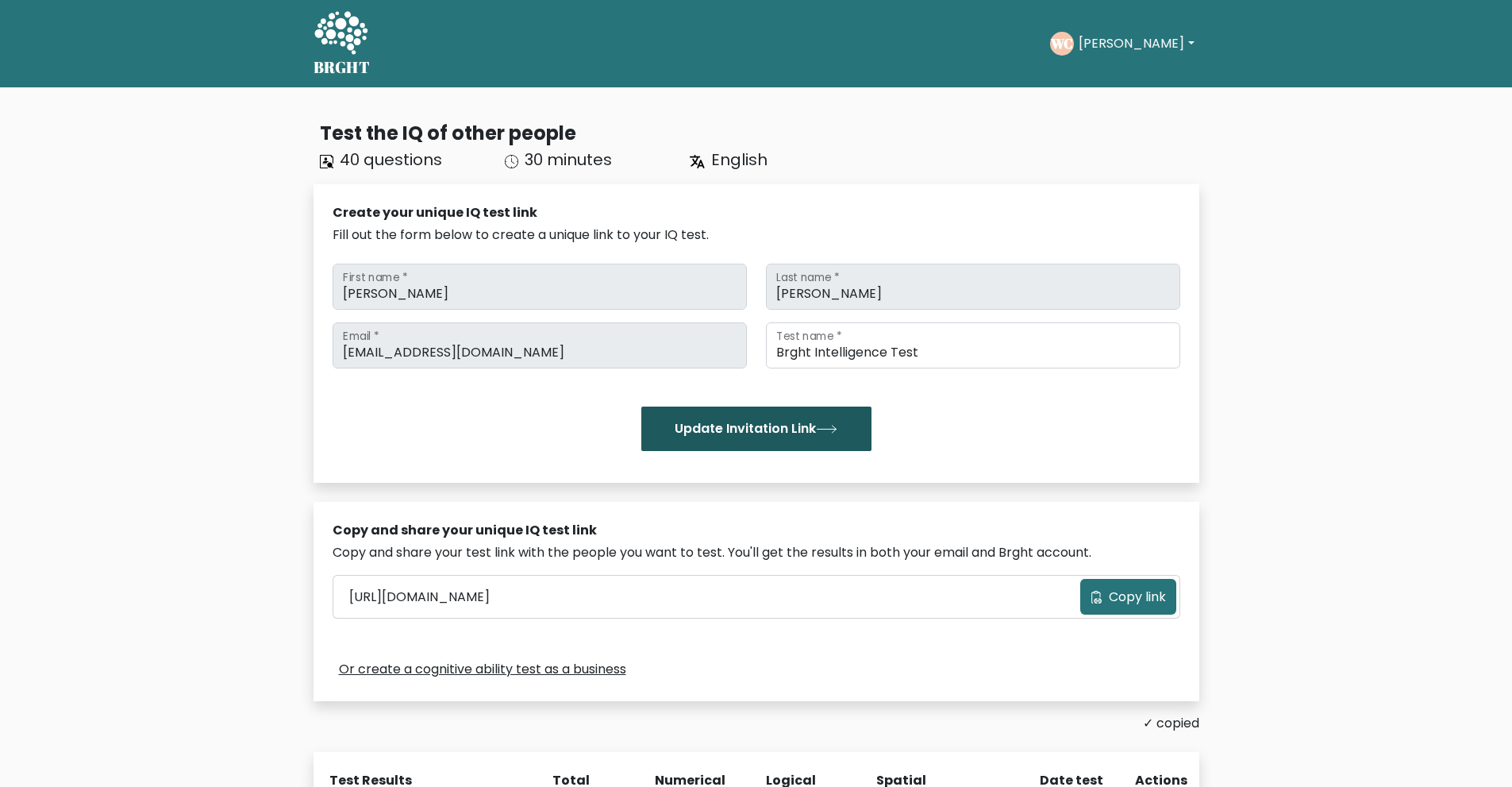
click at [786, 424] on button "Update Invitation Link" at bounding box center [757, 429] width 230 height 44
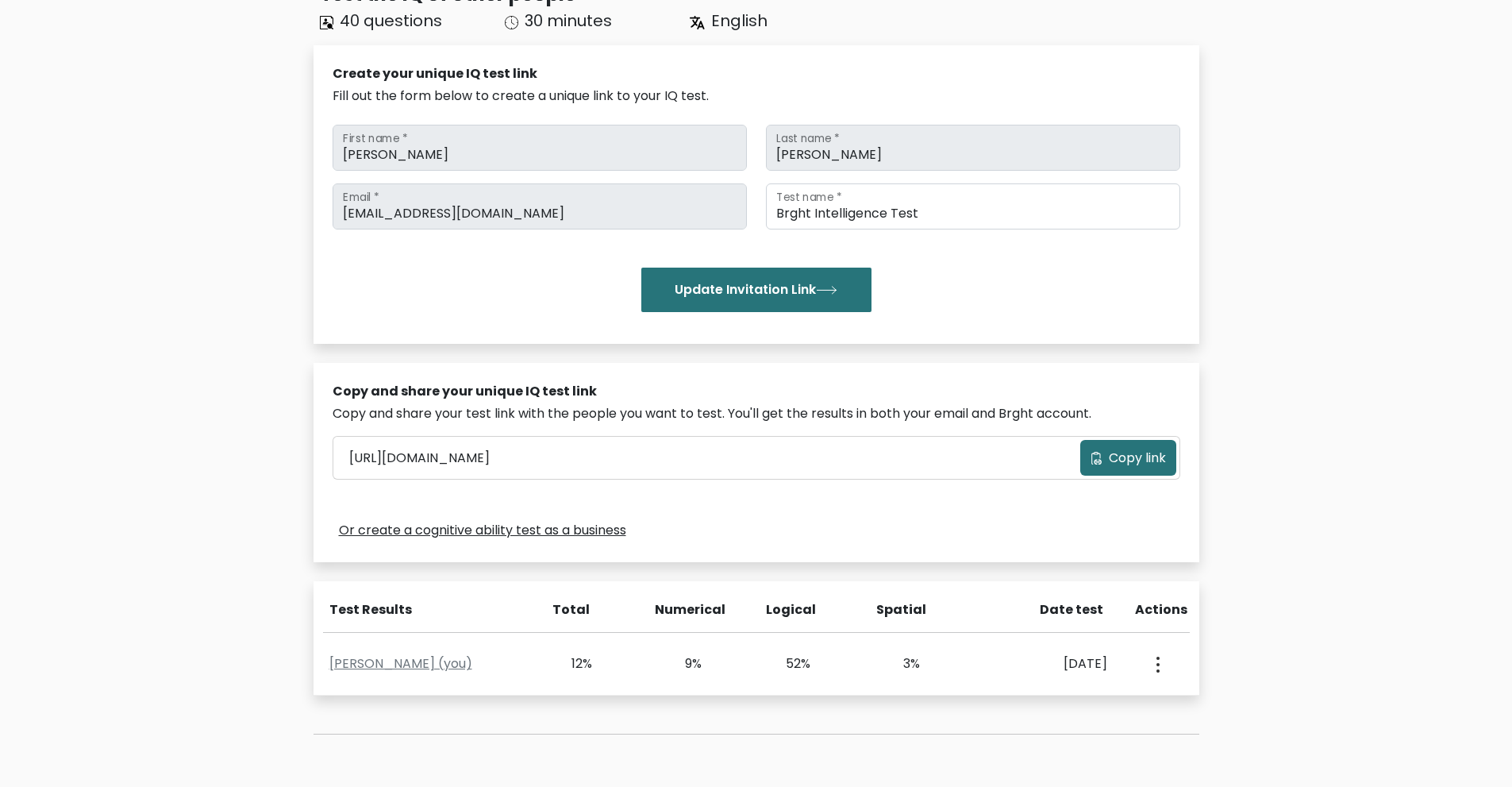
scroll to position [113, 0]
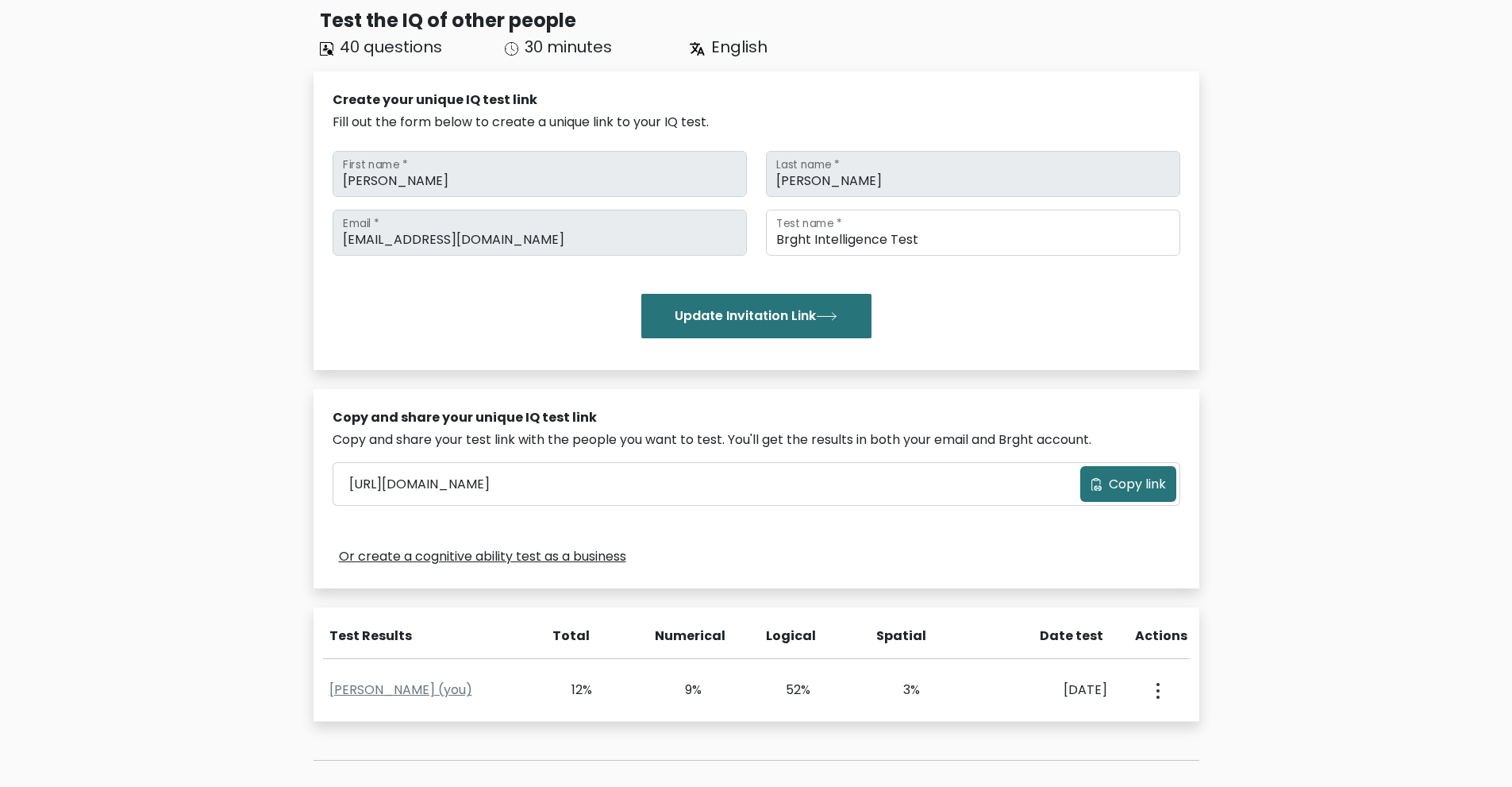
click at [1397, 288] on div "Test the IQ of other people 40 questions 30 minutes English Create your unique …" at bounding box center [756, 425] width 1512 height 900
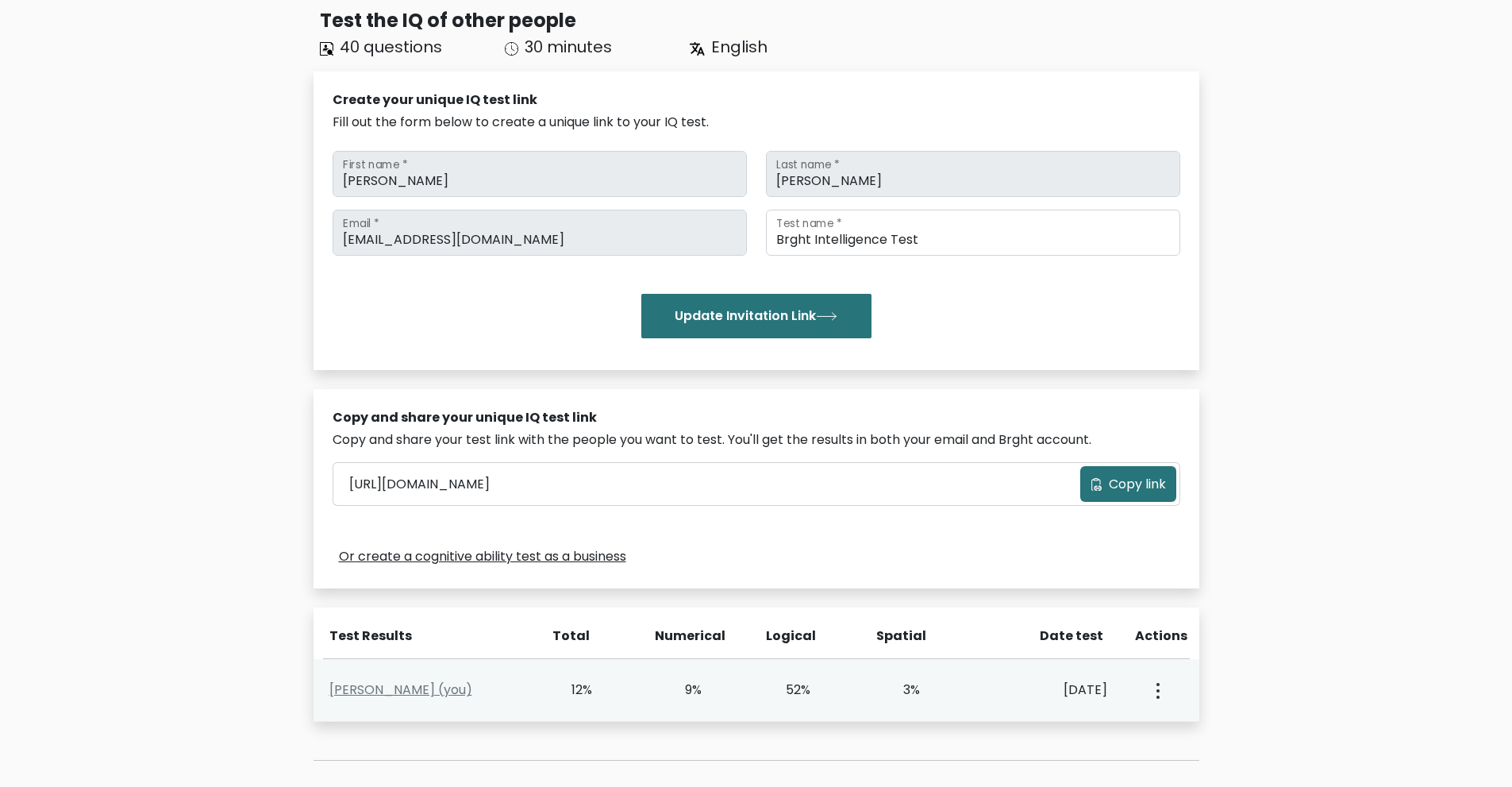
click at [1155, 685] on button "button" at bounding box center [1156, 689] width 13 height 49
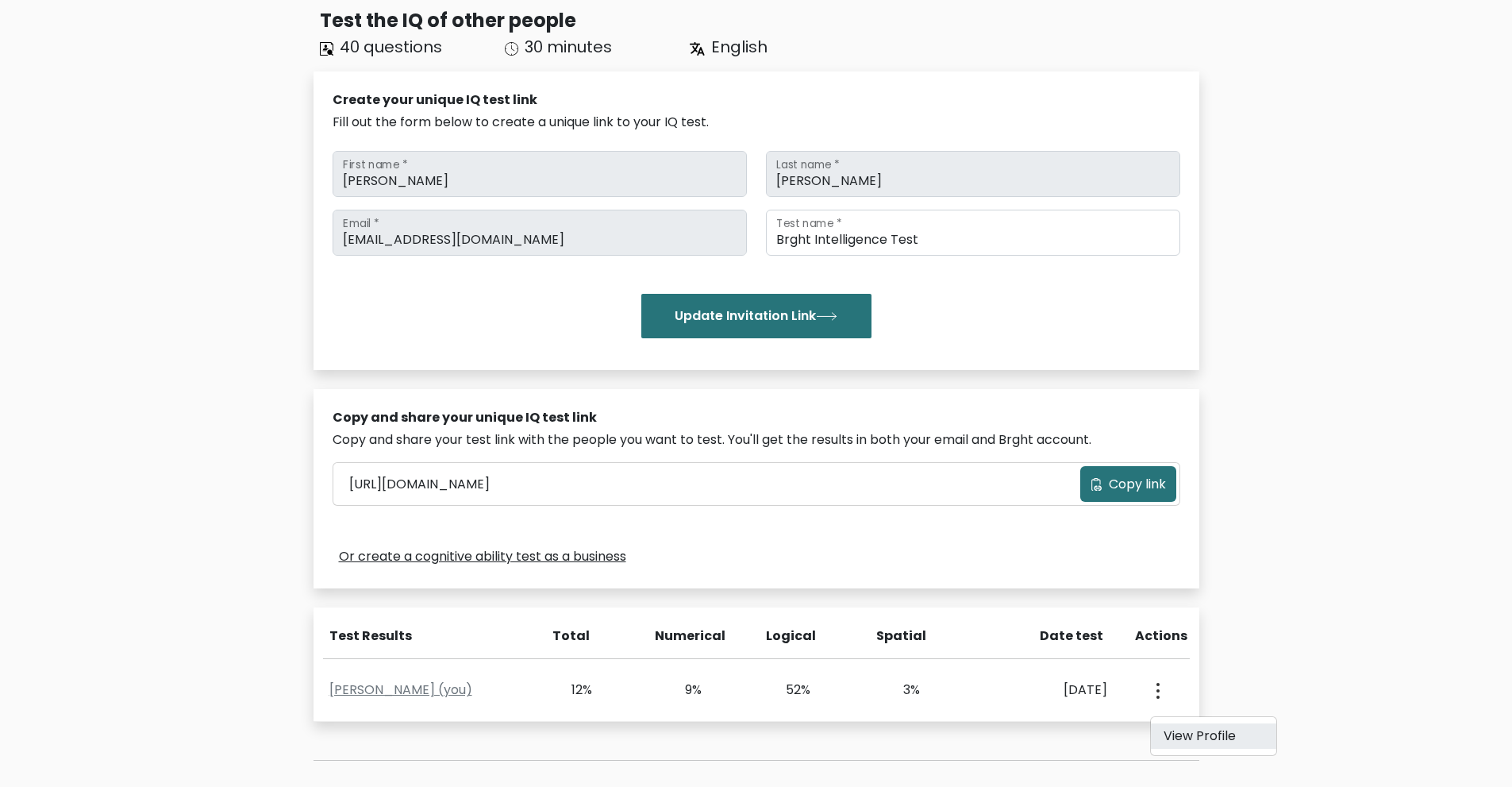
click at [1180, 730] on link "View Profile" at bounding box center [1214, 736] width 125 height 25
